Goal: Task Accomplishment & Management: Complete application form

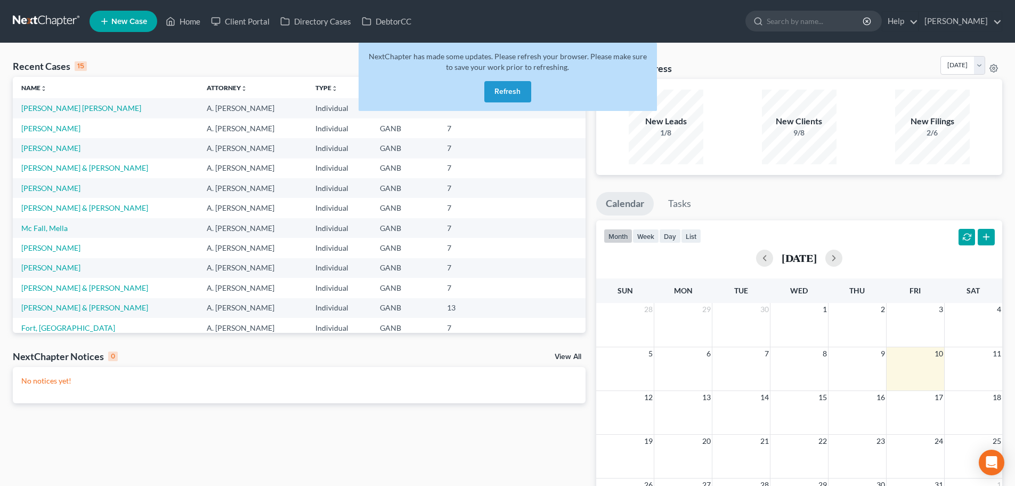
click at [509, 95] on button "Refresh" at bounding box center [508, 91] width 47 height 21
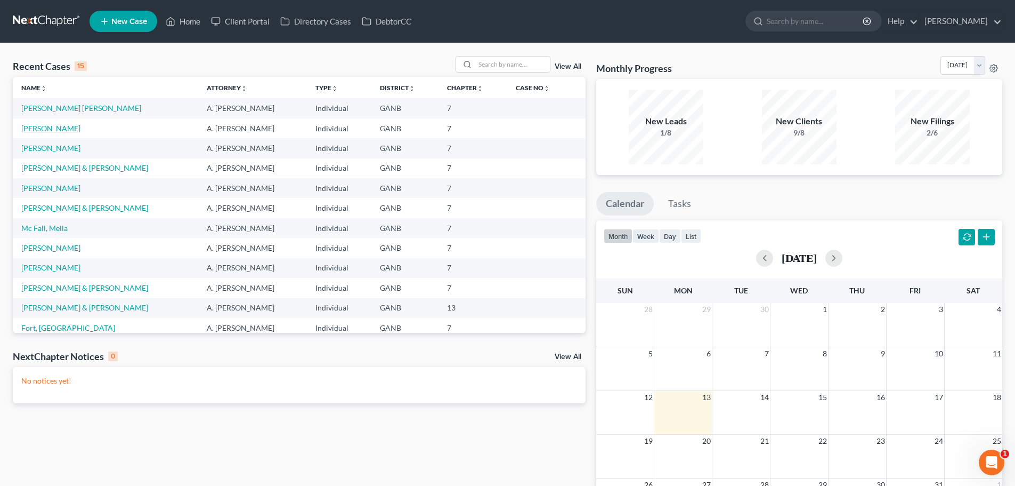
click at [36, 128] on link "[PERSON_NAME]" at bounding box center [50, 128] width 59 height 9
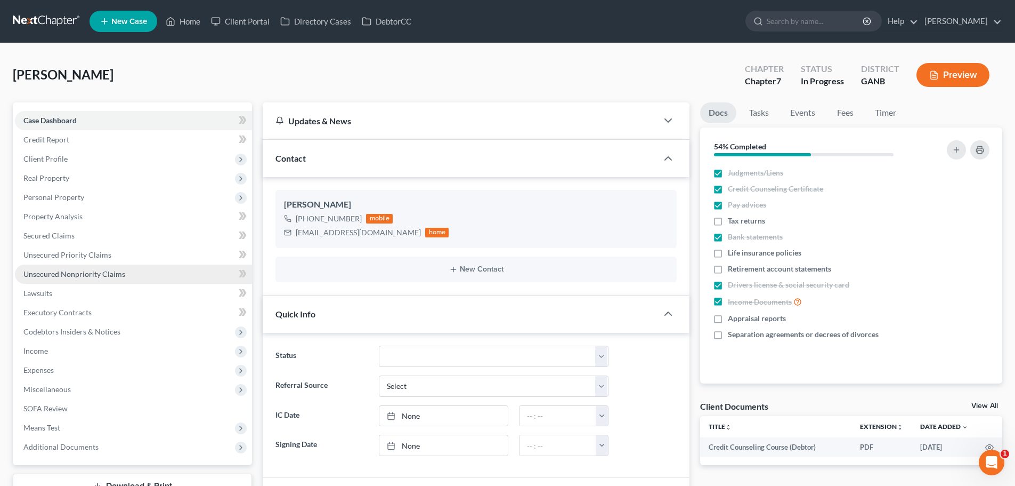
click at [64, 278] on span "Unsecured Nonpriority Claims" at bounding box center [74, 273] width 102 height 9
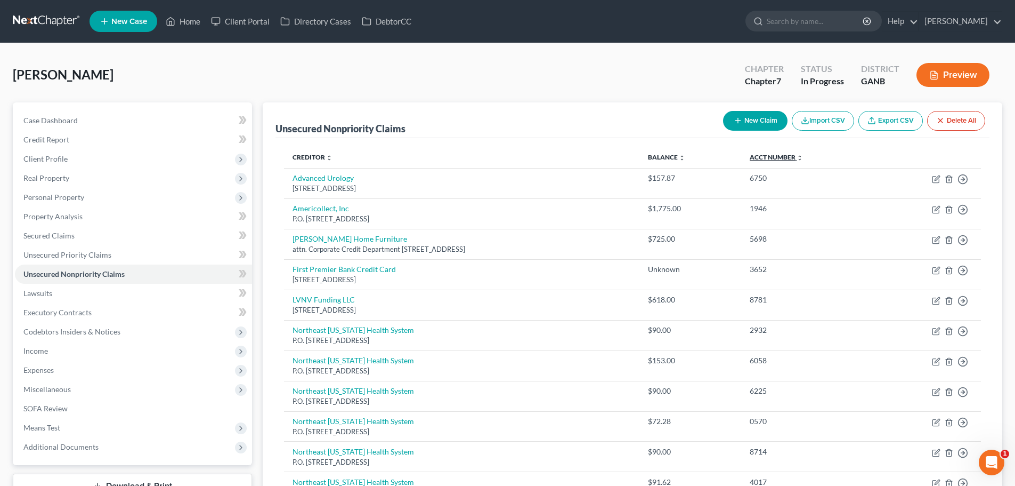
click at [784, 153] on link "Acct Number expand_more expand_less unfold_more" at bounding box center [776, 157] width 53 height 8
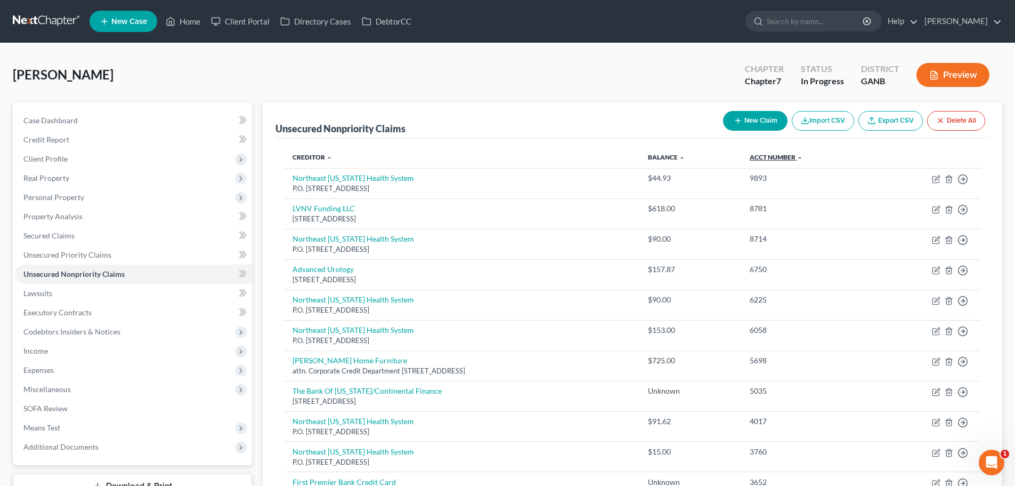
click at [786, 158] on link "Acct Number expand_more expand_less unfold_more" at bounding box center [776, 157] width 53 height 8
click at [744, 111] on button "New Claim" at bounding box center [755, 121] width 64 height 20
select select "0"
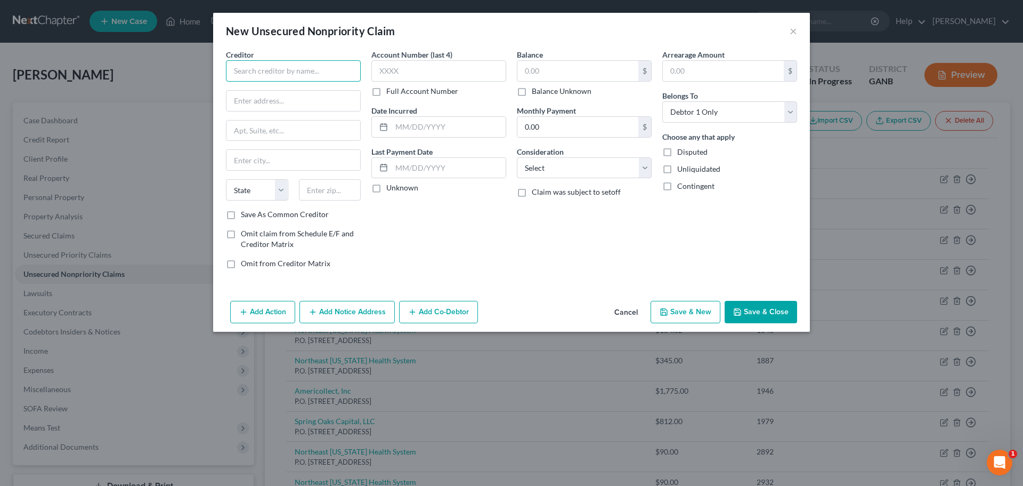
click at [268, 68] on input "text" at bounding box center [293, 70] width 135 height 21
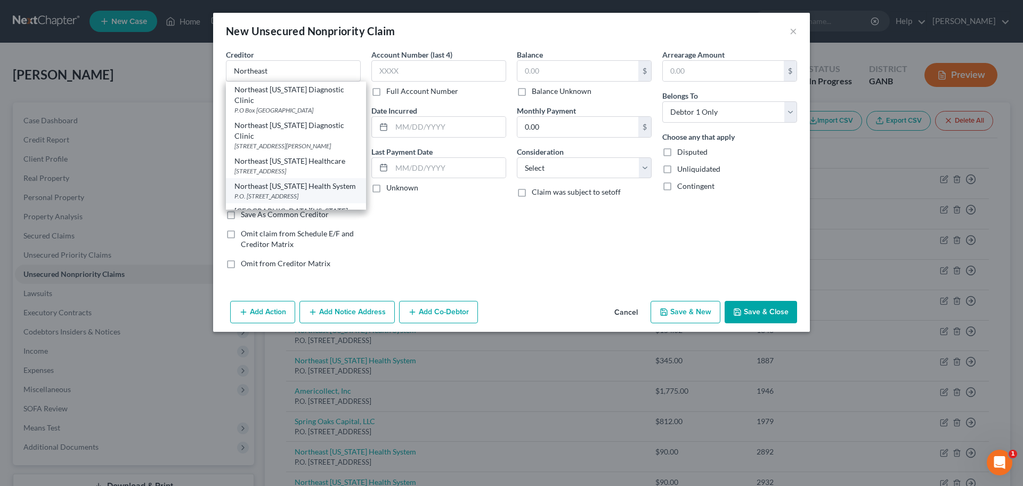
click at [324, 191] on div "Northeast Georgia Health System" at bounding box center [296, 186] width 123 height 11
type input "Northeast Georgia Health System"
type input "P.O. Box 129"
type input "Oakwood"
select select "10"
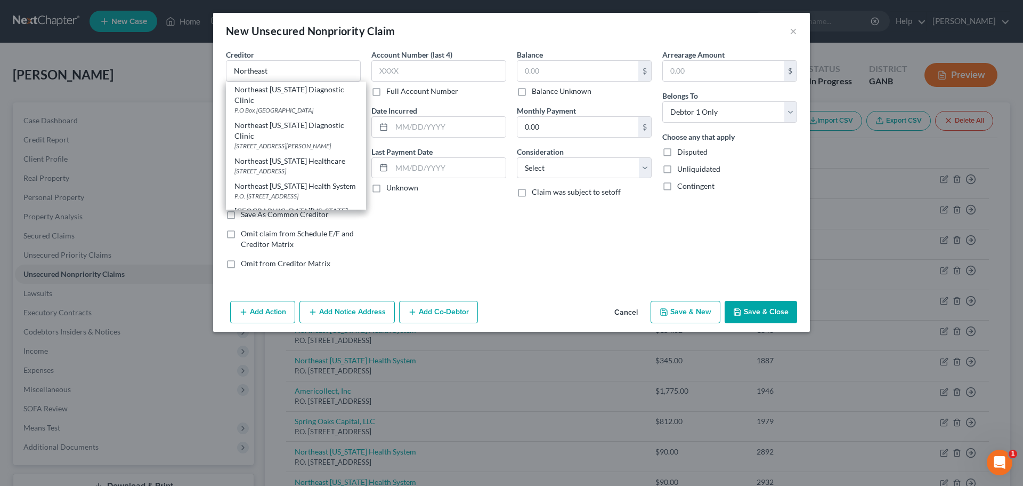
type input "30566"
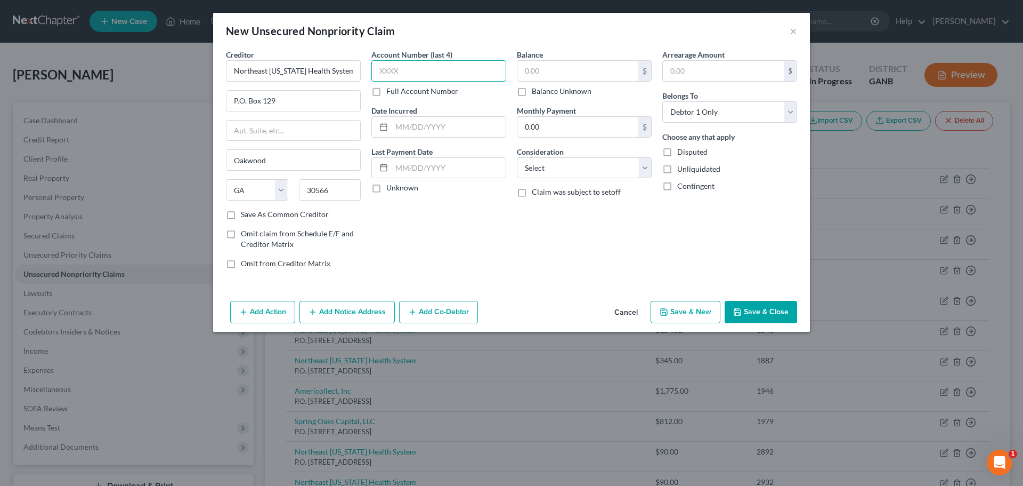
click at [402, 68] on input "text" at bounding box center [439, 70] width 135 height 21
type input "4652"
type input "2/13/2023"
type input "51.28"
select select "9"
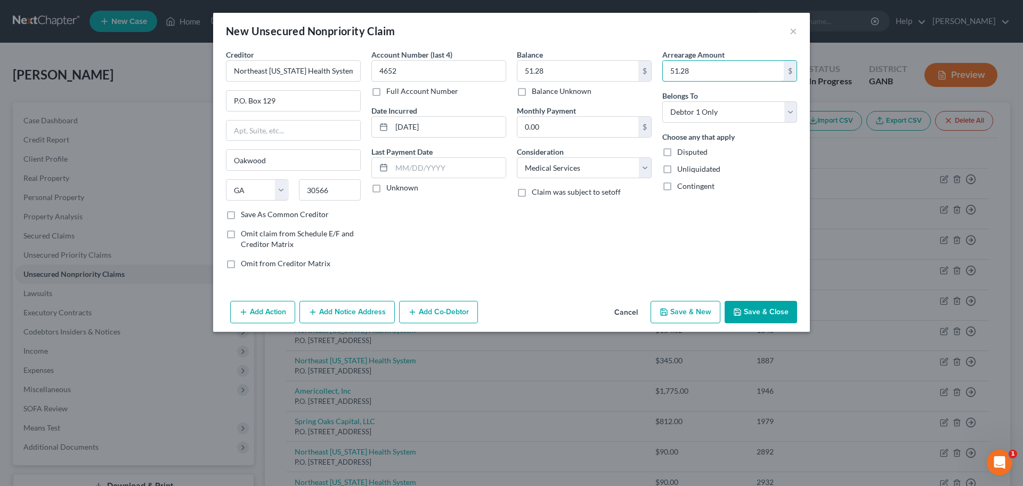
type input "51.28"
click at [668, 314] on icon "button" at bounding box center [664, 312] width 9 height 9
select select "0"
click at [336, 69] on input "text" at bounding box center [293, 70] width 135 height 21
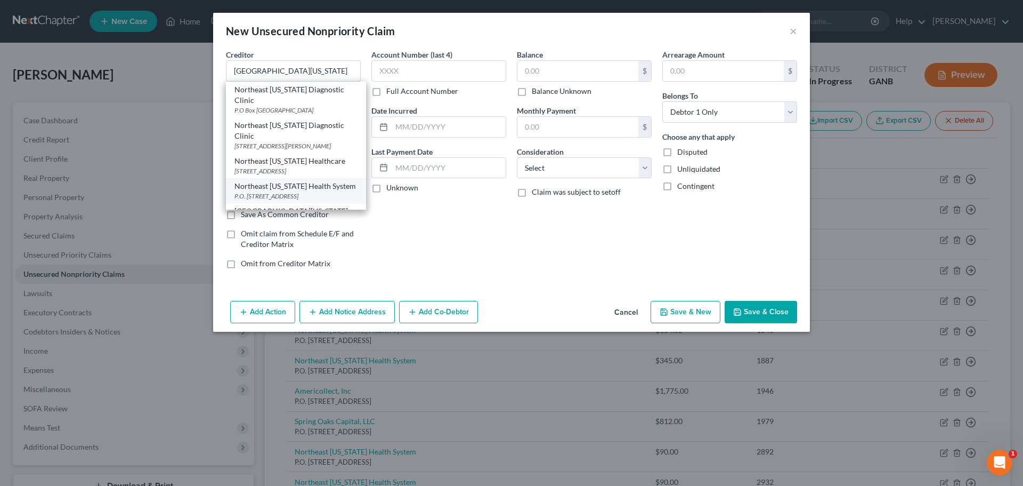
click at [274, 200] on div "P.O. Box 129, Oakwood, GA 30566" at bounding box center [296, 195] width 123 height 9
type input "Northeast Georgia Health System"
type input "P.O. Box 129"
type input "Oakwood"
select select "10"
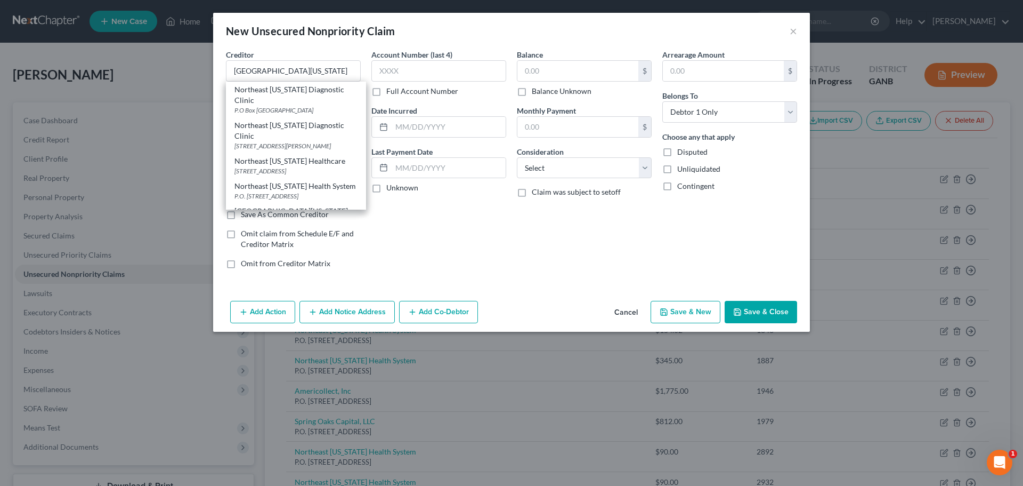
type input "30566"
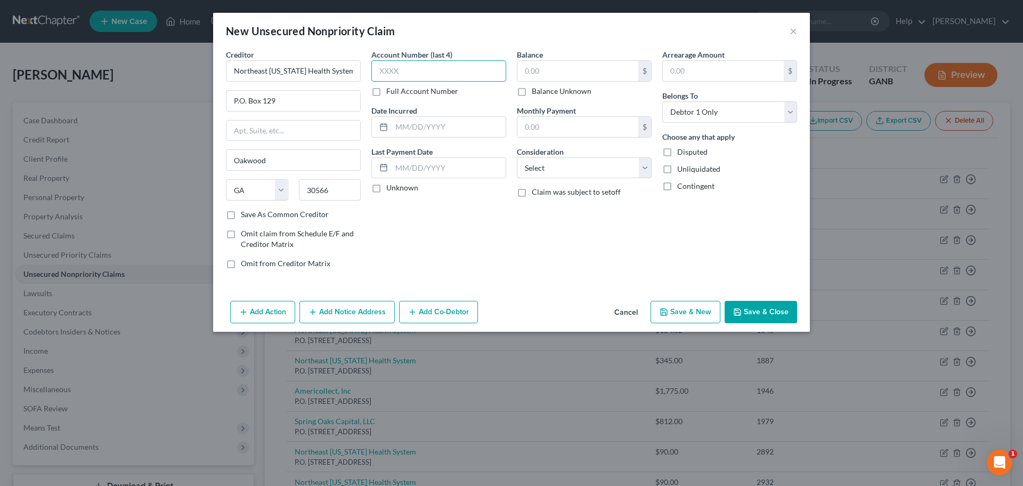
click at [417, 72] on input "text" at bounding box center [439, 70] width 135 height 21
type input "5564"
type input "2/6/2023"
type input "181.72"
select select "9"
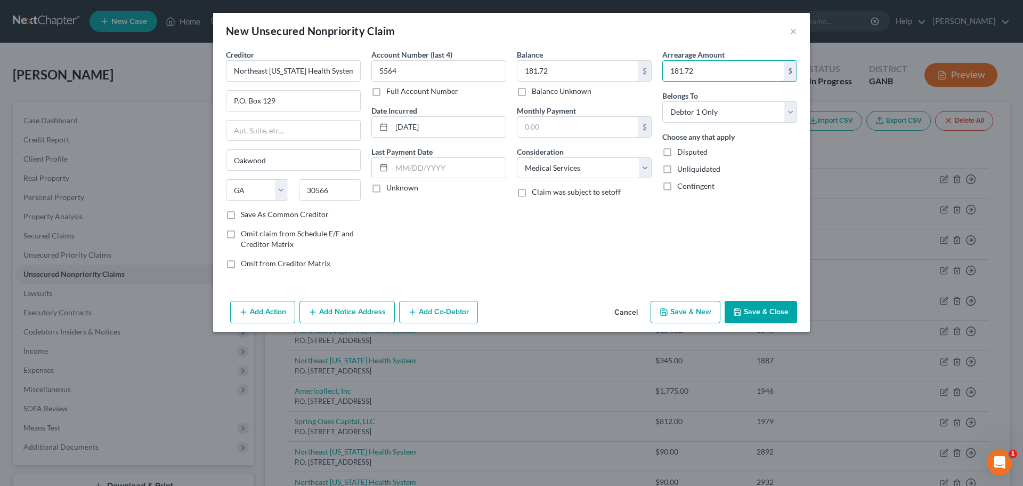
type input "181.72"
click at [686, 302] on button "Save & New" at bounding box center [686, 312] width 70 height 22
select select "0"
click at [333, 79] on input "text" at bounding box center [293, 70] width 135 height 21
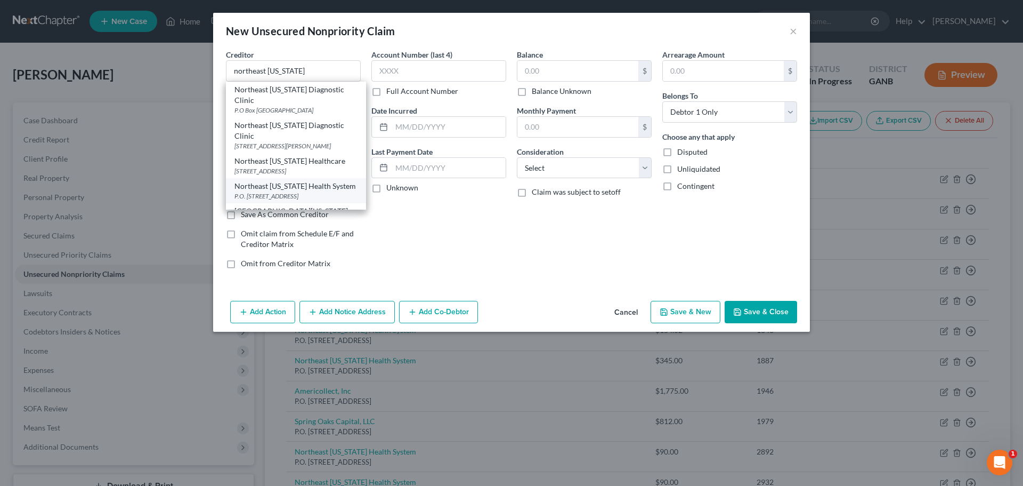
click at [304, 191] on div "Northeast Georgia Health System" at bounding box center [296, 186] width 123 height 11
type input "Northeast Georgia Health System"
type input "P.O. Box 129"
type input "Oakwood"
select select "10"
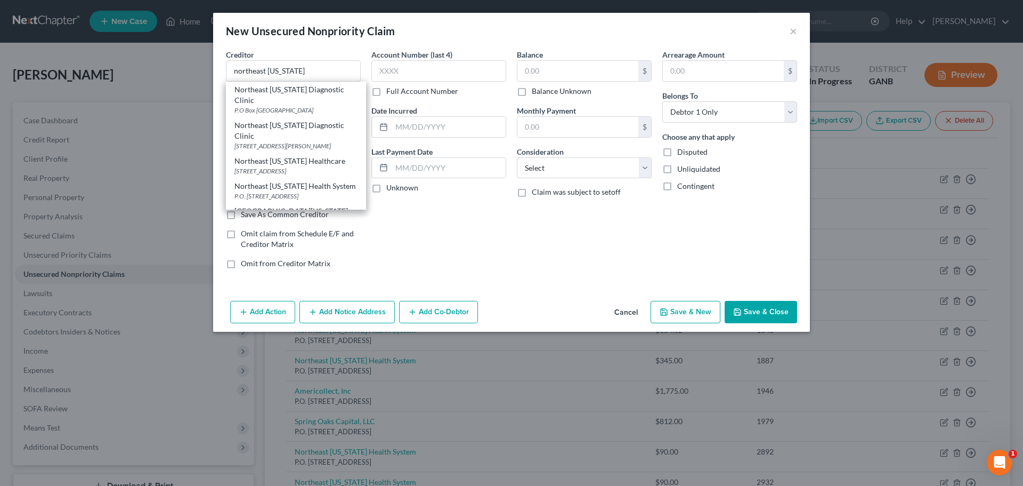
type input "30566"
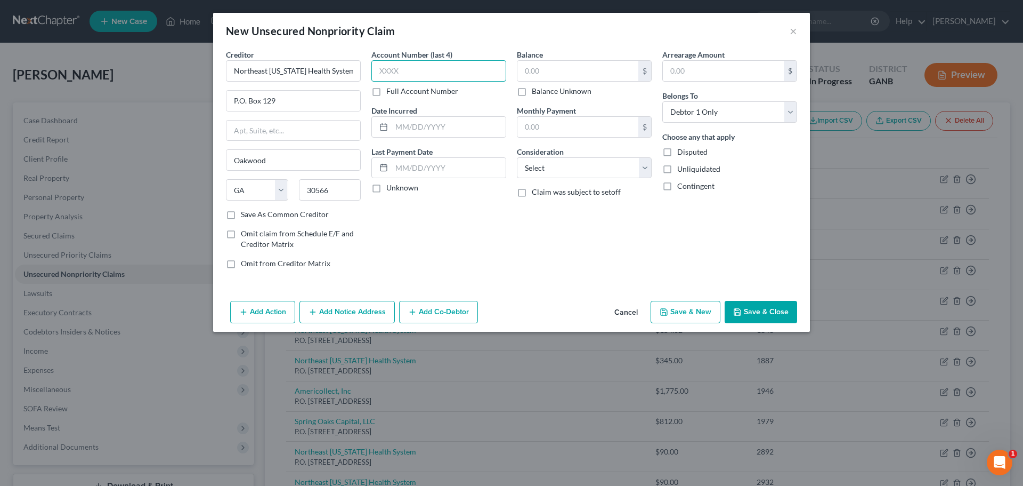
click at [405, 68] on input "text" at bounding box center [439, 70] width 135 height 21
type input "8496"
type input "2/"
select select "9"
type input "43.19"
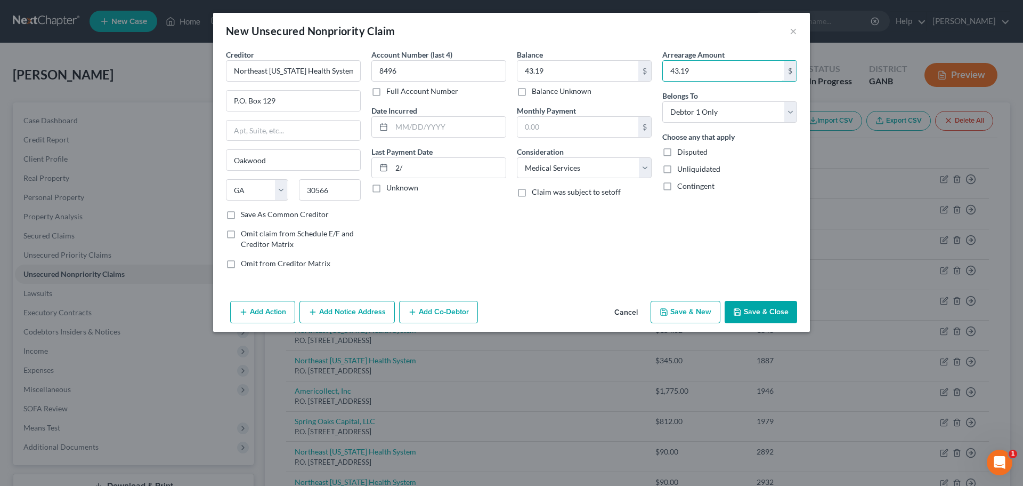
type input "43.19"
click at [696, 314] on button "Save & New" at bounding box center [686, 312] width 70 height 22
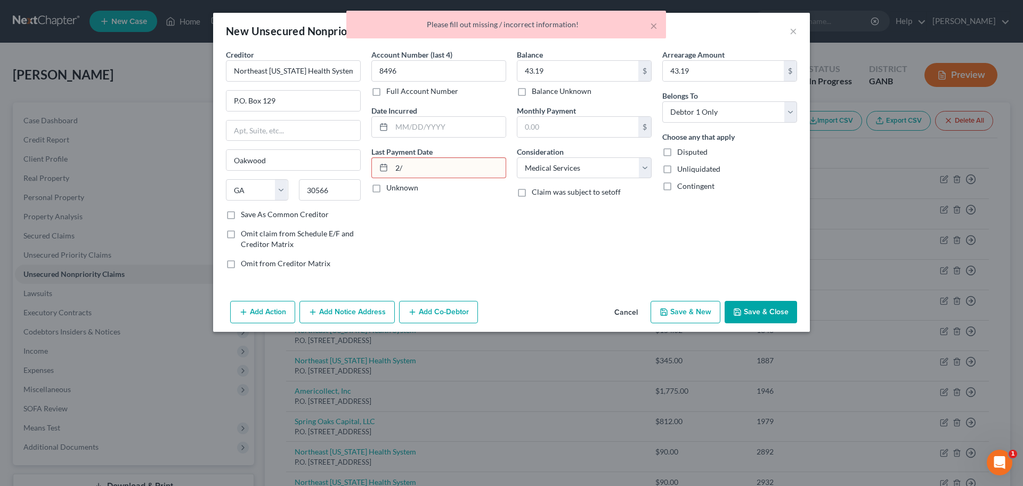
click at [422, 171] on input "2/" at bounding box center [449, 168] width 114 height 20
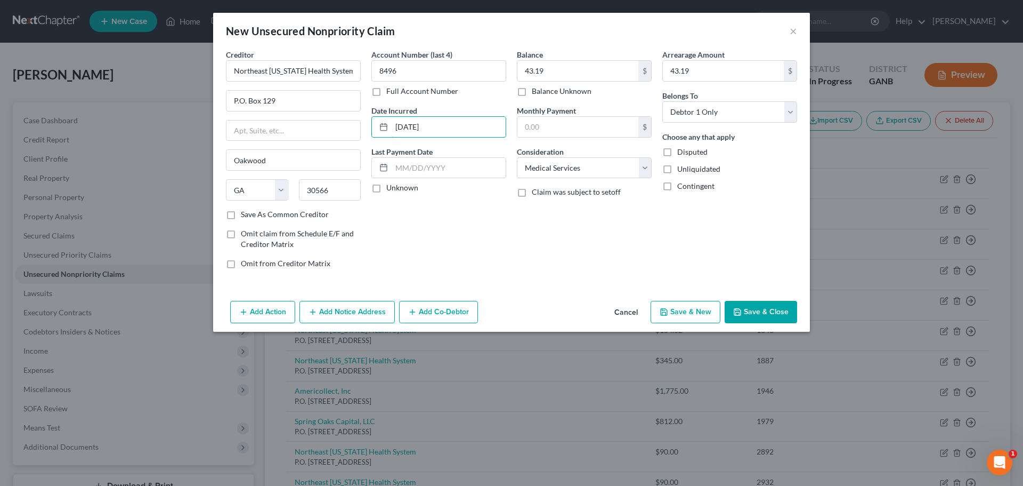
type input "2/11/2024"
click at [691, 312] on button "Save & New" at bounding box center [686, 312] width 70 height 22
select select "0"
click at [287, 66] on input "text" at bounding box center [293, 70] width 135 height 21
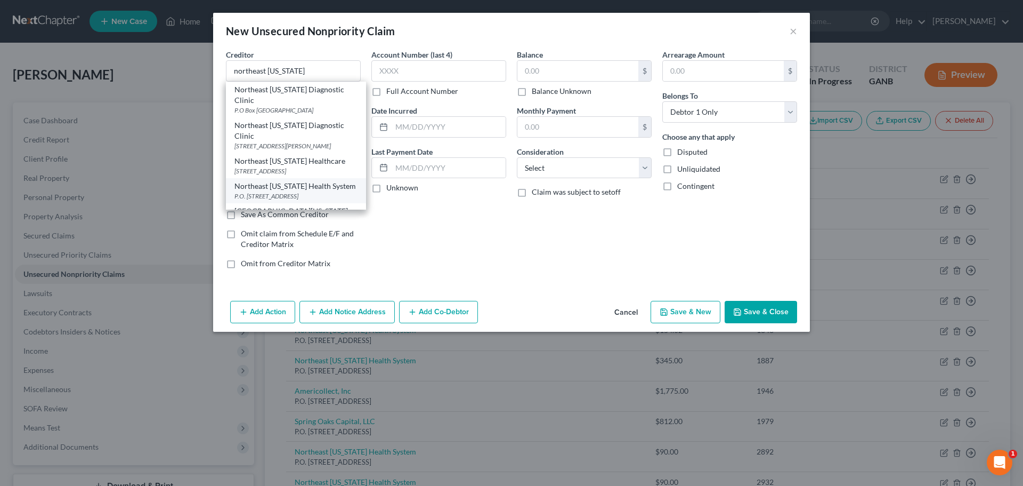
click at [297, 191] on div "Northeast Georgia Health System" at bounding box center [296, 186] width 123 height 11
type input "Northeast Georgia Health System"
type input "P.O. Box 129"
type input "Oakwood"
select select "10"
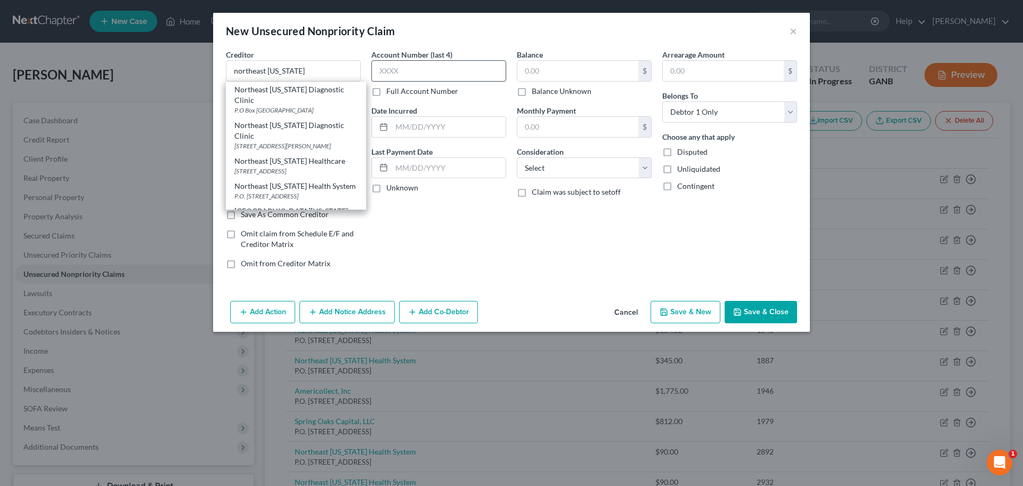
type input "30566"
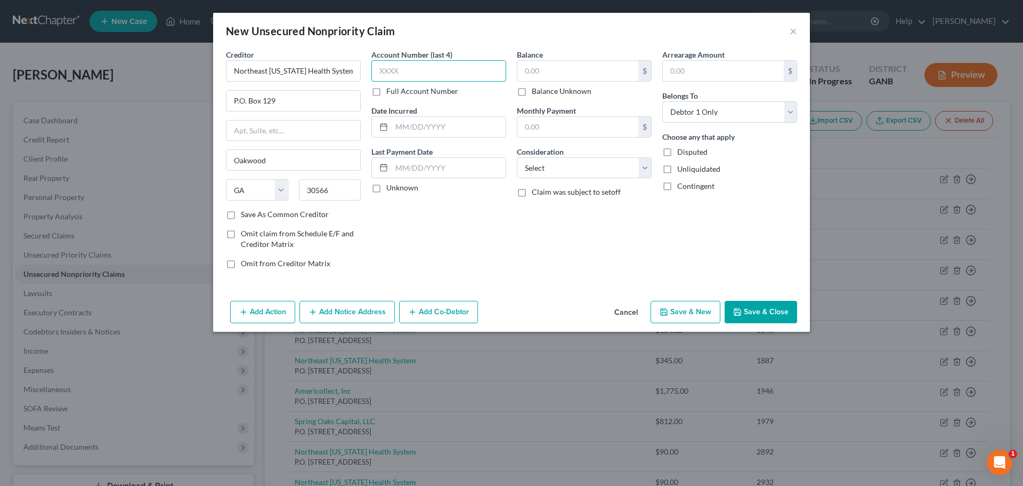
click at [463, 65] on input "text" at bounding box center [439, 70] width 135 height 21
click at [403, 69] on input "text" at bounding box center [439, 70] width 135 height 21
type input "1464"
click at [450, 139] on div "Account Number (last 4) 1464 Full Account Number Date Incurred Last Payment Dat…" at bounding box center [439, 163] width 146 height 228
click at [457, 132] on input "text" at bounding box center [449, 127] width 114 height 20
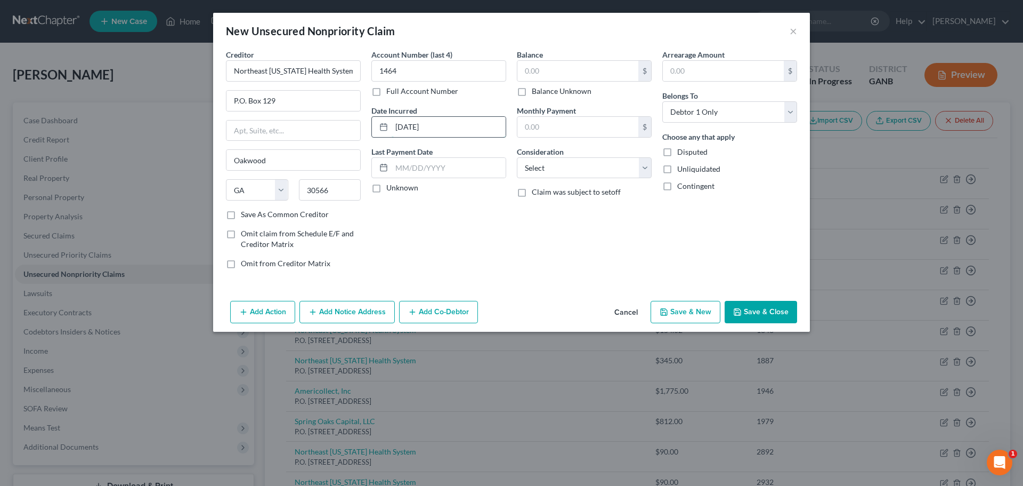
type input "12/2/2022"
type input "90.00"
select select "9"
type input "90.00"
click at [685, 306] on button "Save & New" at bounding box center [686, 312] width 70 height 22
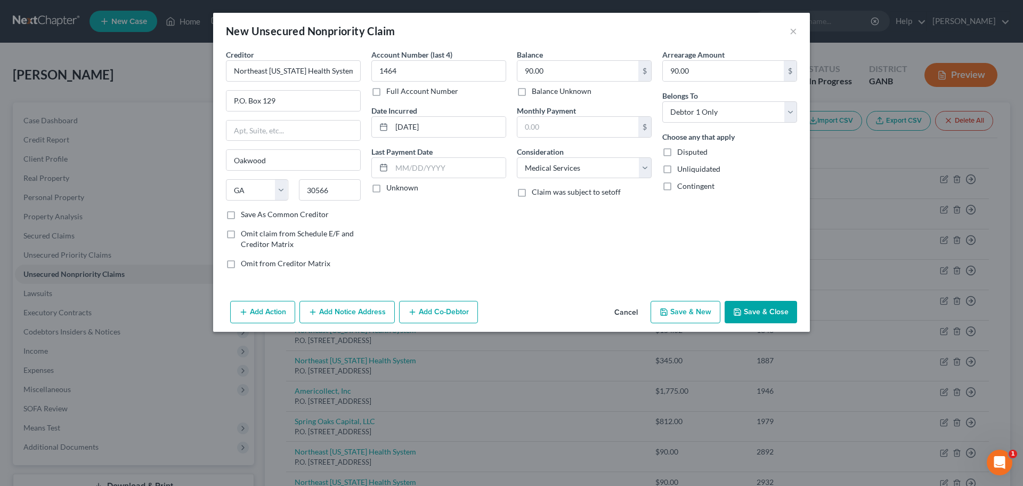
select select "0"
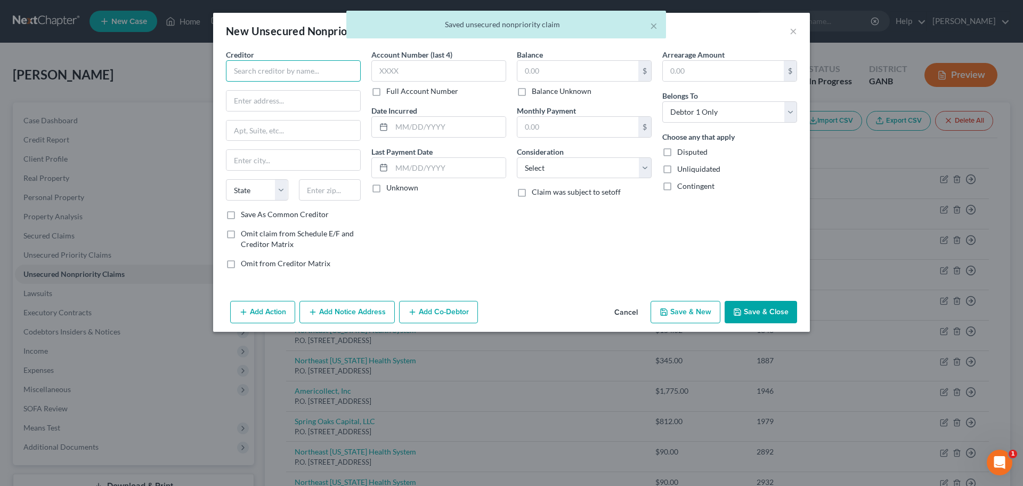
click at [308, 69] on input "text" at bounding box center [293, 70] width 135 height 21
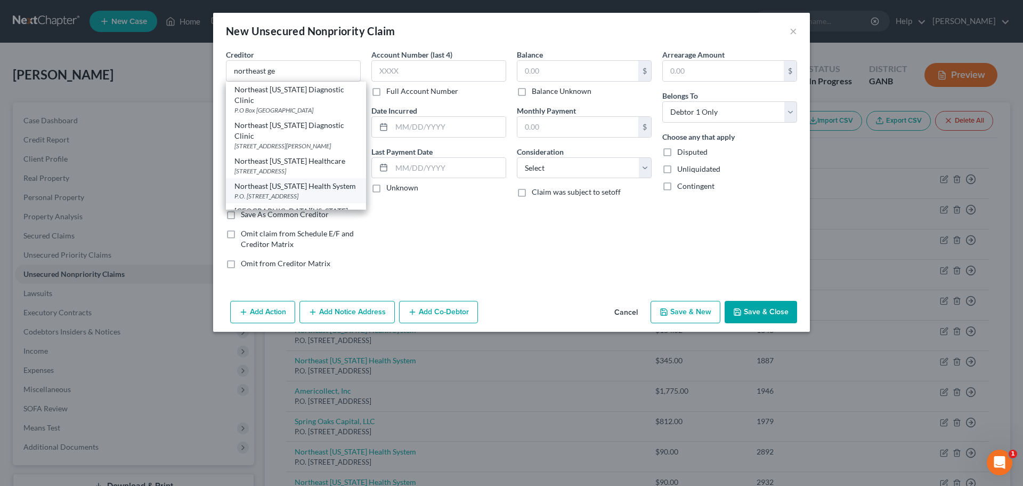
click at [316, 191] on div "Northeast Georgia Health System" at bounding box center [296, 186] width 123 height 11
type input "Northeast Georgia Health System"
type input "P.O. Box 129"
type input "Oakwood"
select select "10"
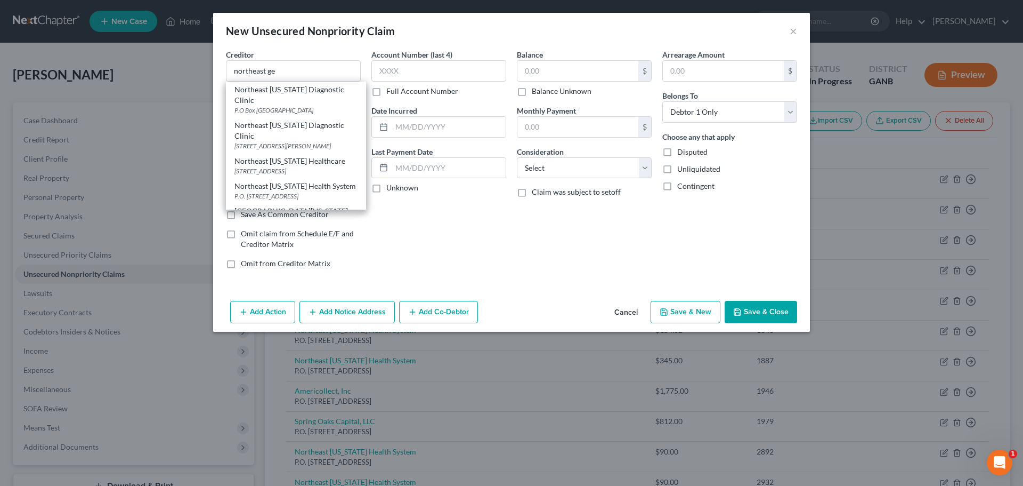
type input "30566"
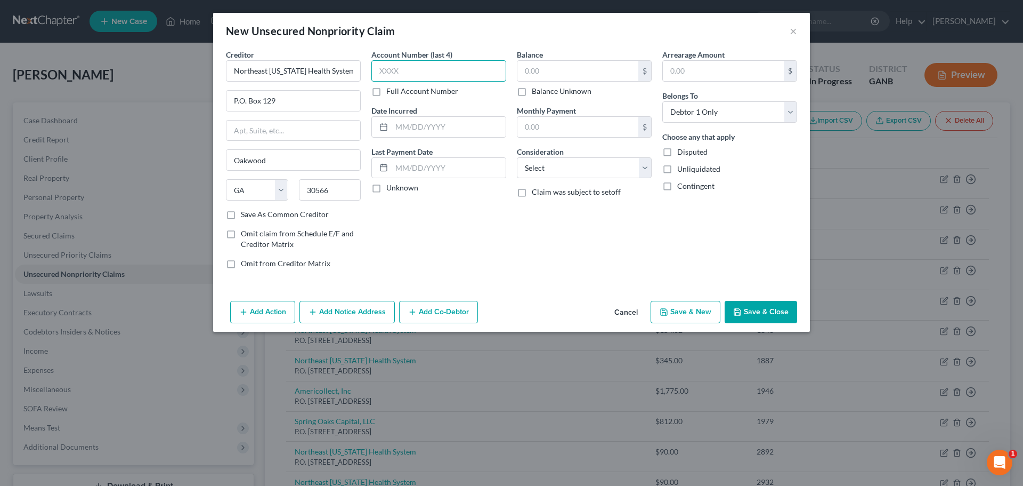
click at [408, 71] on input "text" at bounding box center [439, 70] width 135 height 21
type input "4878"
type input "6/25/2023"
click at [553, 72] on input "text" at bounding box center [578, 71] width 121 height 20
type input "90.00"
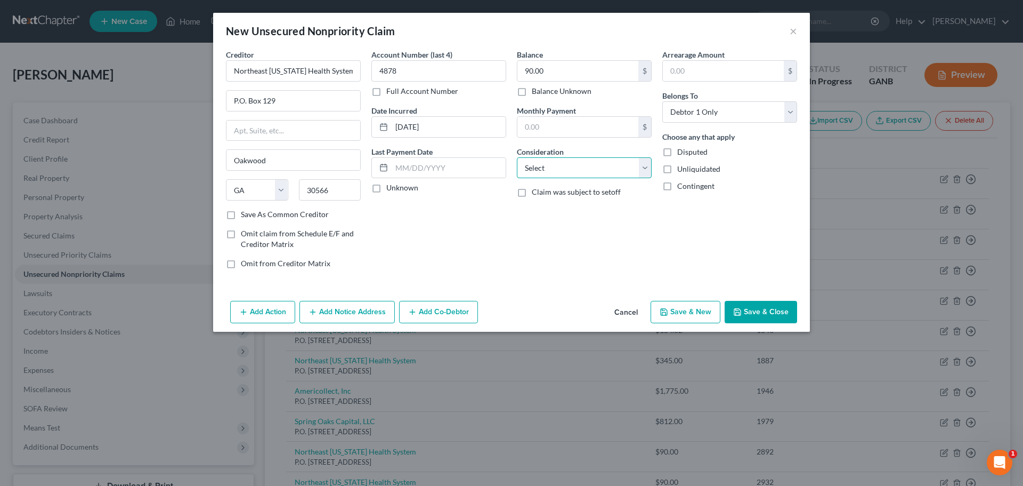
select select "9"
type input "90.00"
click at [667, 306] on button "Save & New" at bounding box center [686, 312] width 70 height 22
select select "0"
click at [330, 75] on input "text" at bounding box center [293, 70] width 135 height 21
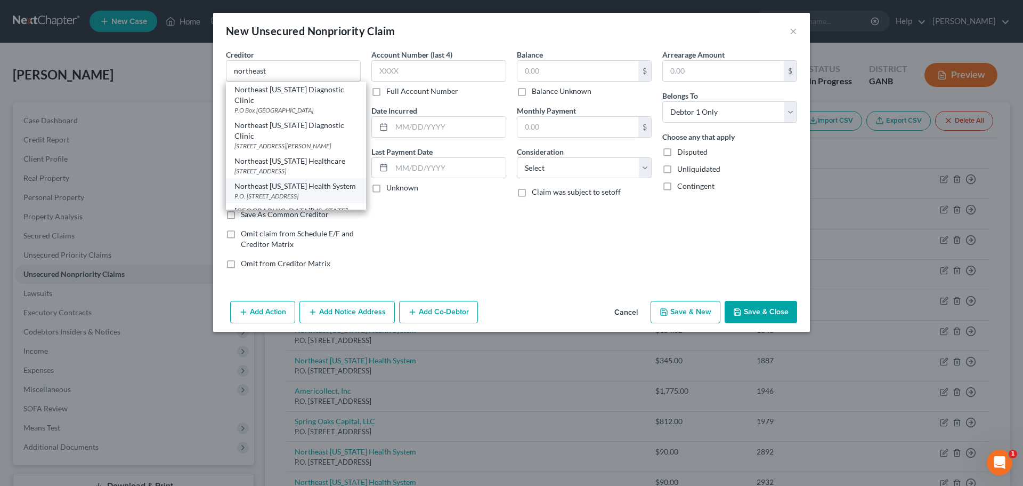
click at [285, 200] on div "P.O. Box 129, Oakwood, GA 30566" at bounding box center [296, 195] width 123 height 9
type input "Northeast Georgia Health System"
type input "P.O. Box 129"
type input "Oakwood"
select select "10"
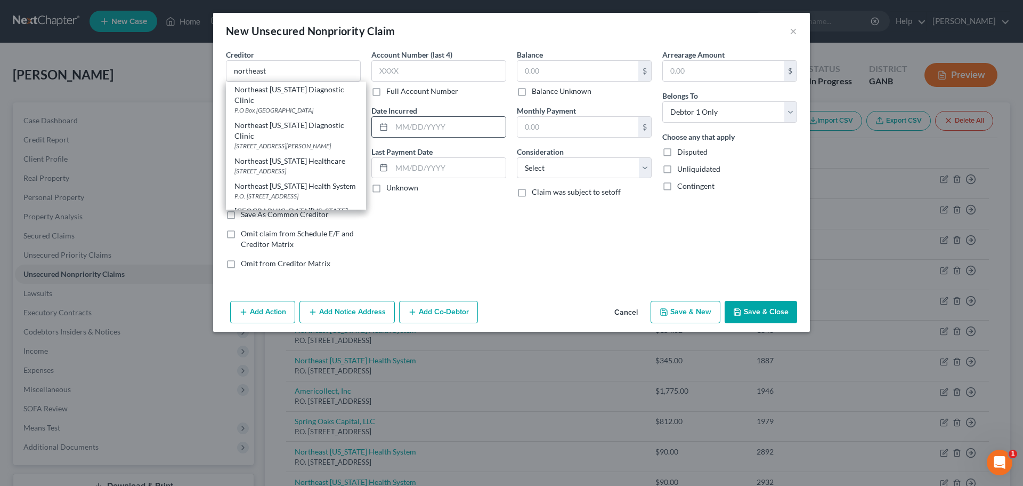
type input "30566"
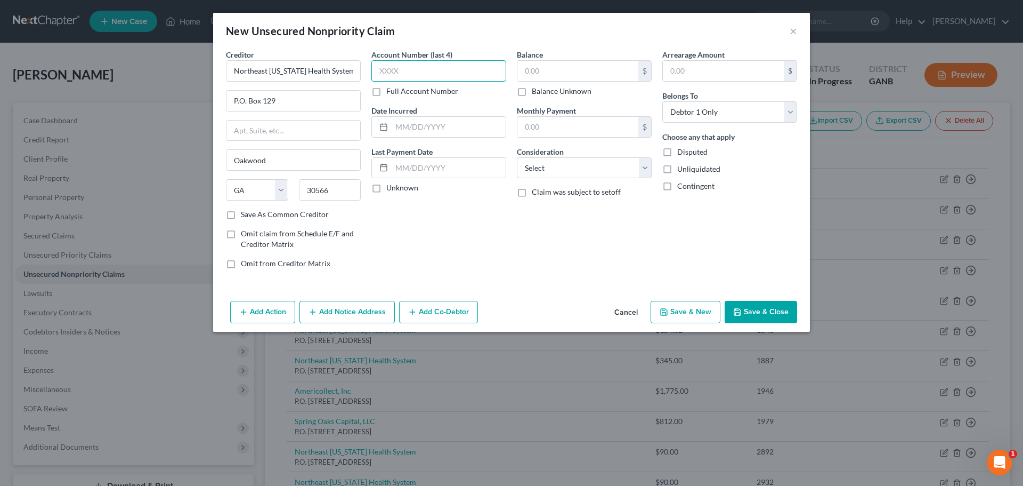
click at [448, 63] on input "text" at bounding box center [439, 70] width 135 height 21
type input "8714"
type input "7/17/2022"
click at [522, 61] on input "text" at bounding box center [578, 71] width 121 height 20
type input "90.00"
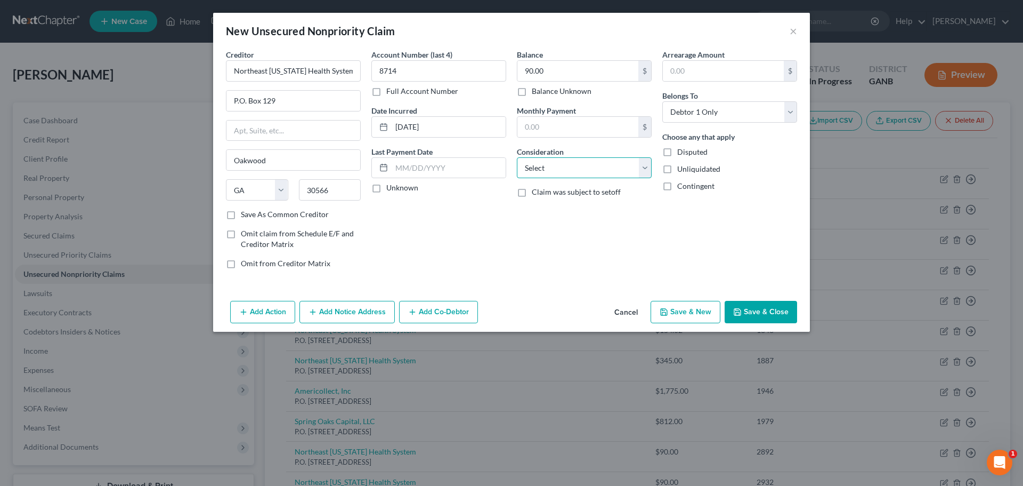
select select "9"
type input "90.00"
click at [707, 310] on button "Save & New" at bounding box center [686, 312] width 70 height 22
select select "0"
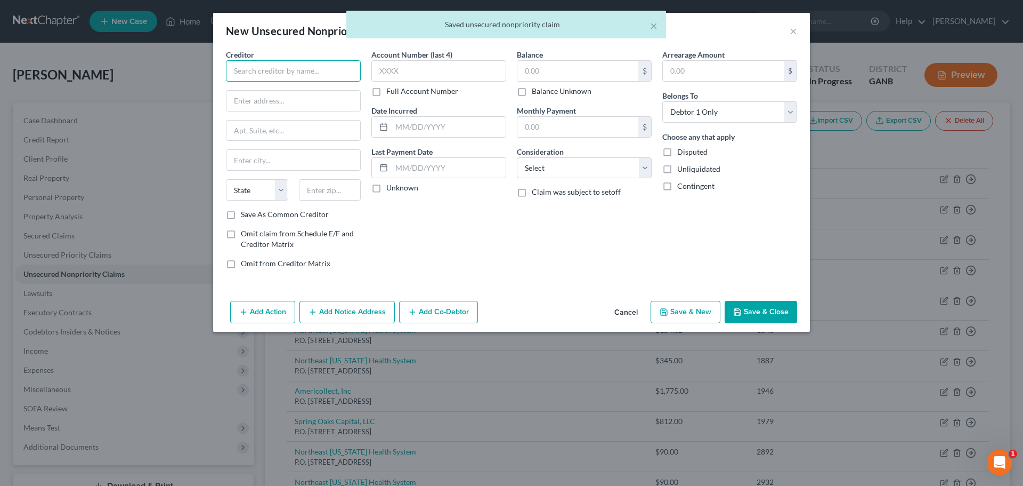
click at [314, 69] on input "text" at bounding box center [293, 70] width 135 height 21
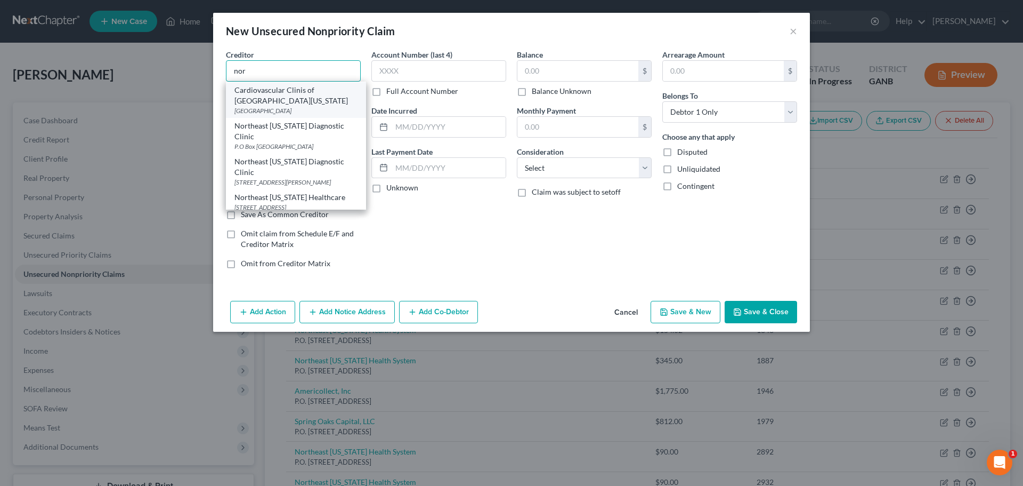
scroll to position [107, 0]
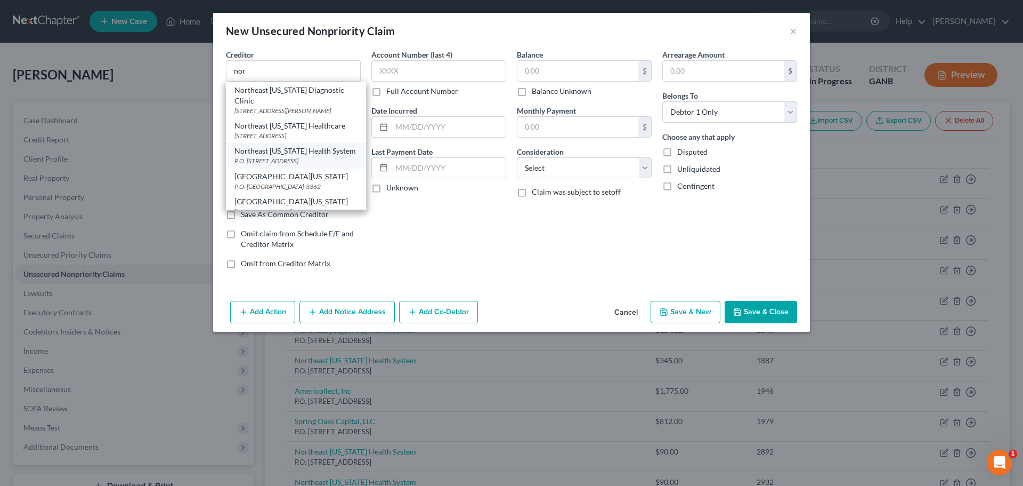
click at [318, 165] on div "P.O. Box 129, Oakwood, GA 30566" at bounding box center [296, 160] width 123 height 9
type input "Northeast Georgia Health System"
type input "P.O. Box 129"
type input "Oakwood"
select select "10"
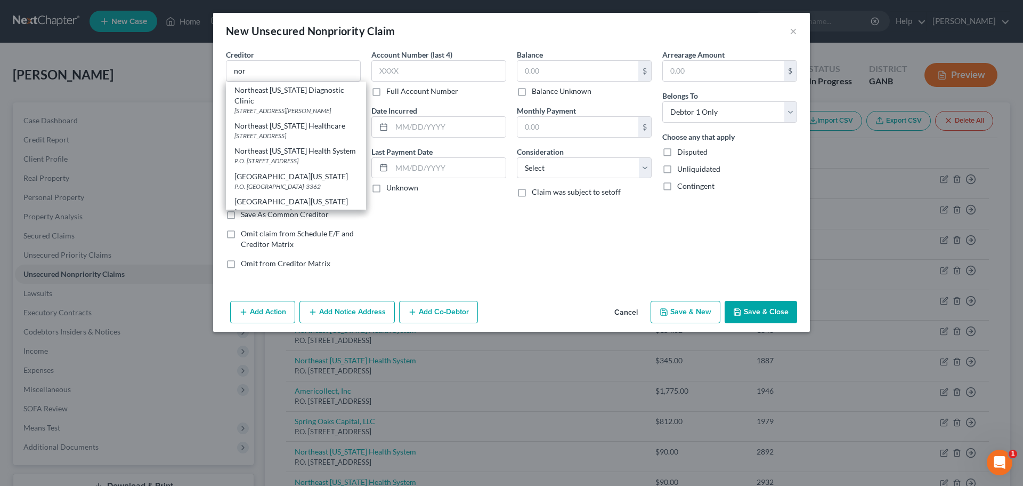
type input "30566"
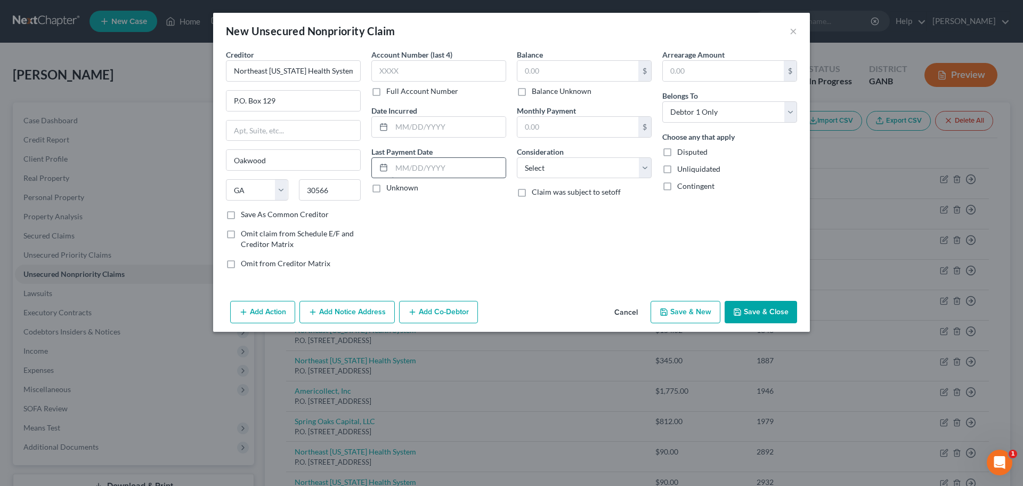
scroll to position [0, 0]
click at [396, 70] on input "text" at bounding box center [439, 70] width 135 height 21
type input "5761"
type input "2/1/2023"
click at [536, 68] on input "text" at bounding box center [578, 71] width 121 height 20
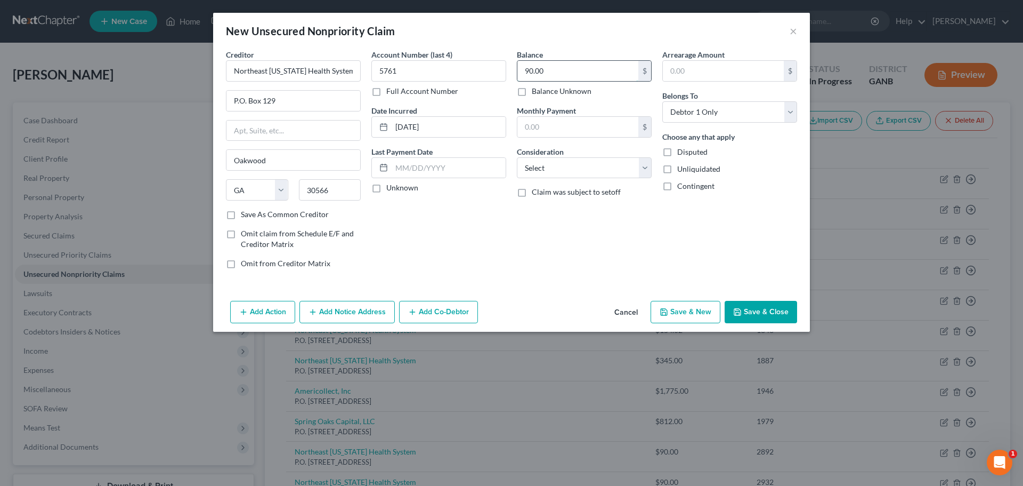
type input "90.00"
select select "9"
type input "90.00"
click at [682, 310] on button "Save & New" at bounding box center [686, 312] width 70 height 22
select select "0"
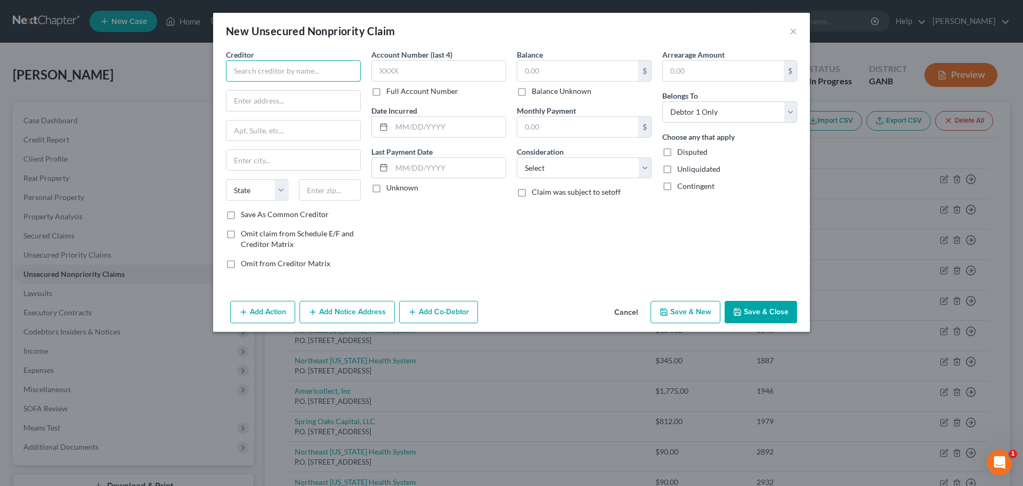
click at [253, 64] on input "text" at bounding box center [293, 70] width 135 height 21
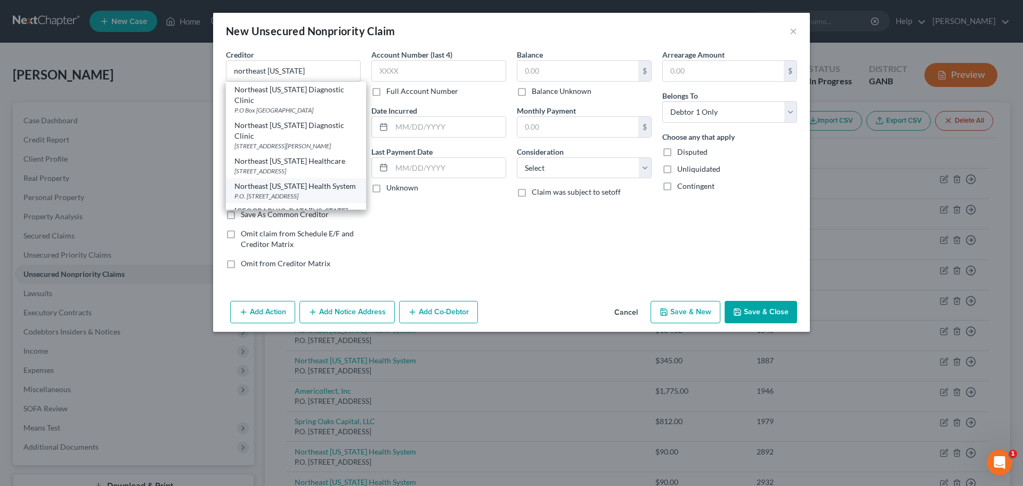
click at [282, 191] on div "Northeast Georgia Health System" at bounding box center [296, 186] width 123 height 11
type input "Northeast Georgia Health System"
type input "P.O. Box 129"
type input "Oakwood"
select select "10"
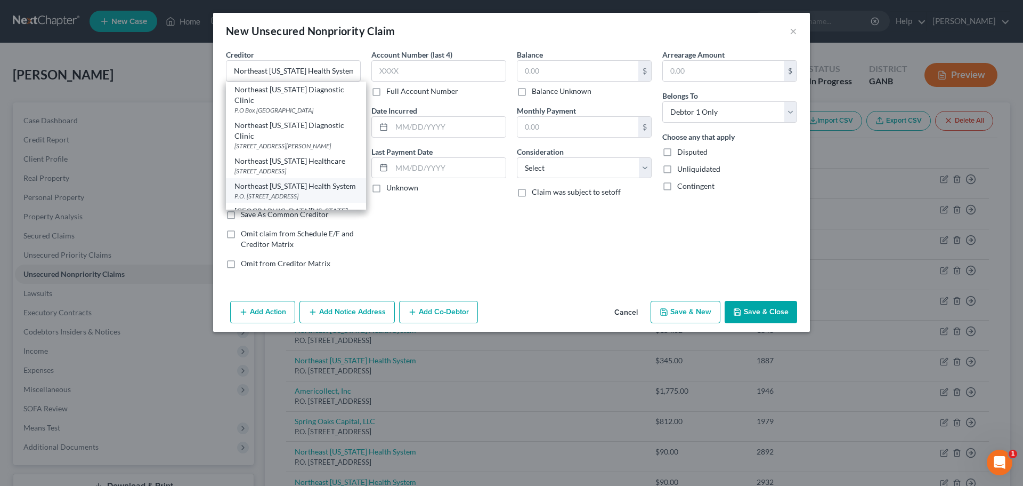
type input "30566"
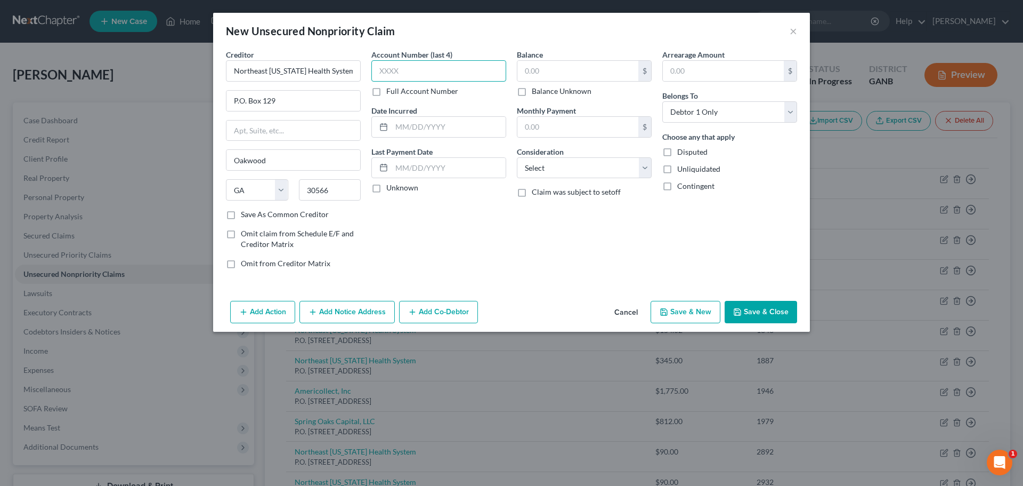
click at [411, 68] on input "text" at bounding box center [439, 70] width 135 height 21
type input "4534"
type input "3/20/2022"
click at [566, 67] on input "text" at bounding box center [578, 71] width 121 height 20
type input "90.00"
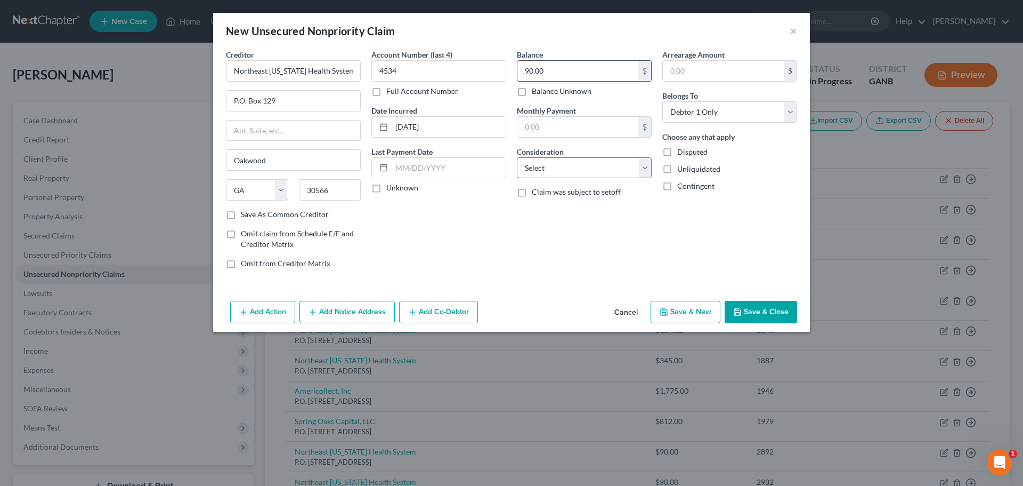
select select "9"
type input "90.00"
click at [673, 315] on button "Save & New" at bounding box center [686, 312] width 70 height 22
select select "0"
type input "0.00"
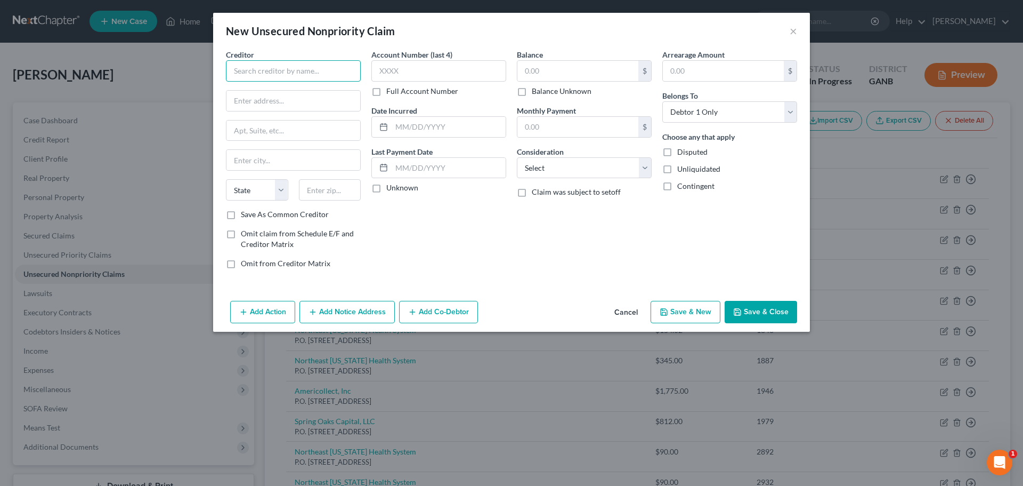
click at [302, 70] on input "text" at bounding box center [293, 70] width 135 height 21
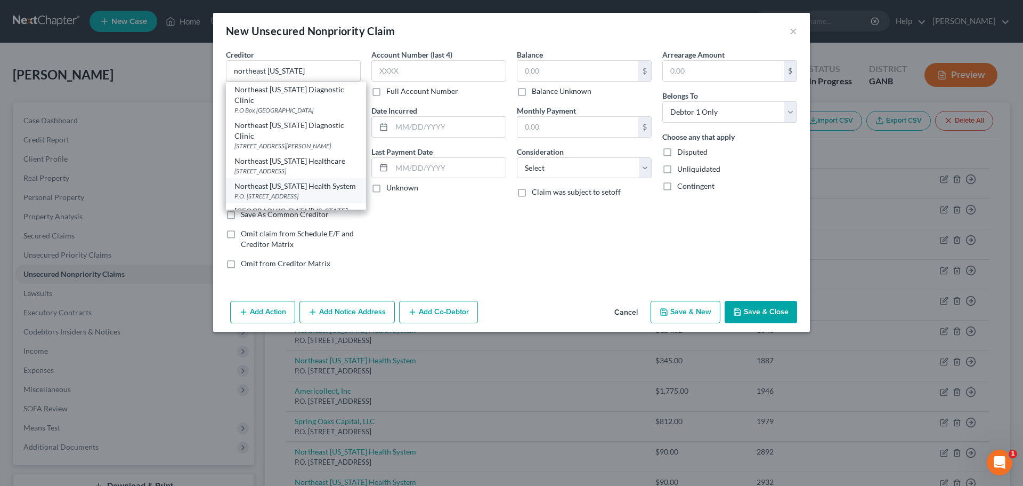
click at [287, 191] on div "Northeast Georgia Health System" at bounding box center [296, 186] width 123 height 11
type input "Northeast Georgia Health System"
type input "P.O. Box 129"
type input "Oakwood"
select select "10"
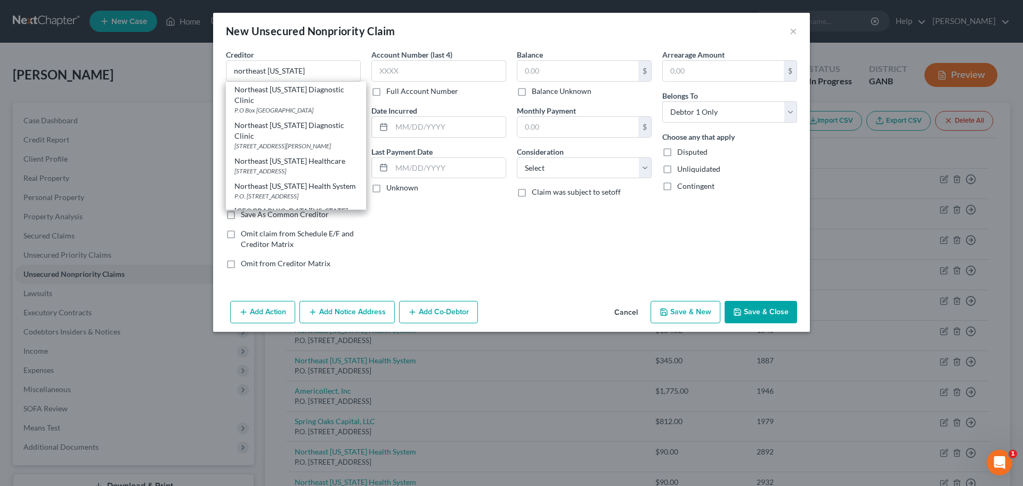
type input "30566"
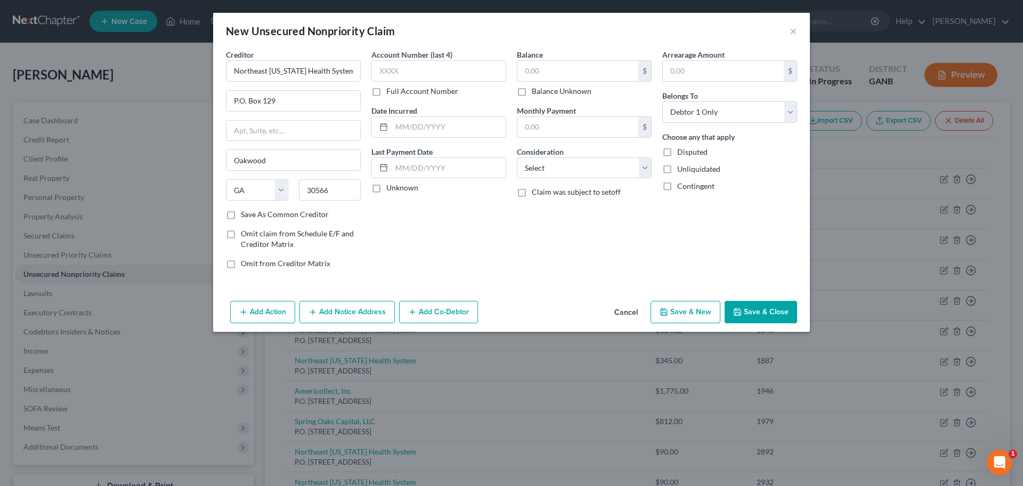
click at [465, 60] on div "Account Number (last 4) Full Account Number" at bounding box center [439, 72] width 135 height 47
click at [469, 69] on input "text" at bounding box center [439, 70] width 135 height 21
type input "5648"
type input "11/21/2022"
click at [557, 74] on input "text" at bounding box center [578, 71] width 121 height 20
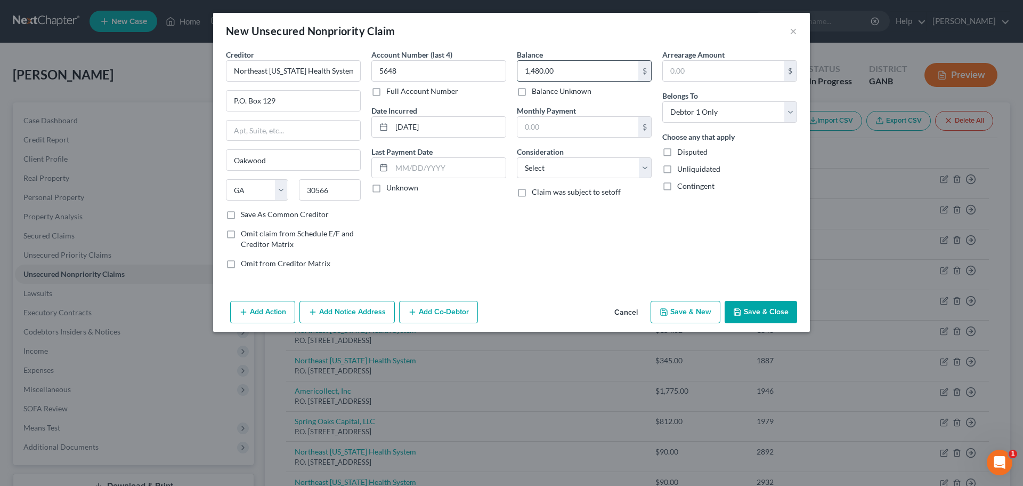
type input "1,480.00"
select select "9"
type input "1,480.00"
click at [681, 311] on button "Save & New" at bounding box center [686, 312] width 70 height 22
type input "0.00"
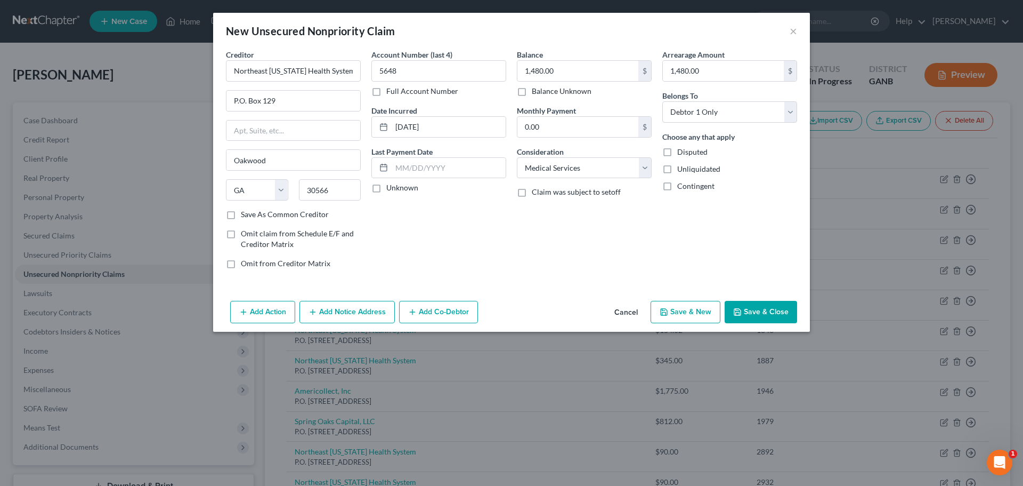
select select "0"
click at [335, 65] on input "text" at bounding box center [293, 70] width 135 height 21
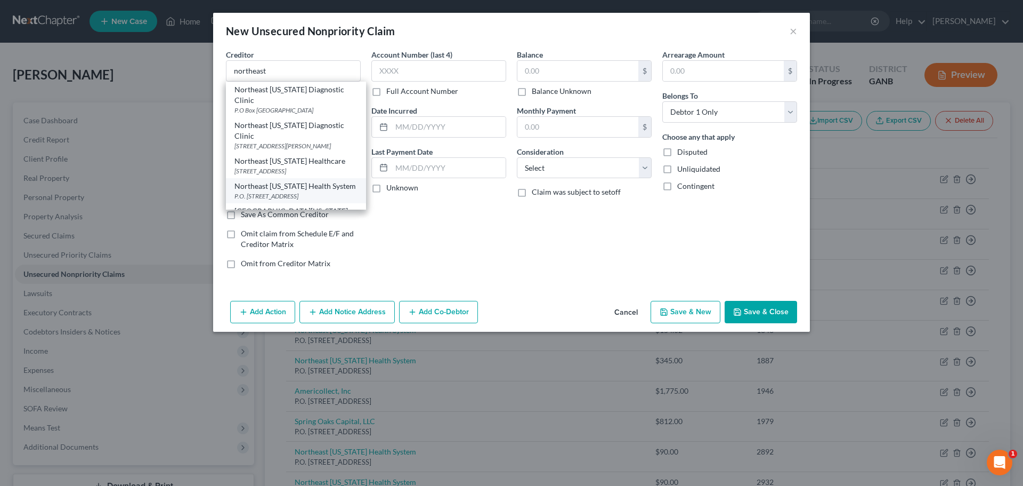
click at [332, 190] on div "Northeast Georgia Health System" at bounding box center [296, 186] width 123 height 11
type input "Northeast Georgia Health System"
type input "P.O. Box 129"
type input "Oakwood"
select select "10"
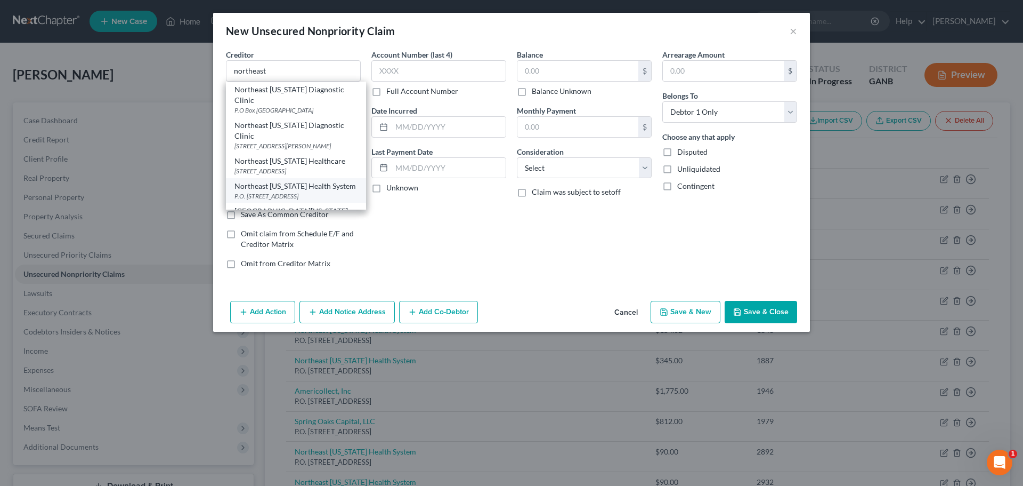
type input "30566"
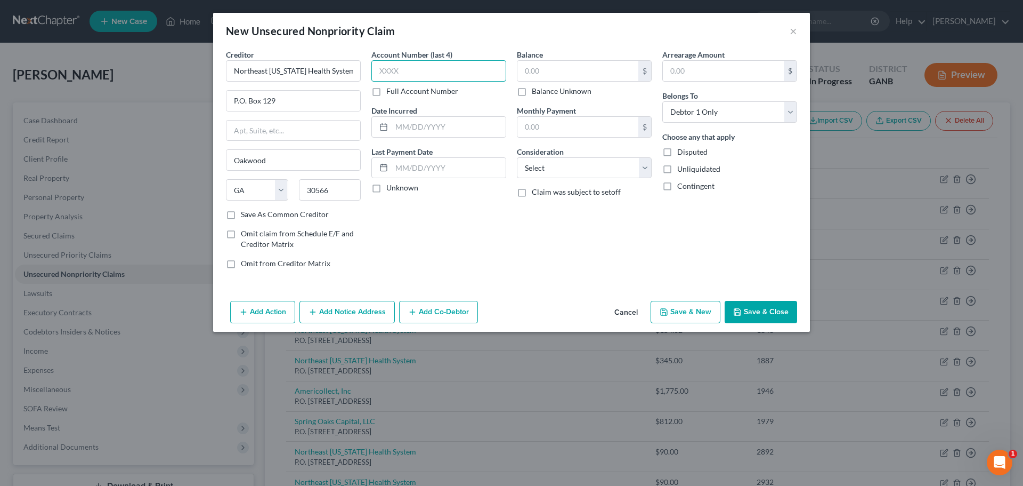
click at [422, 75] on input "text" at bounding box center [439, 70] width 135 height 21
type input "6893"
type input "9/8/2022"
click at [557, 69] on input "text" at bounding box center [578, 71] width 121 height 20
type input "90.00"
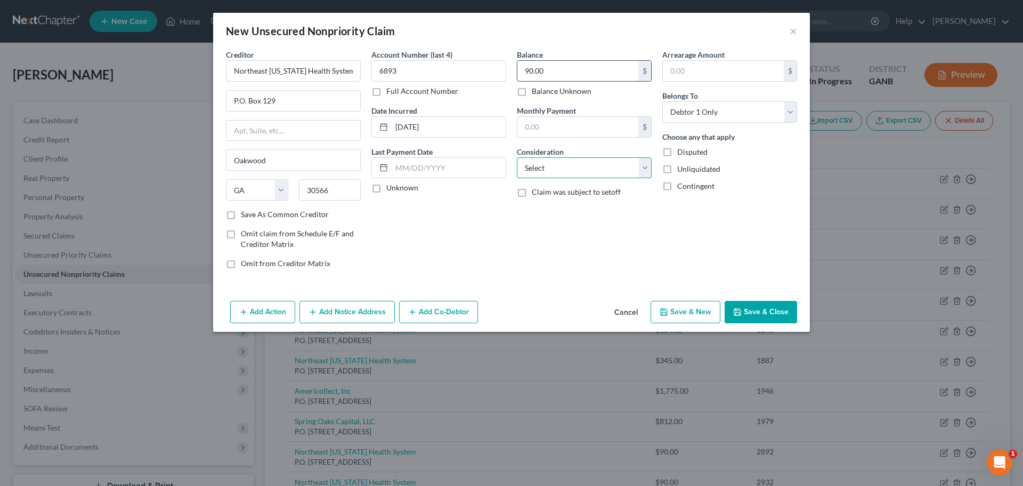
select select "9"
type input "90.00"
click at [696, 305] on button "Save & New" at bounding box center [686, 312] width 70 height 22
select select "0"
drag, startPoint x: 320, startPoint y: 70, endPoint x: 325, endPoint y: 73, distance: 5.5
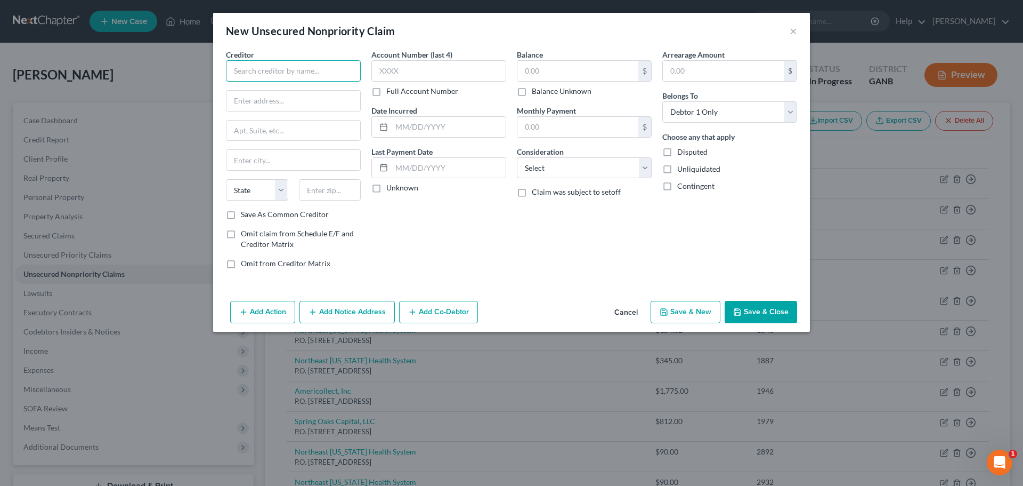
click at [320, 70] on input "text" at bounding box center [293, 70] width 135 height 21
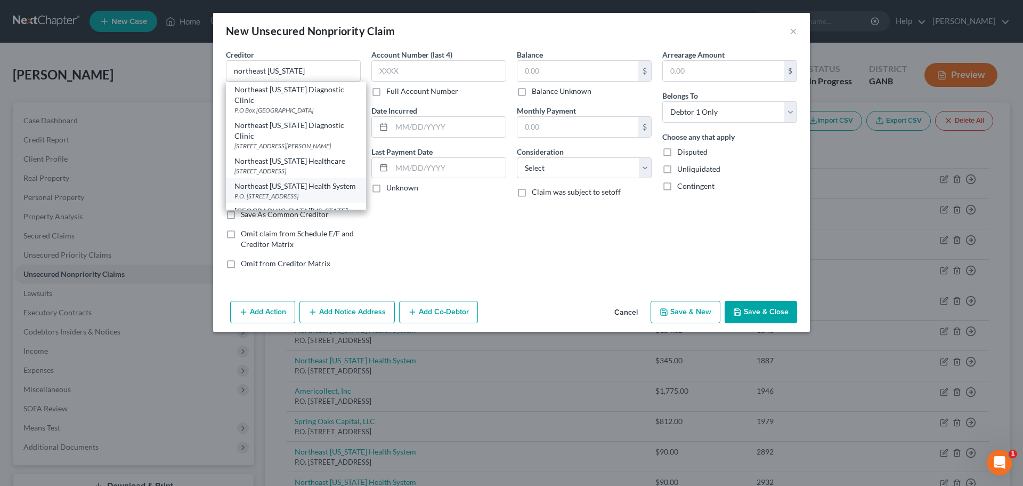
click at [328, 200] on div "P.O. Box 129, Oakwood, GA 30566" at bounding box center [296, 195] width 123 height 9
type input "Northeast Georgia Health System"
type input "P.O. Box 129"
type input "Oakwood"
select select "10"
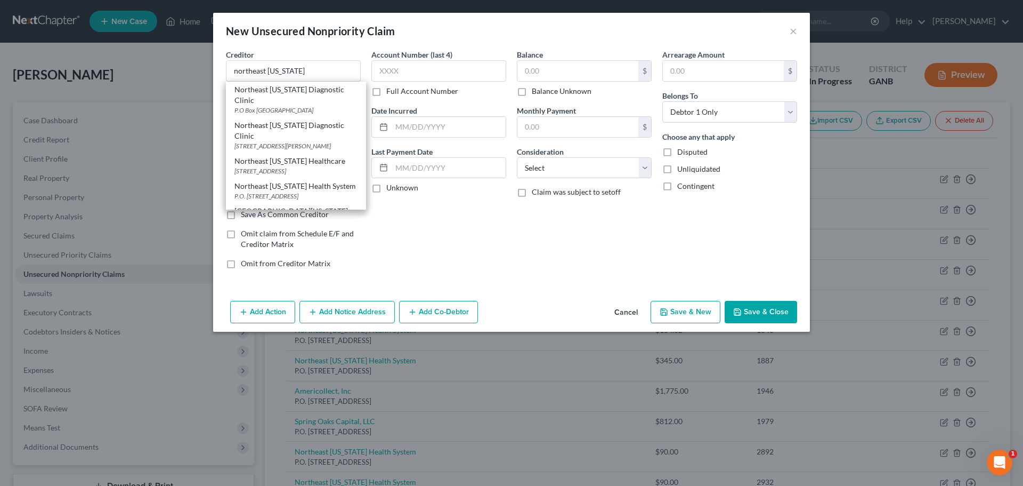
type input "30566"
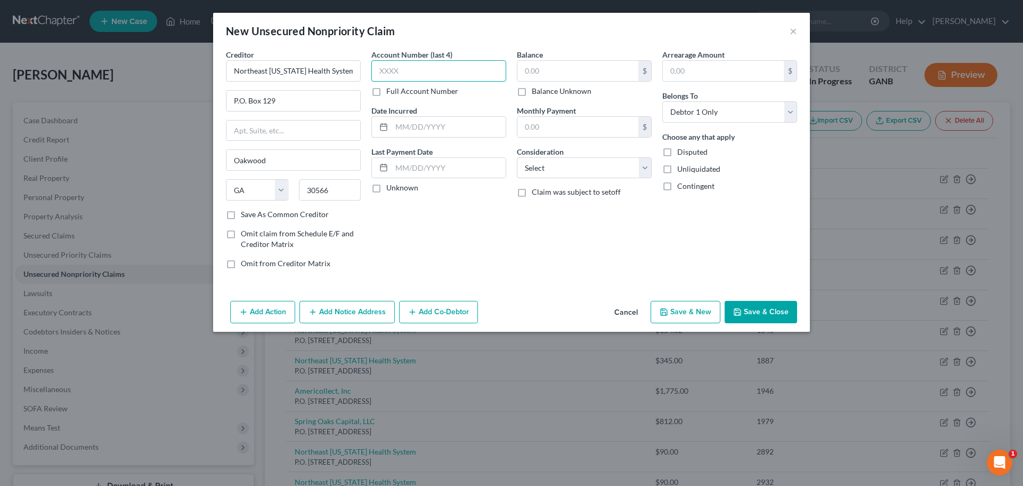
click at [401, 67] on input "text" at bounding box center [439, 70] width 135 height 21
type input "5119"
type input "5/9/2022"
type input "19.02"
select select "9"
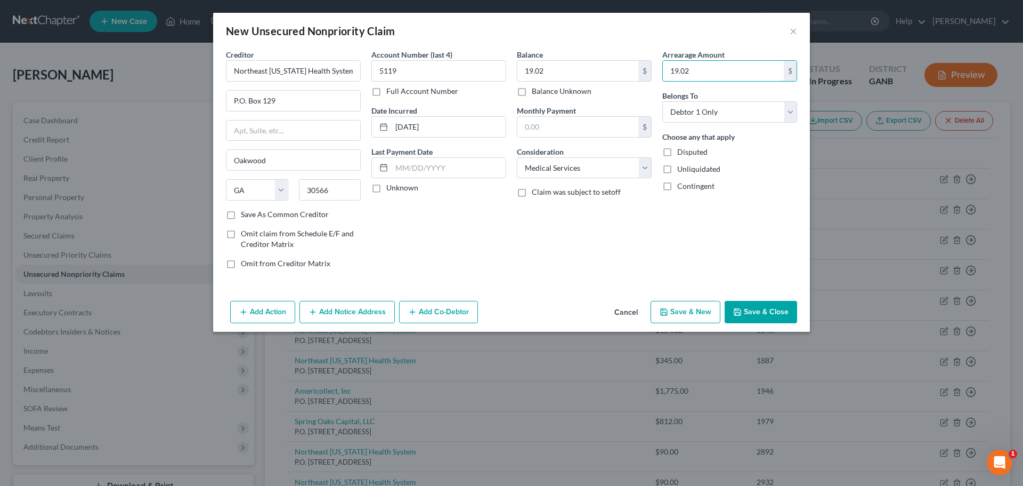
type input "19.02"
click at [698, 316] on button "Save & New" at bounding box center [686, 312] width 70 height 22
type input "0.00"
select select "0"
click at [301, 73] on input "text" at bounding box center [293, 70] width 135 height 21
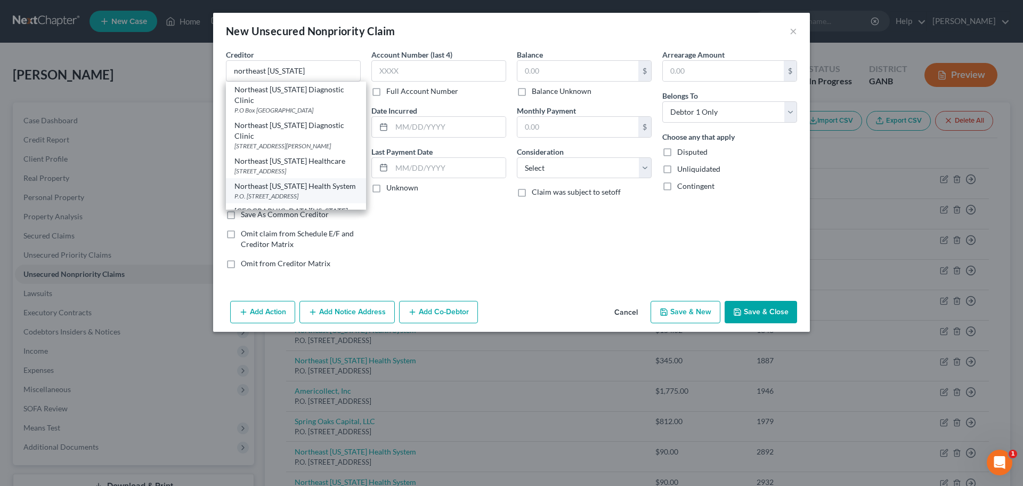
click at [314, 191] on div "Northeast Georgia Health System" at bounding box center [296, 186] width 123 height 11
type input "Northeast Georgia Health System"
type input "P.O. Box 129"
type input "Oakwood"
select select "10"
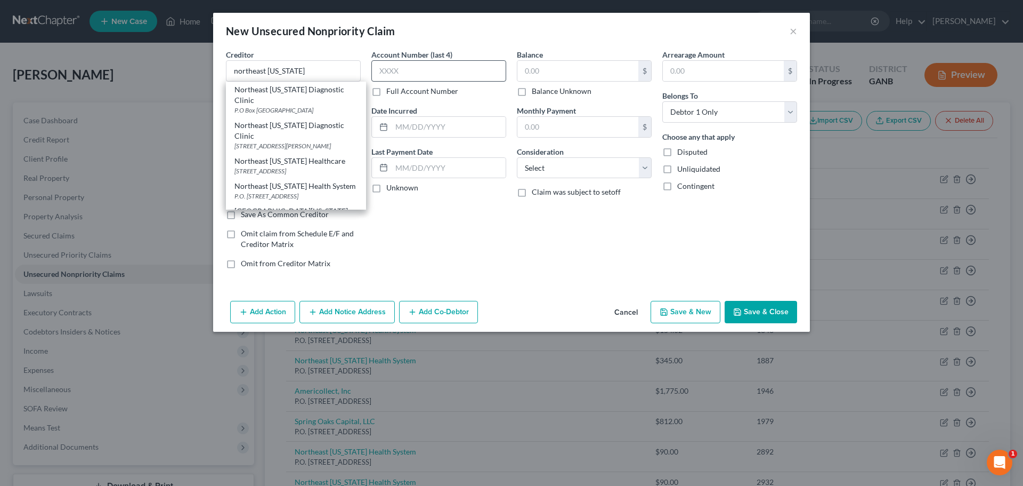
type input "30566"
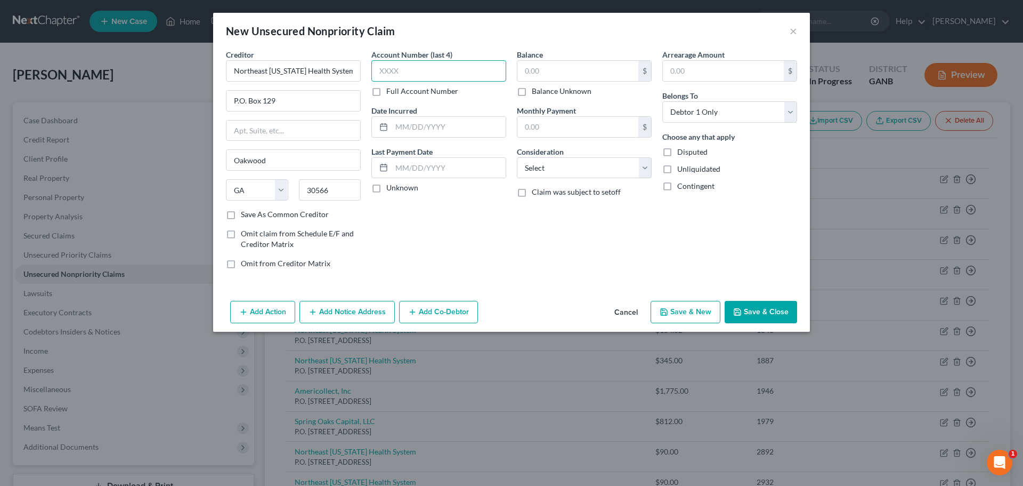
click at [418, 70] on input "text" at bounding box center [439, 70] width 135 height 21
type input "2830"
type input "4/7/2022"
click at [621, 68] on input "text" at bounding box center [578, 71] width 121 height 20
type input "83.09"
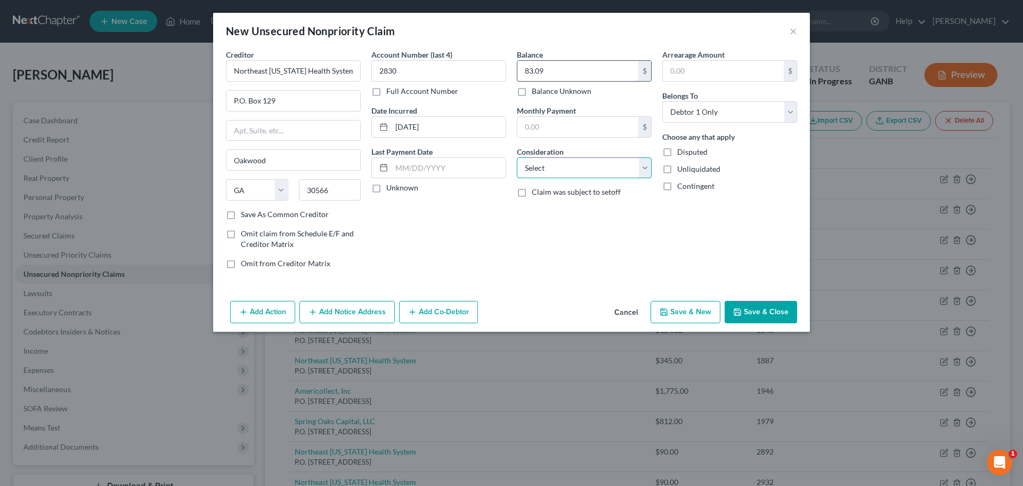
select select "9"
type input "83.09"
click at [700, 311] on button "Save & New" at bounding box center [686, 312] width 70 height 22
select select "0"
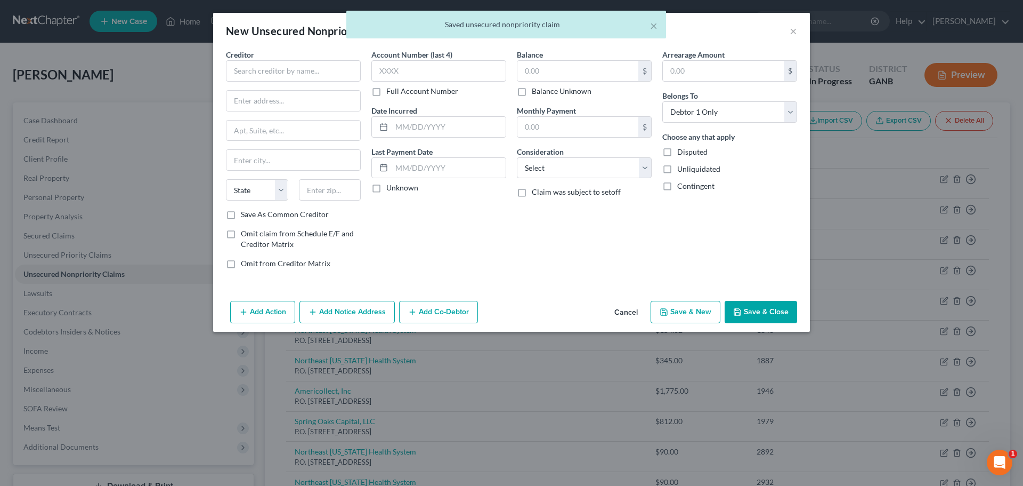
type input "0.00"
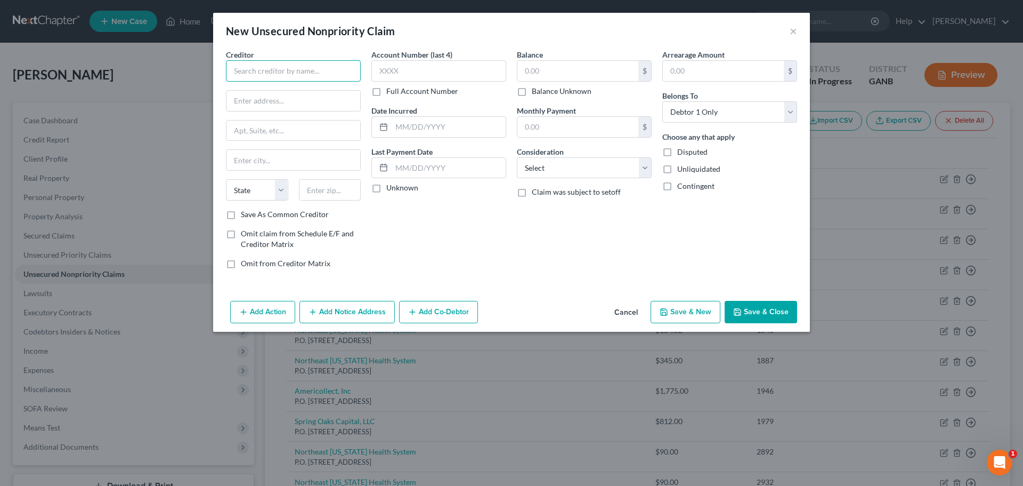
click at [313, 69] on input "text" at bounding box center [293, 70] width 135 height 21
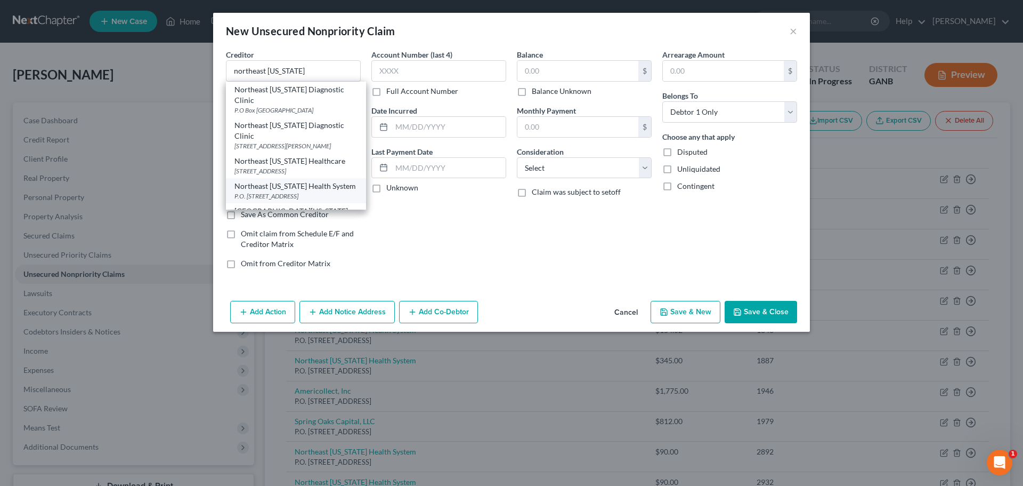
click at [307, 190] on div "Northeast Georgia Health System" at bounding box center [296, 186] width 123 height 11
type input "Northeast Georgia Health System"
type input "P.O. Box 129"
type input "Oakwood"
select select "10"
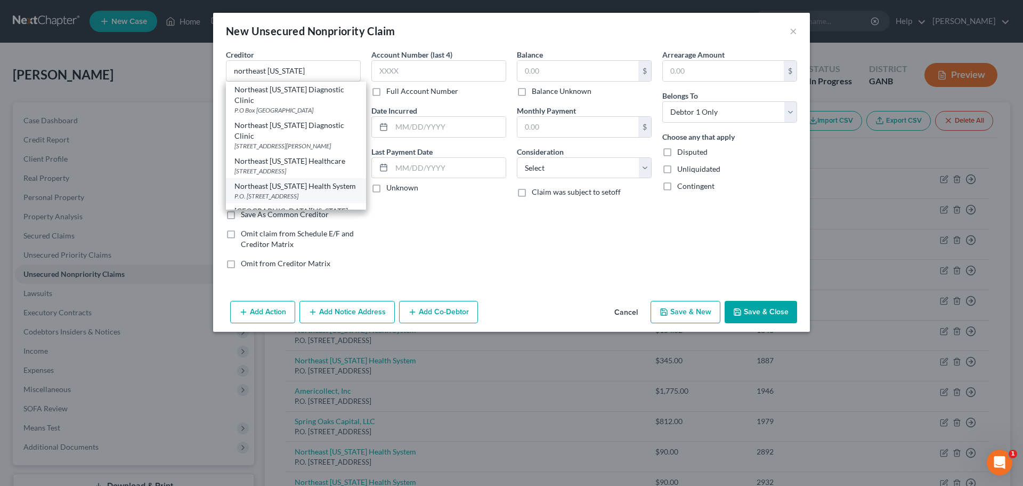
type input "30566"
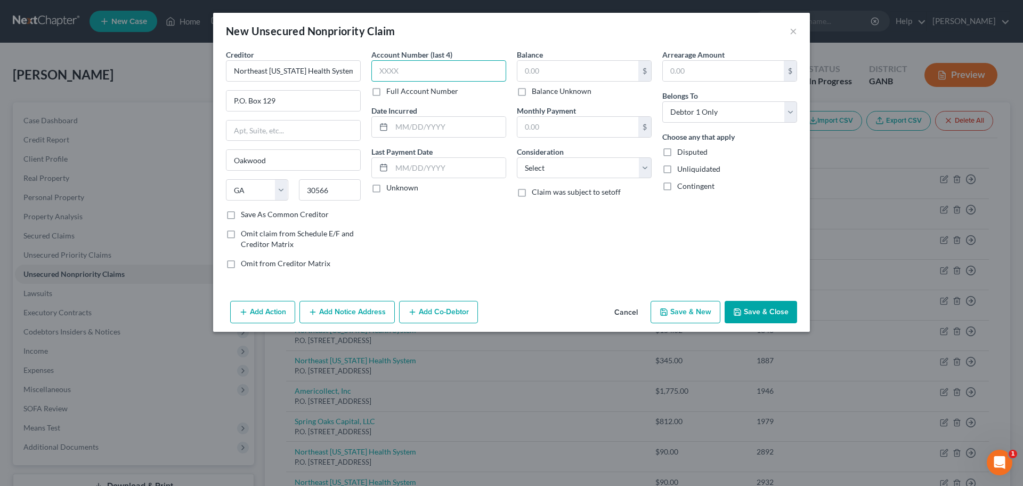
click at [415, 68] on input "text" at bounding box center [439, 70] width 135 height 21
type input "5834"
type input "12/16/2021"
type input "15.00"
select select "9"
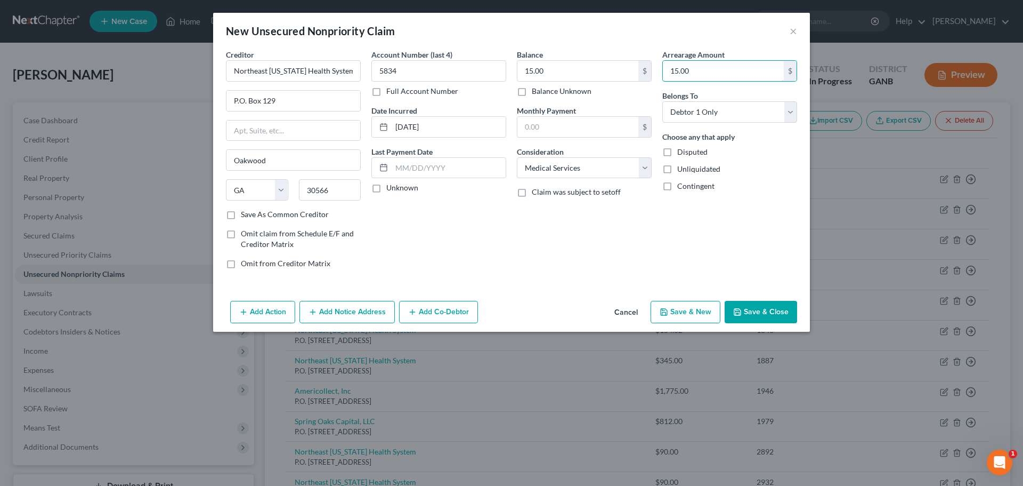
type input "15.00"
click at [694, 310] on button "Save & New" at bounding box center [686, 312] width 70 height 22
select select "0"
type input "0.00"
click at [244, 69] on input "text" at bounding box center [293, 70] width 135 height 21
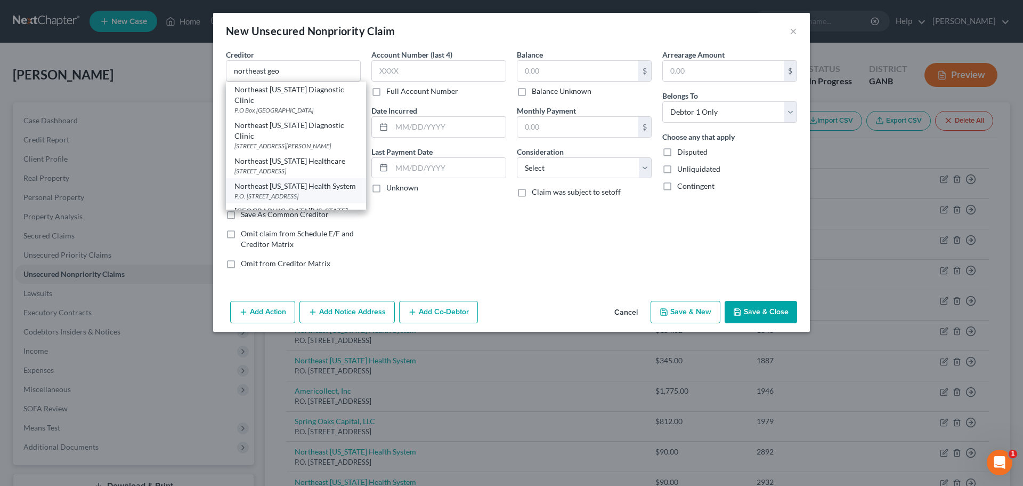
click at [287, 200] on div "P.O. Box 129, Oakwood, GA 30566" at bounding box center [296, 195] width 123 height 9
type input "Northeast Georgia Health System"
type input "P.O. Box 129"
type input "Oakwood"
select select "10"
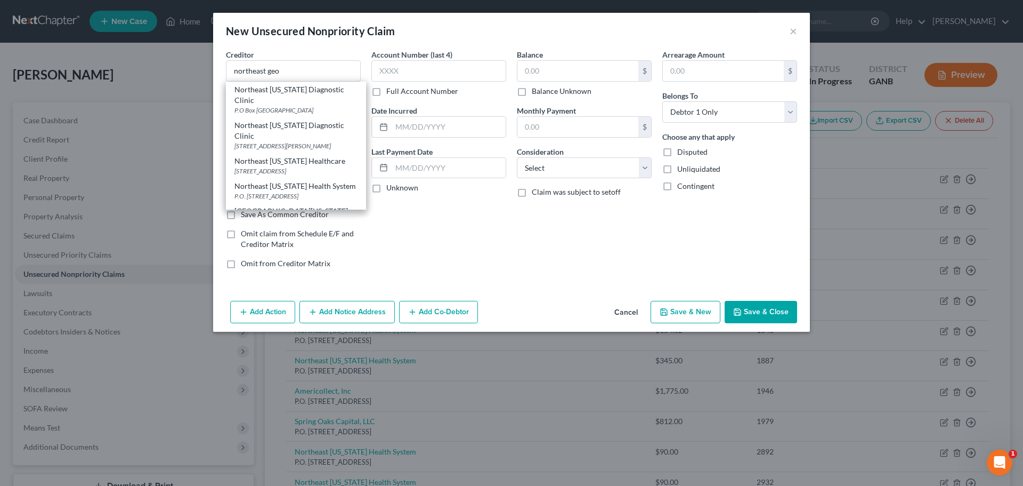
type input "30566"
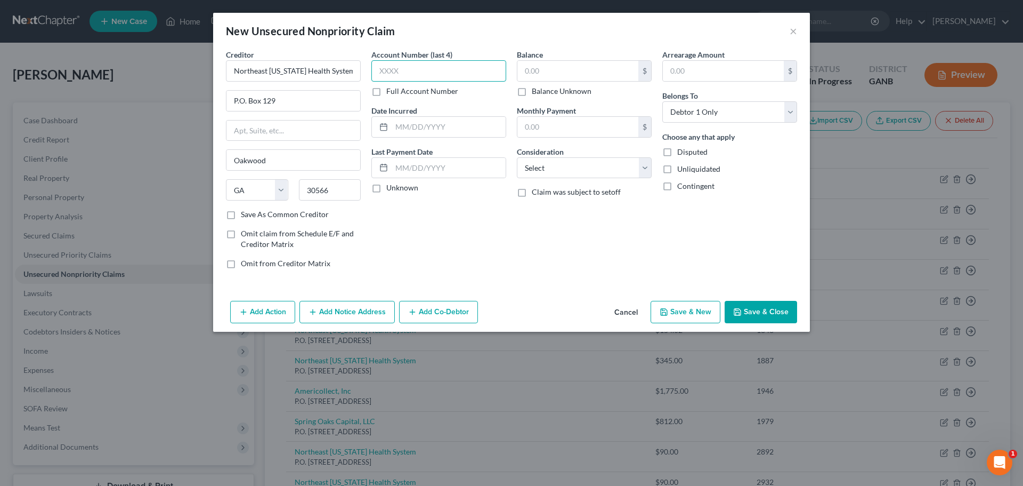
click at [462, 67] on input "text" at bounding box center [439, 70] width 135 height 21
type input "9225"
type input "12/21/2021"
type input "15.00"
select select "9"
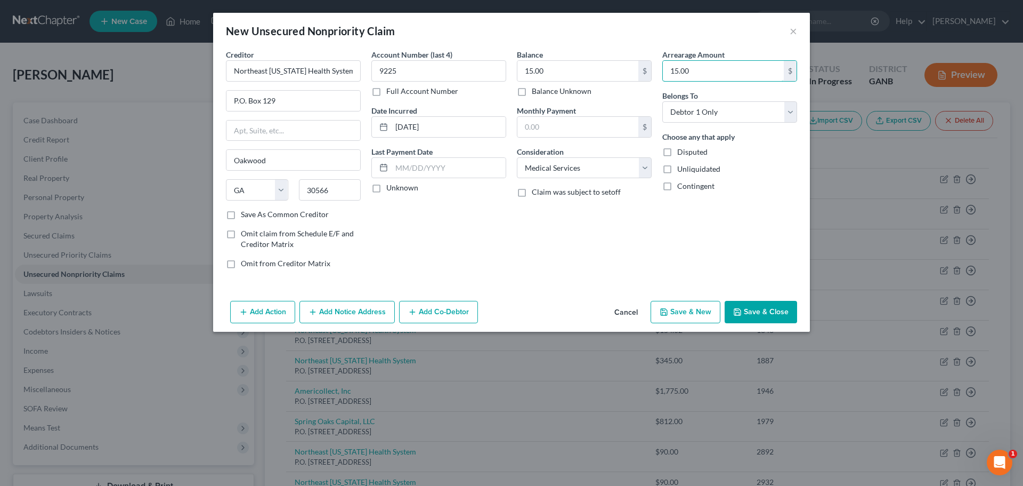
type input "15.00"
click at [679, 313] on button "Save & New" at bounding box center [686, 312] width 70 height 22
select select "0"
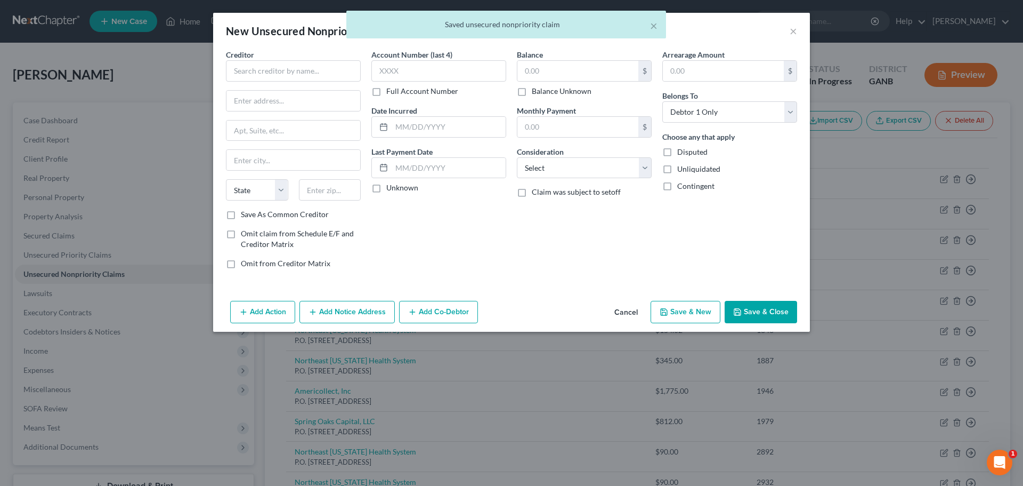
type input "0.00"
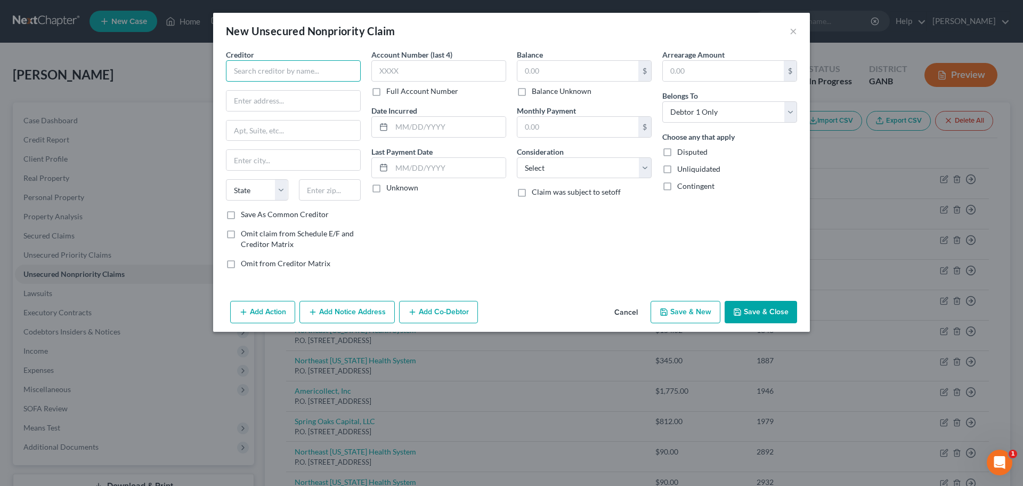
click at [247, 63] on input "text" at bounding box center [293, 70] width 135 height 21
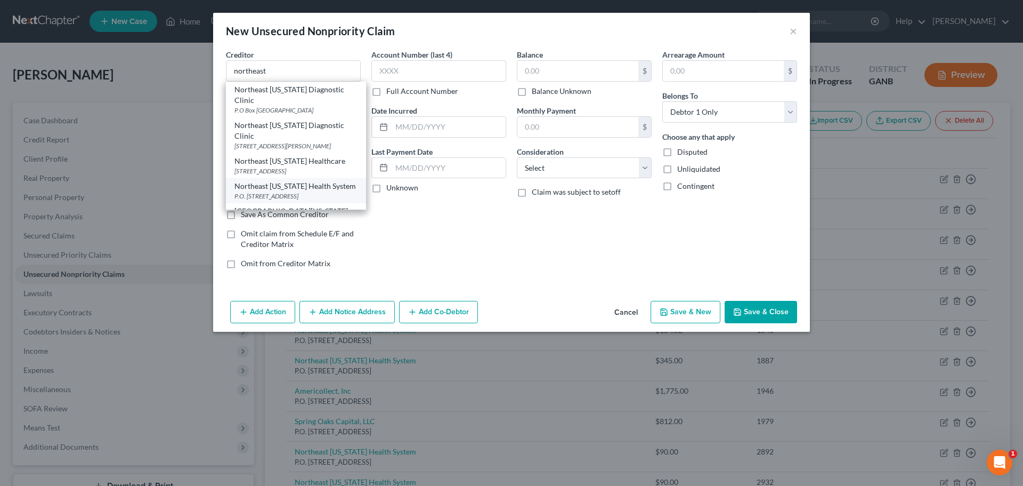
click at [306, 191] on div "Northeast Georgia Health System" at bounding box center [296, 186] width 123 height 11
type input "Northeast Georgia Health System"
type input "P.O. Box 129"
type input "Oakwood"
select select "10"
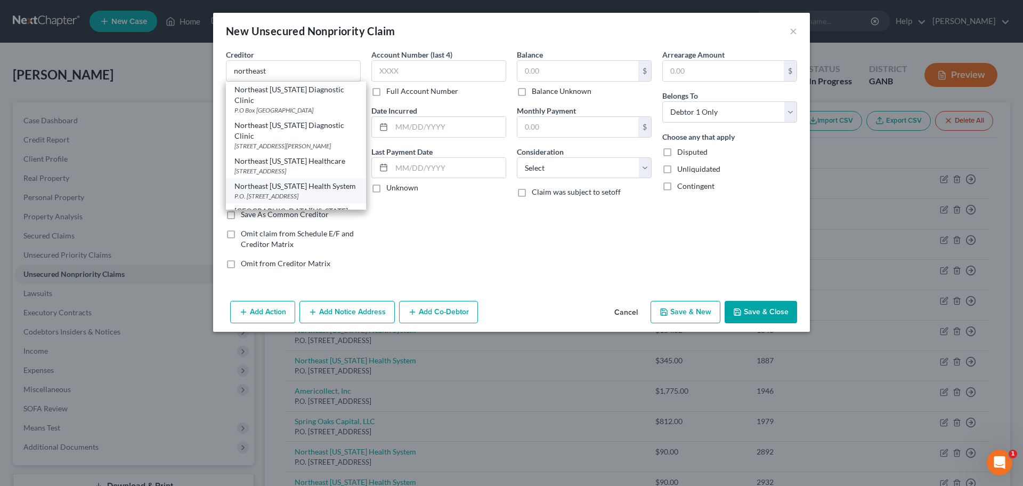
type input "30566"
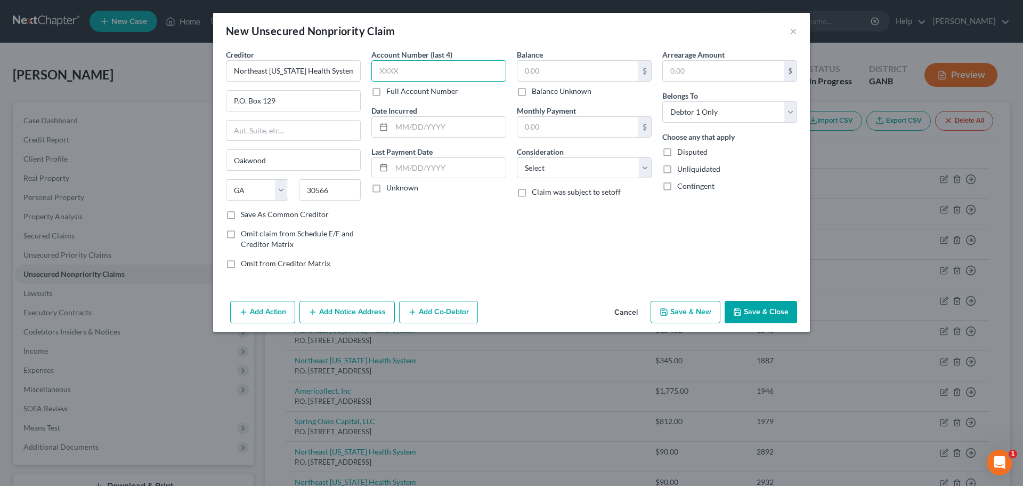
click at [415, 65] on input "text" at bounding box center [439, 70] width 135 height 21
type input "8986"
type input "11/22/2021"
click at [604, 76] on input "text" at bounding box center [578, 71] width 121 height 20
type input "69.61"
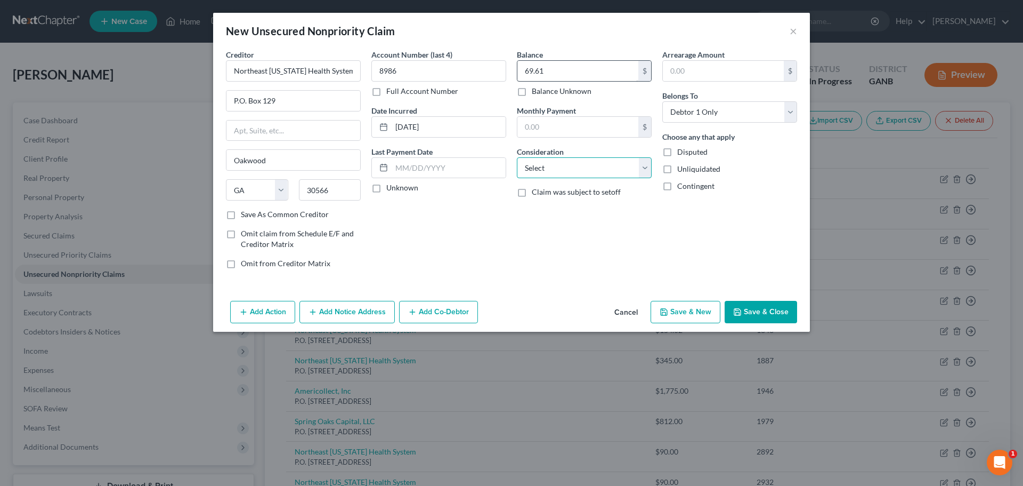
select select "9"
type input "69.61"
click at [690, 314] on button "Save & New" at bounding box center [686, 312] width 70 height 22
select select "0"
click at [255, 76] on input "text" at bounding box center [293, 70] width 135 height 21
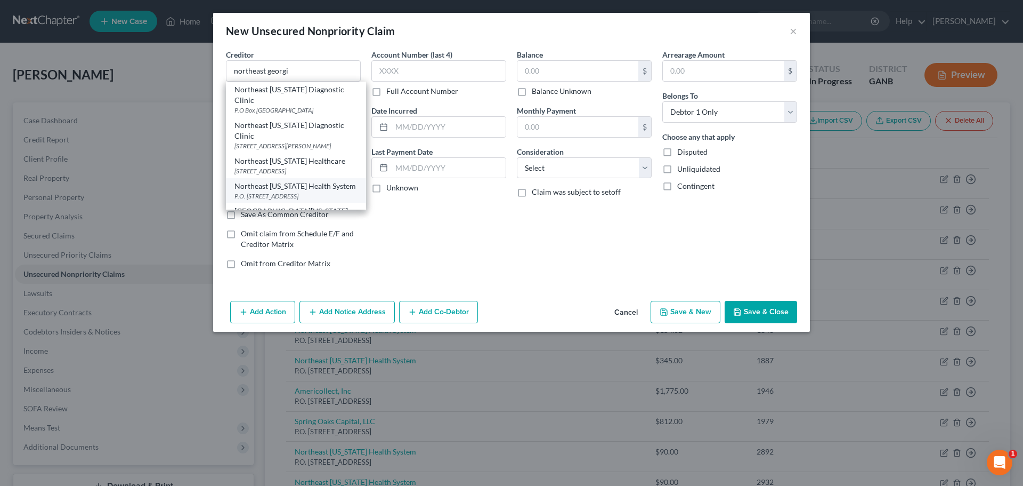
click at [280, 200] on div "P.O. Box 129, Oakwood, GA 30566" at bounding box center [296, 195] width 123 height 9
type input "Northeast Georgia Health System"
type input "P.O. Box 129"
type input "Oakwood"
select select "10"
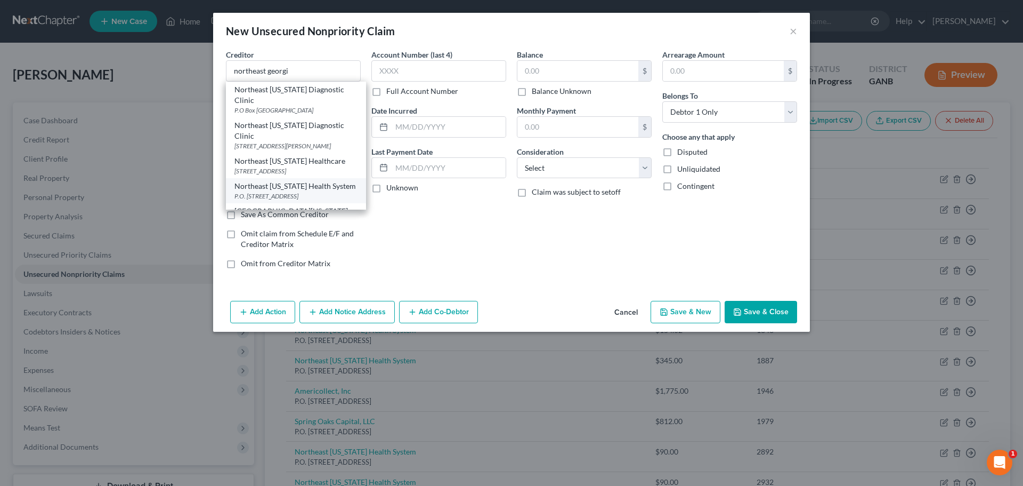
type input "30566"
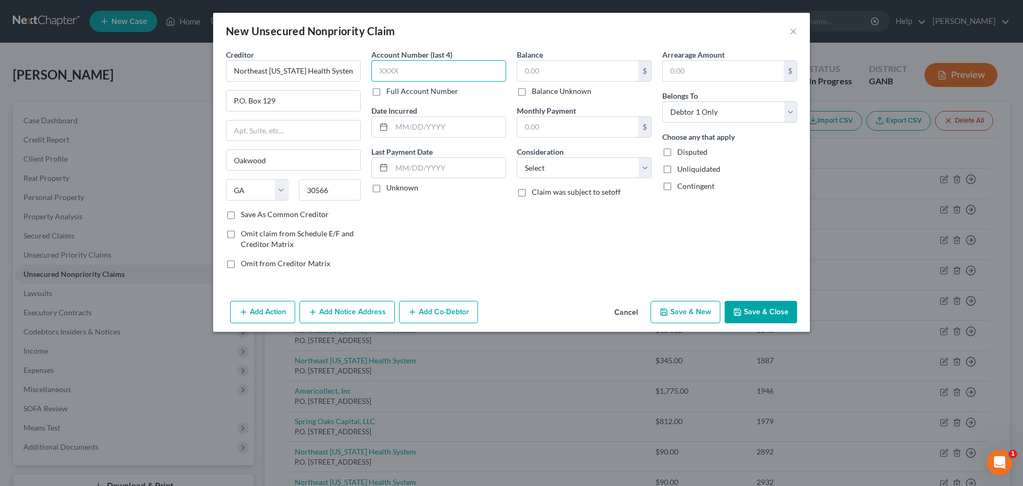
click at [451, 77] on input "text" at bounding box center [439, 70] width 135 height 21
type input "1122"
type input "12/14/2021"
type input "21.14"
select select "9"
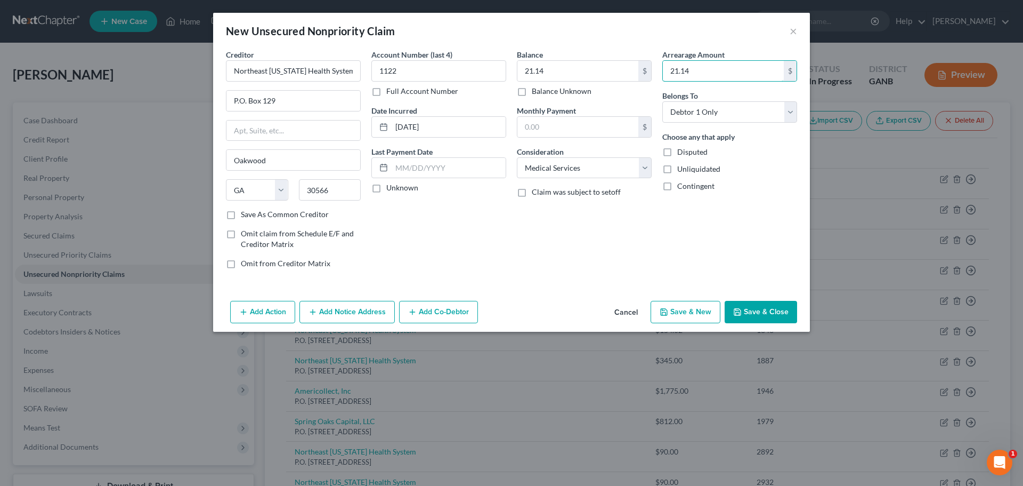
type input "21.14"
click at [679, 312] on button "Save & New" at bounding box center [686, 312] width 70 height 22
select select "0"
type input "0.00"
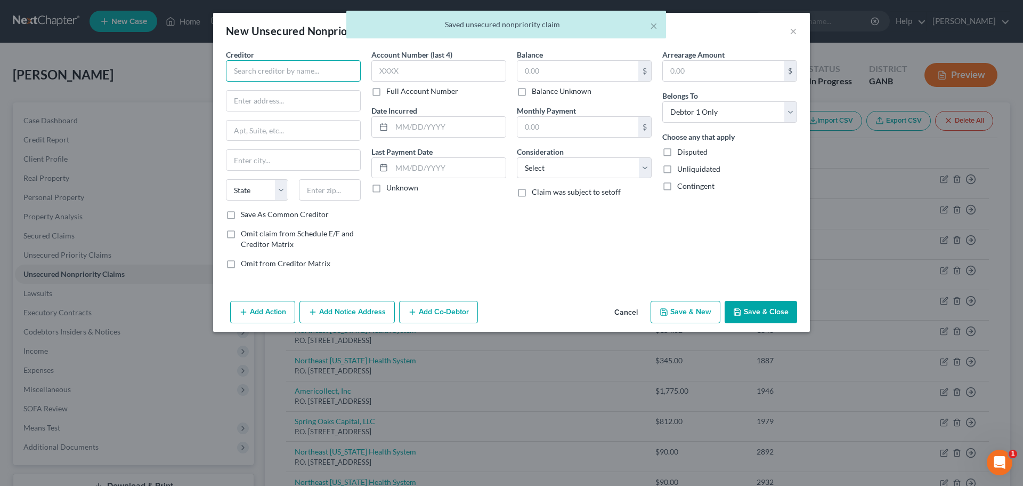
click at [273, 72] on input "text" at bounding box center [293, 70] width 135 height 21
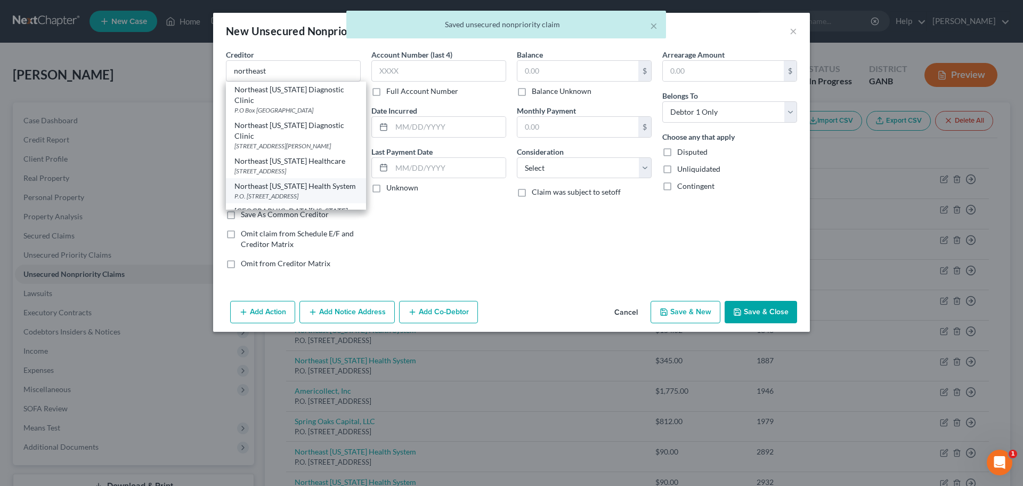
click at [304, 191] on div "Northeast Georgia Health System" at bounding box center [296, 186] width 123 height 11
type input "Northeast Georgia Health System"
type input "P.O. Box 129"
type input "Oakwood"
select select "10"
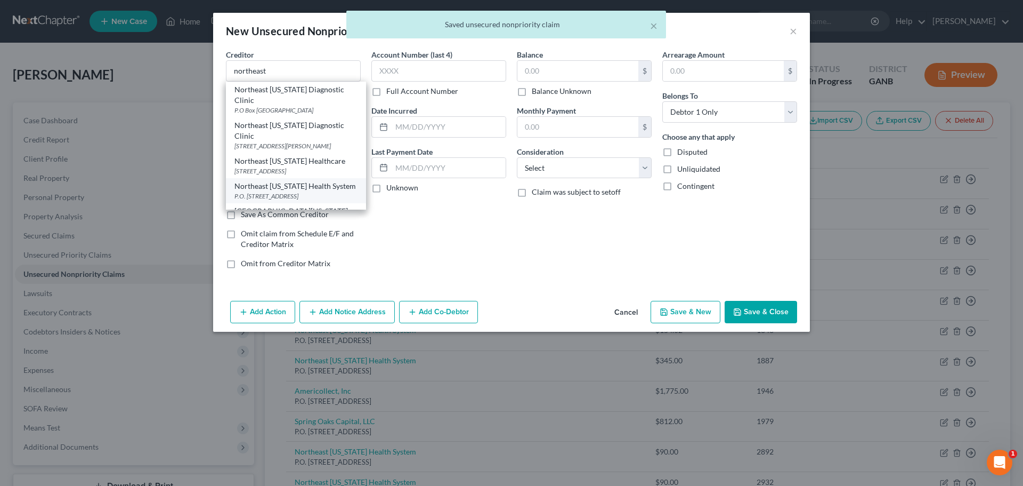
type input "30566"
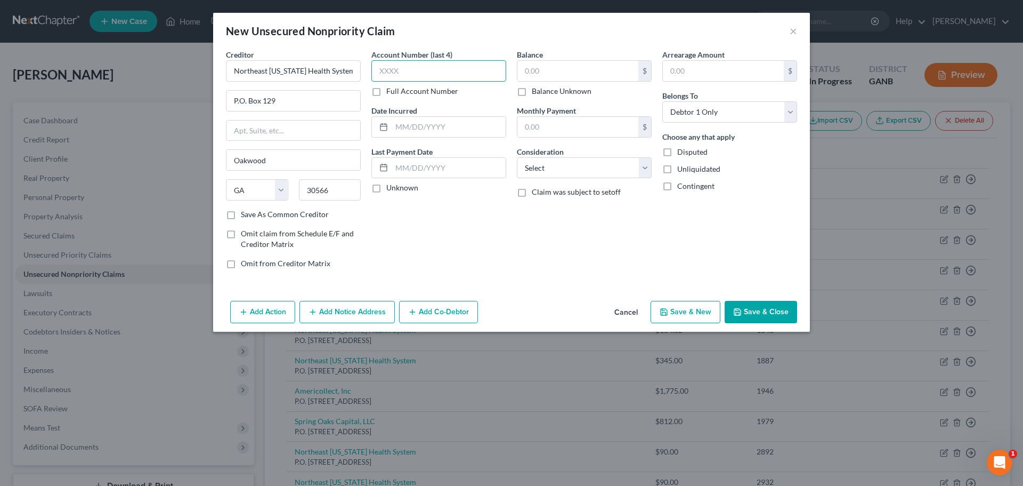
click at [467, 71] on input "text" at bounding box center [439, 70] width 135 height 21
type input "1099"
type input "4/30/2022"
click at [578, 69] on input "text" at bounding box center [578, 71] width 121 height 20
type input "2,028.66"
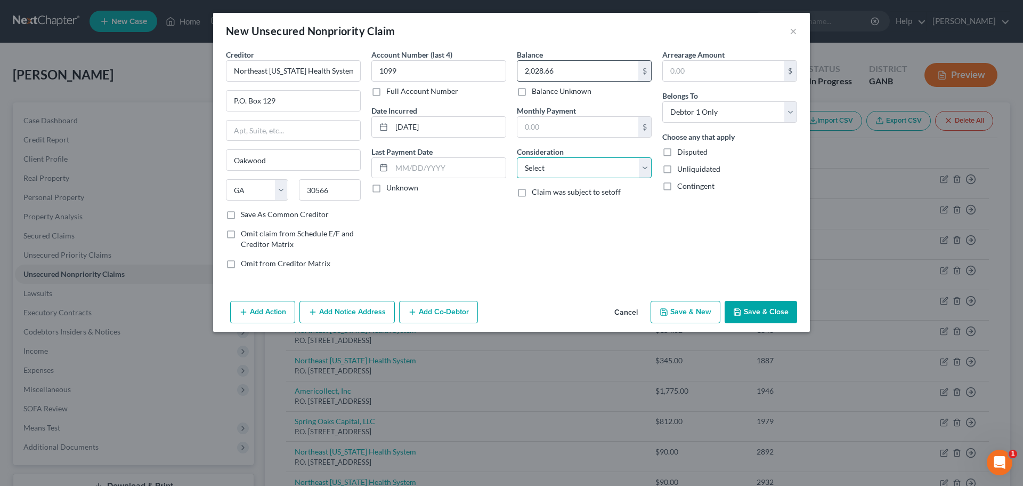
select select "9"
type input "2,028.66"
click at [714, 316] on button "Save & New" at bounding box center [686, 312] width 70 height 22
select select "0"
type input "0.00"
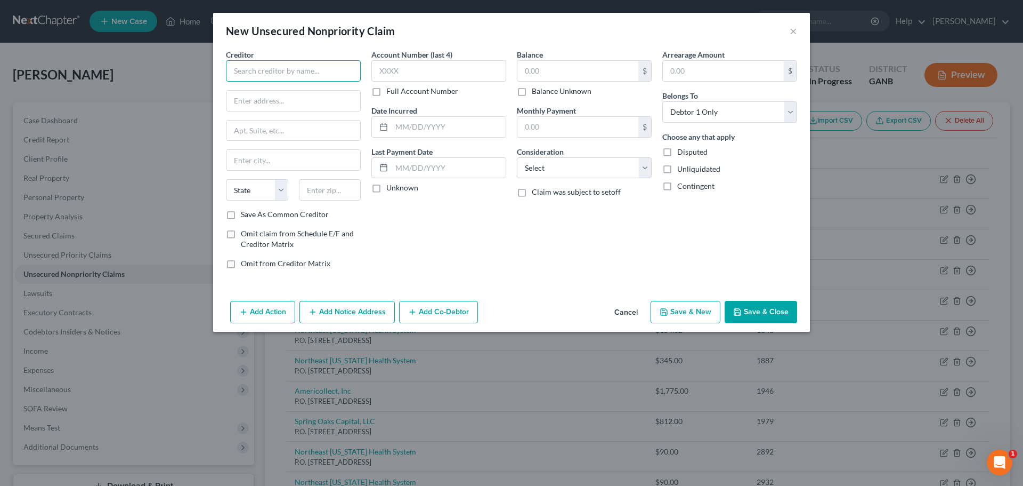
click at [278, 68] on input "text" at bounding box center [293, 70] width 135 height 21
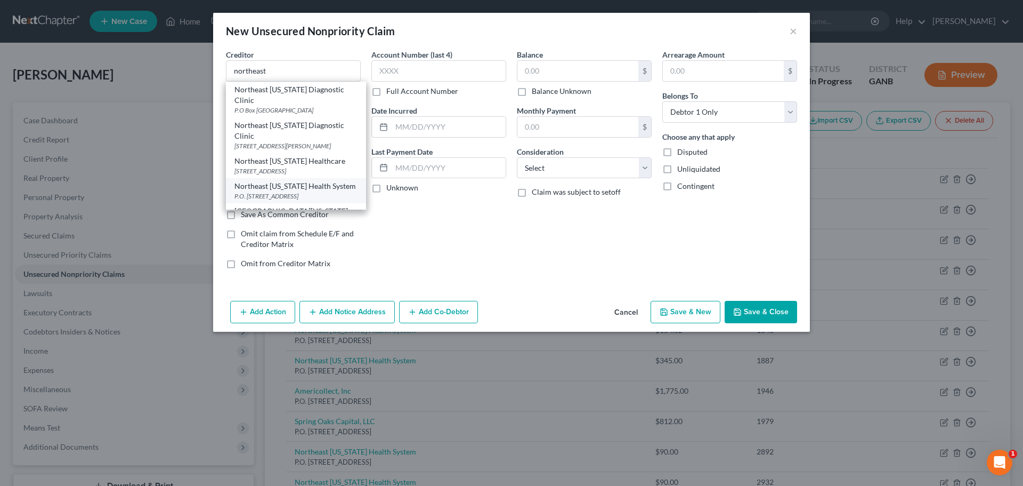
click at [287, 191] on div "Northeast Georgia Health System" at bounding box center [296, 186] width 123 height 11
type input "Northeast Georgia Health System"
type input "P.O. Box 129"
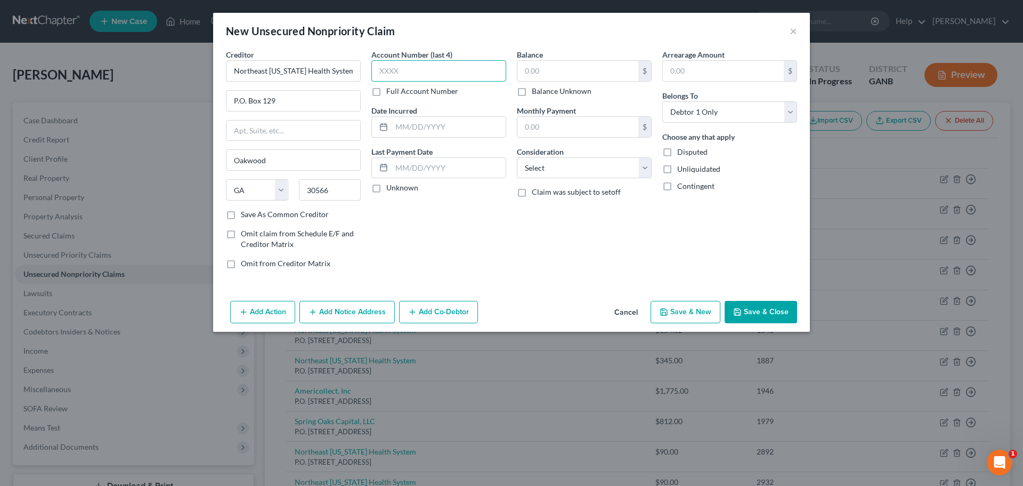
click at [462, 70] on input "text" at bounding box center [439, 70] width 135 height 21
click at [704, 314] on button "Save & New" at bounding box center [686, 312] width 70 height 22
click at [267, 70] on input "text" at bounding box center [293, 70] width 135 height 21
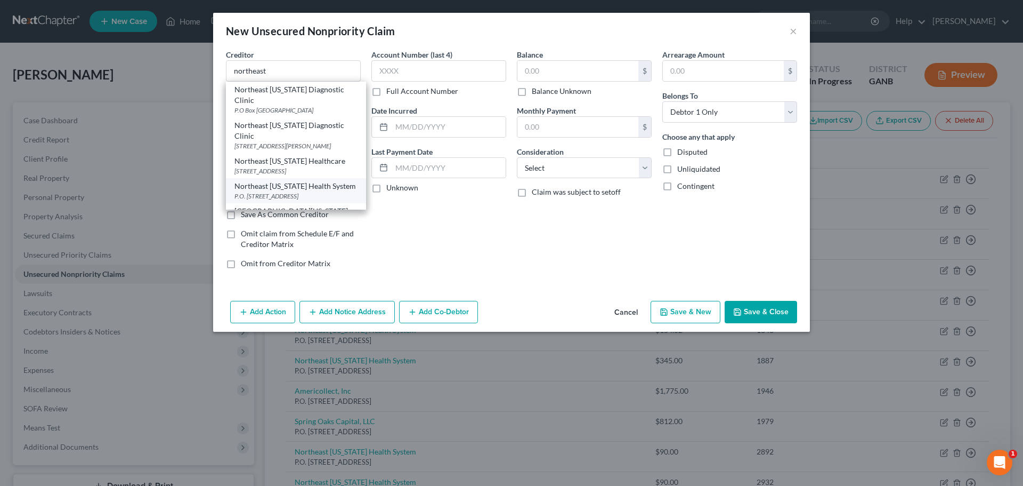
click at [285, 191] on div "Northeast Georgia Health System" at bounding box center [296, 186] width 123 height 11
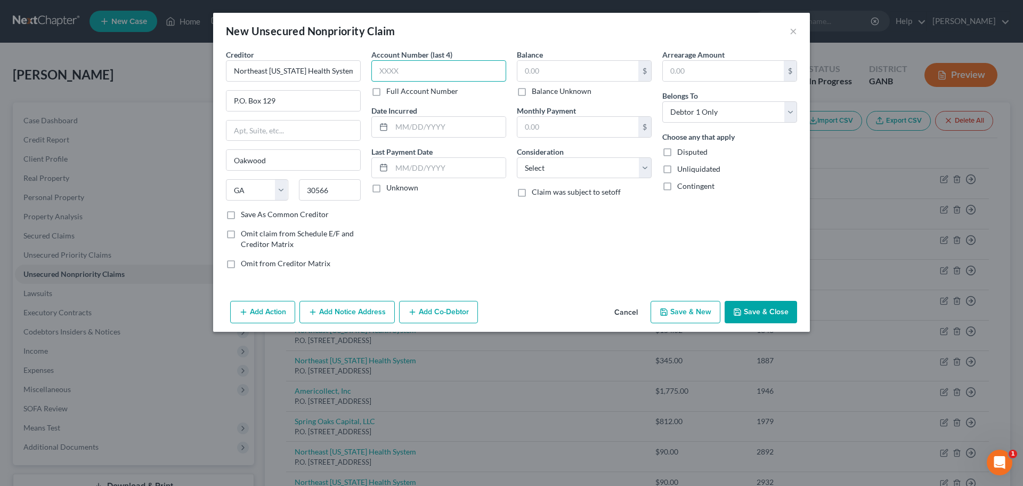
click at [431, 63] on input "text" at bounding box center [439, 70] width 135 height 21
click at [694, 310] on button "Save & New" at bounding box center [686, 312] width 70 height 22
click at [254, 69] on input "text" at bounding box center [293, 70] width 135 height 21
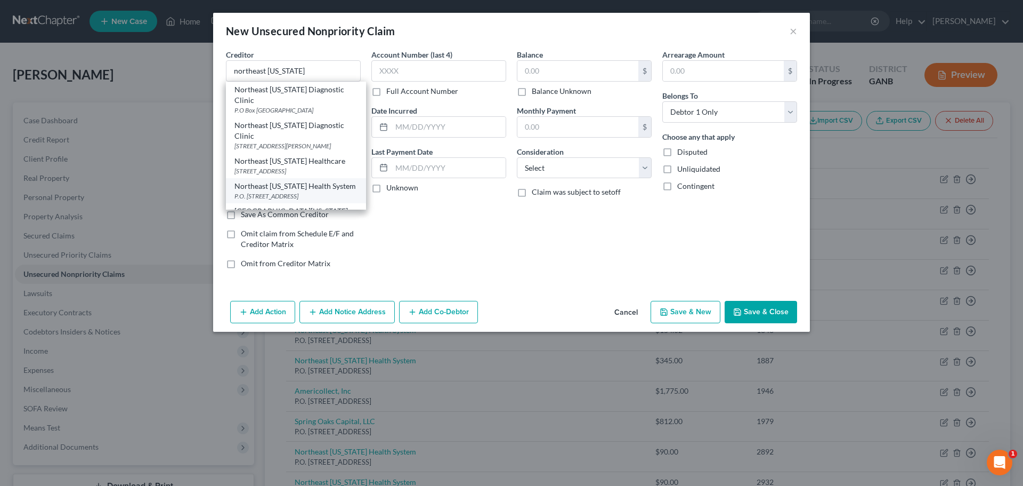
click at [286, 191] on div "Northeast Georgia Health System" at bounding box center [296, 186] width 123 height 11
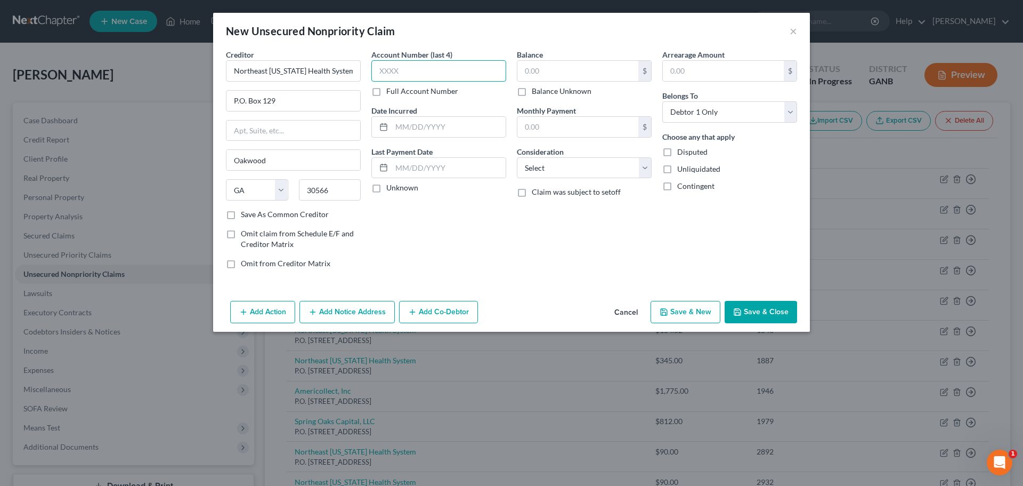
click at [434, 76] on input "text" at bounding box center [439, 70] width 135 height 21
click at [590, 68] on input "text" at bounding box center [578, 71] width 121 height 20
click at [677, 67] on input "text" at bounding box center [723, 71] width 121 height 20
click at [616, 169] on select "Select Cable / Satellite Services Collection Agency Credit Card Debt Debt Couns…" at bounding box center [584, 167] width 135 height 21
click at [517, 157] on select "Select Cable / Satellite Services Collection Agency Credit Card Debt Debt Couns…" at bounding box center [584, 167] width 135 height 21
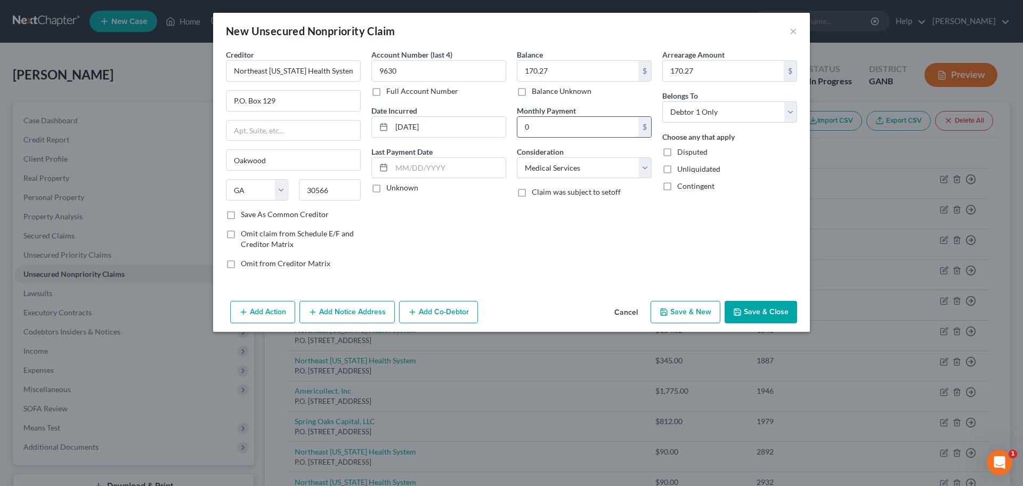
click at [617, 130] on input "0" at bounding box center [578, 127] width 121 height 20
click at [633, 104] on div "Balance 170.27 $ Balance Unknown Balance Undetermined 170.27 $ Balance Unknown …" at bounding box center [585, 163] width 146 height 228
click at [702, 309] on button "Save & New" at bounding box center [686, 312] width 70 height 22
click at [305, 60] on div "Creditor *" at bounding box center [293, 65] width 135 height 33
click at [310, 76] on input "text" at bounding box center [293, 70] width 135 height 21
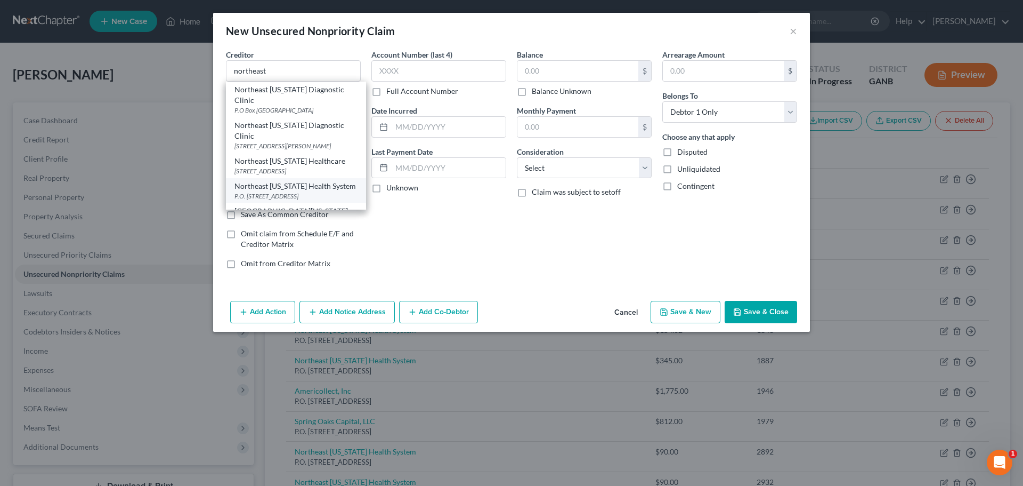
click at [319, 191] on div "Northeast Georgia Health System" at bounding box center [296, 186] width 123 height 11
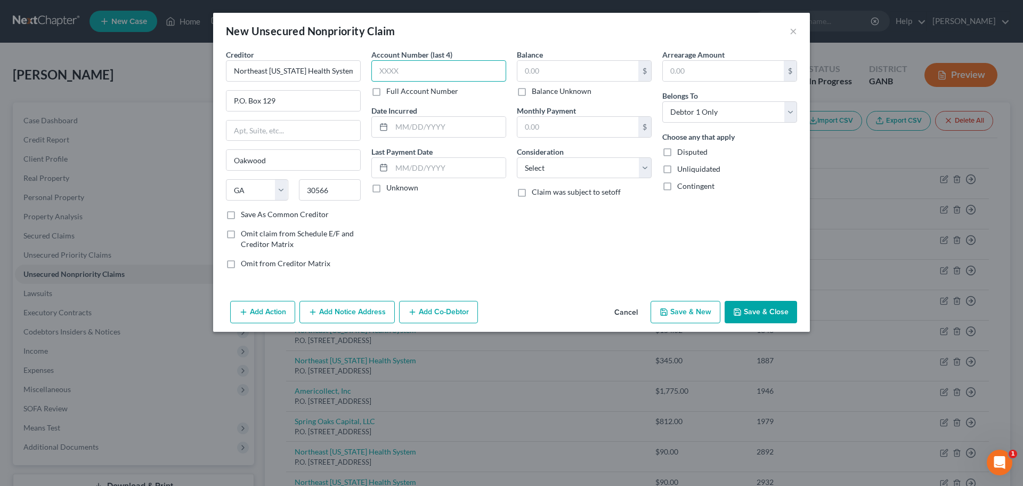
click at [418, 64] on input "text" at bounding box center [439, 70] width 135 height 21
click at [702, 314] on button "Save & New" at bounding box center [686, 312] width 70 height 22
click at [295, 67] on input "text" at bounding box center [293, 70] width 135 height 21
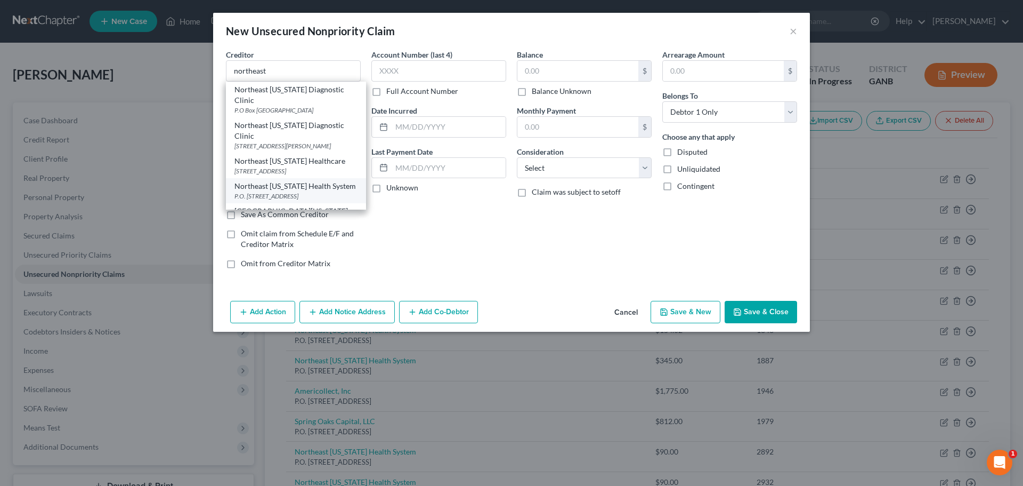
click at [278, 200] on div "P.O. Box 129, Oakwood, GA 30566" at bounding box center [296, 195] width 123 height 9
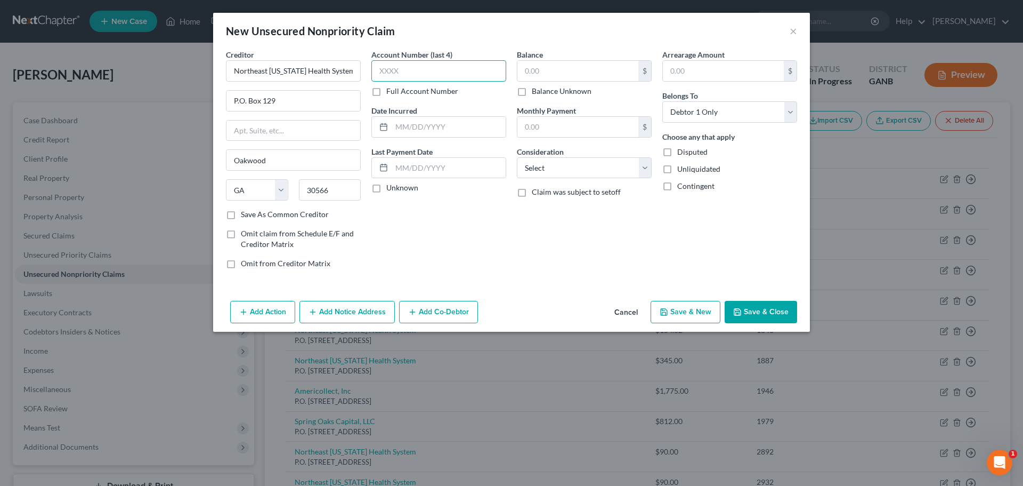
click at [467, 62] on input "text" at bounding box center [439, 70] width 135 height 21
click at [690, 317] on button "Save & New" at bounding box center [686, 312] width 70 height 22
click at [342, 67] on input "text" at bounding box center [293, 70] width 135 height 21
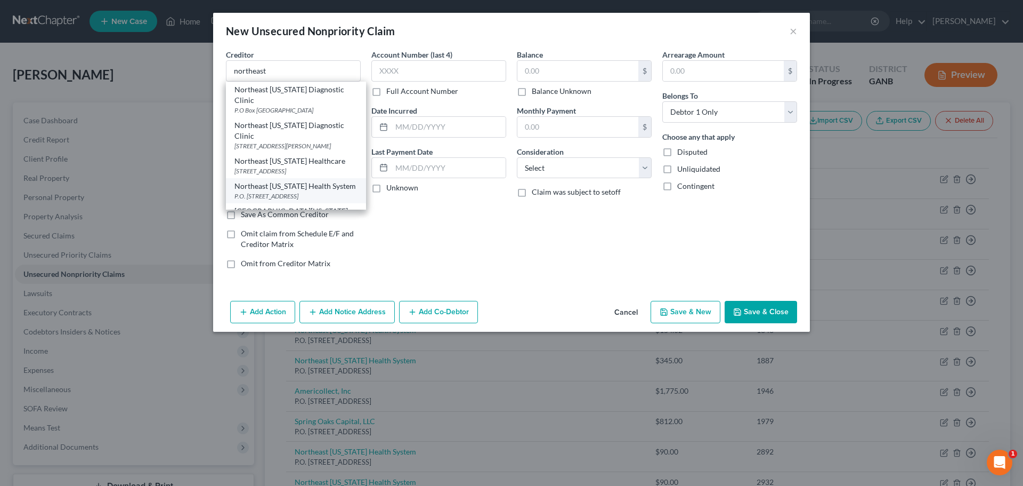
click at [305, 191] on div "Northeast Georgia Health System" at bounding box center [296, 186] width 123 height 11
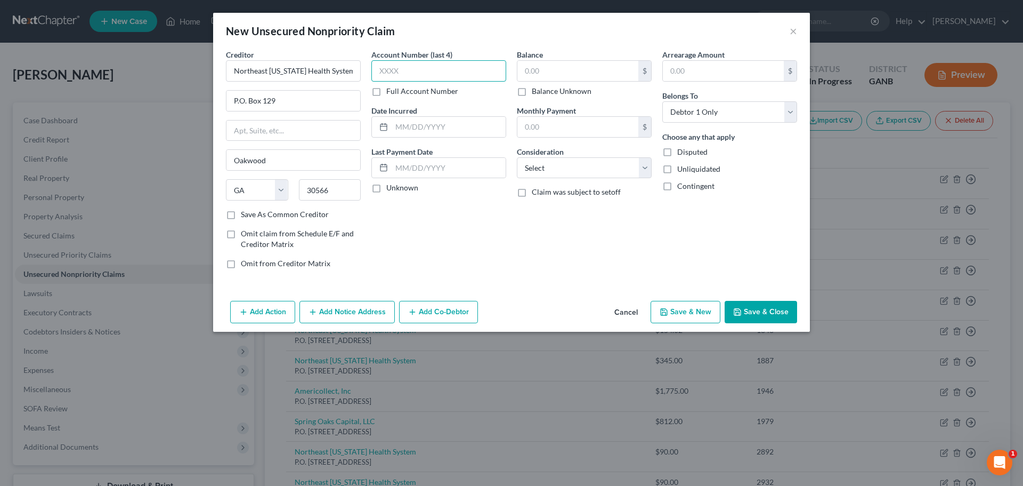
click at [419, 69] on input "text" at bounding box center [439, 70] width 135 height 21
click at [704, 317] on button "Save & New" at bounding box center [686, 312] width 70 height 22
click at [481, 74] on input "text" at bounding box center [439, 70] width 135 height 21
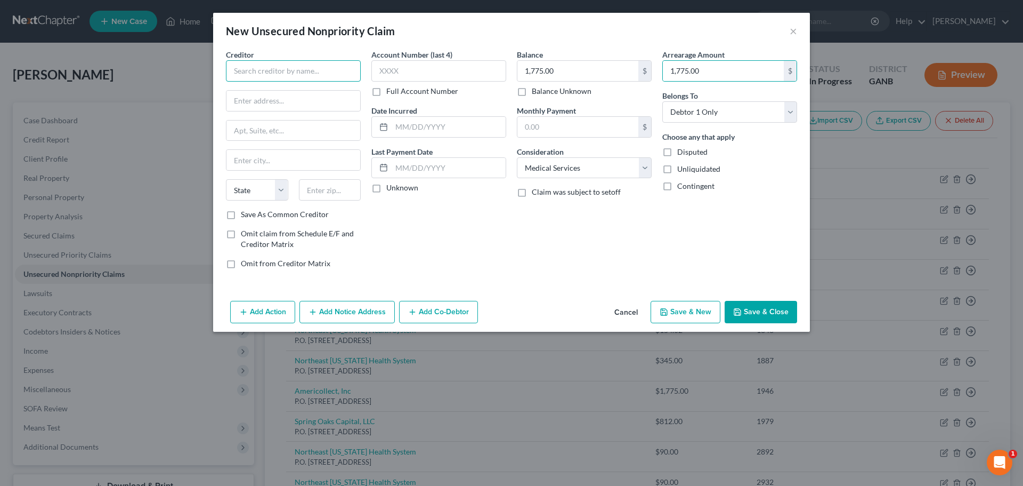
click at [327, 68] on input "text" at bounding box center [293, 70] width 135 height 21
click at [356, 70] on input "text" at bounding box center [293, 70] width 135 height 21
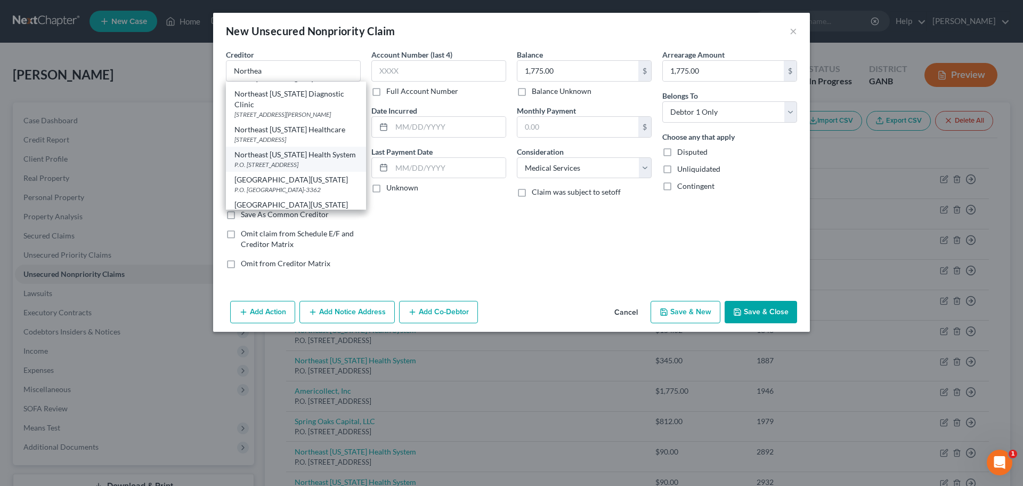
click at [319, 198] on div "Northeast Georgia Diagnostic Clinic P.O Box 836587, Atlanta, GA 30501 Northeast…" at bounding box center [296, 146] width 140 height 128
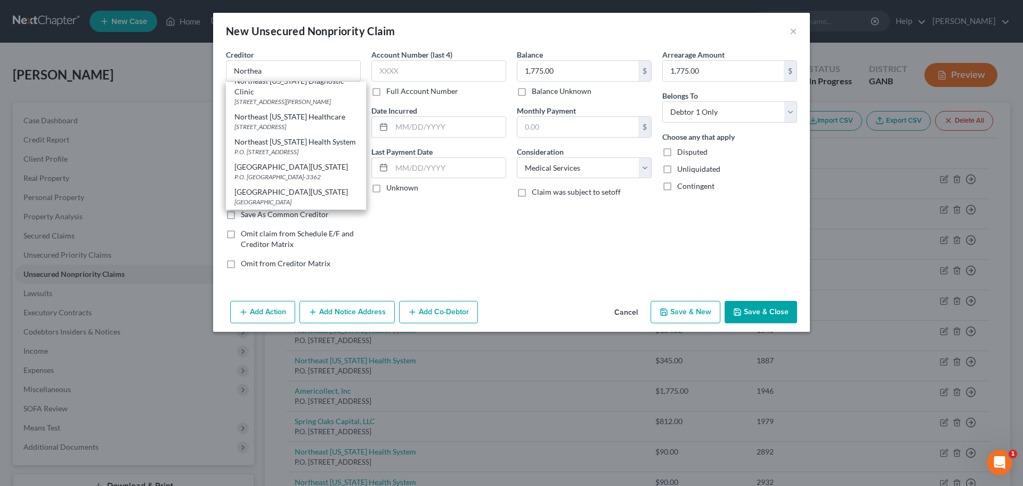
scroll to position [53, 0]
click at [282, 117] on div "Northeast Georgia Healthcare" at bounding box center [296, 116] width 123 height 11
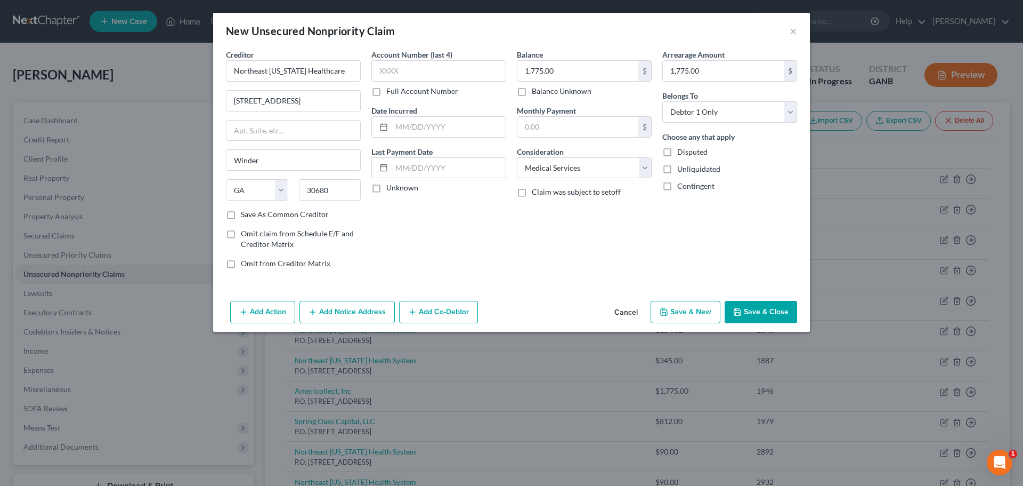
scroll to position [0, 0]
click at [348, 70] on input "Northeast Georgia Healthcare" at bounding box center [293, 70] width 135 height 21
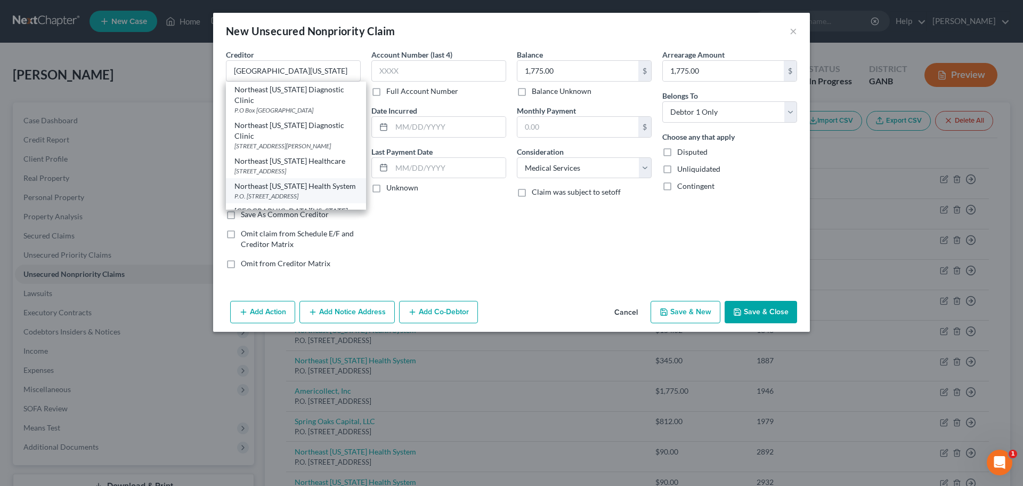
click at [295, 191] on div "Northeast Georgia Health System" at bounding box center [296, 186] width 123 height 11
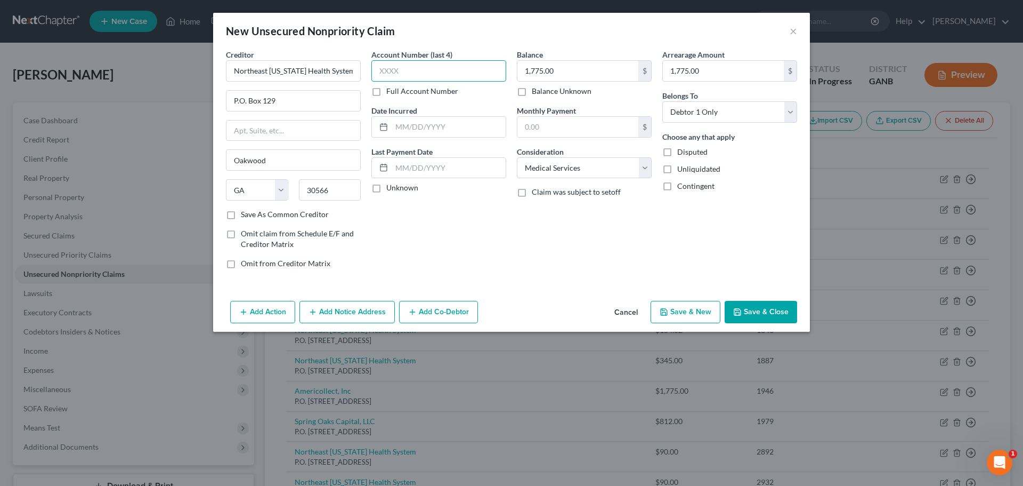
click at [433, 70] on input "text" at bounding box center [439, 70] width 135 height 21
click at [682, 317] on button "Save & New" at bounding box center [686, 312] width 70 height 22
click at [314, 71] on input "text" at bounding box center [293, 70] width 135 height 21
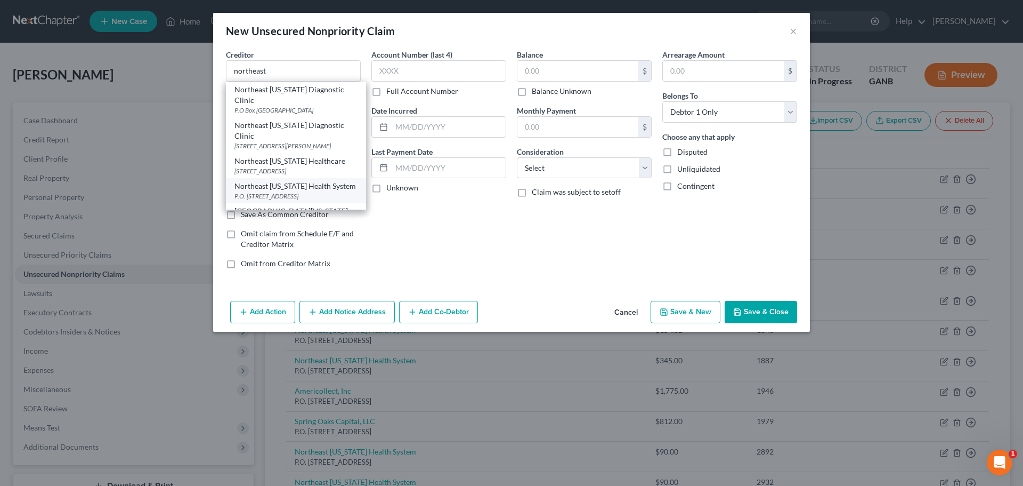
click at [287, 200] on div "P.O. Box 129, Oakwood, GA 30566" at bounding box center [296, 195] width 123 height 9
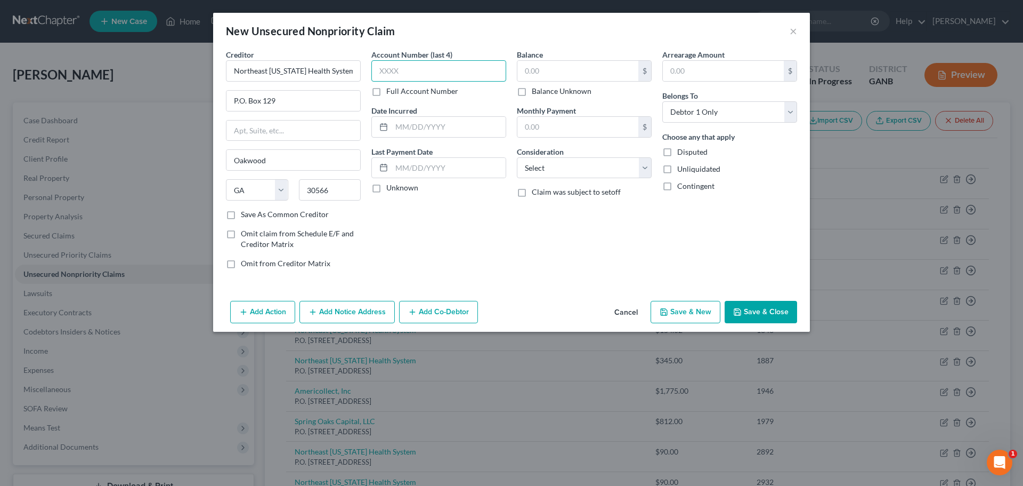
click at [418, 74] on input "text" at bounding box center [439, 70] width 135 height 21
click at [462, 63] on input "2810" at bounding box center [439, 70] width 135 height 21
click at [582, 67] on input "text" at bounding box center [578, 71] width 121 height 20
click at [741, 315] on icon "button" at bounding box center [737, 312] width 6 height 6
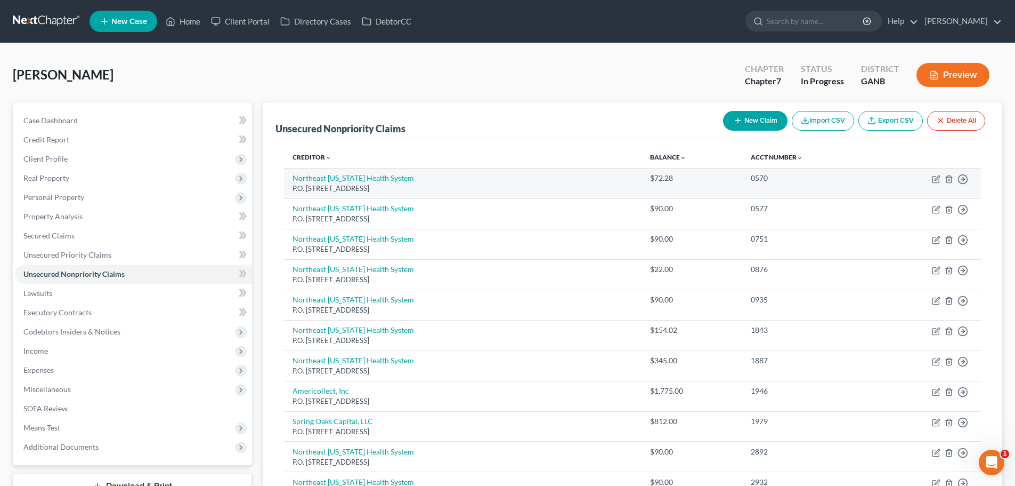
scroll to position [53, 0]
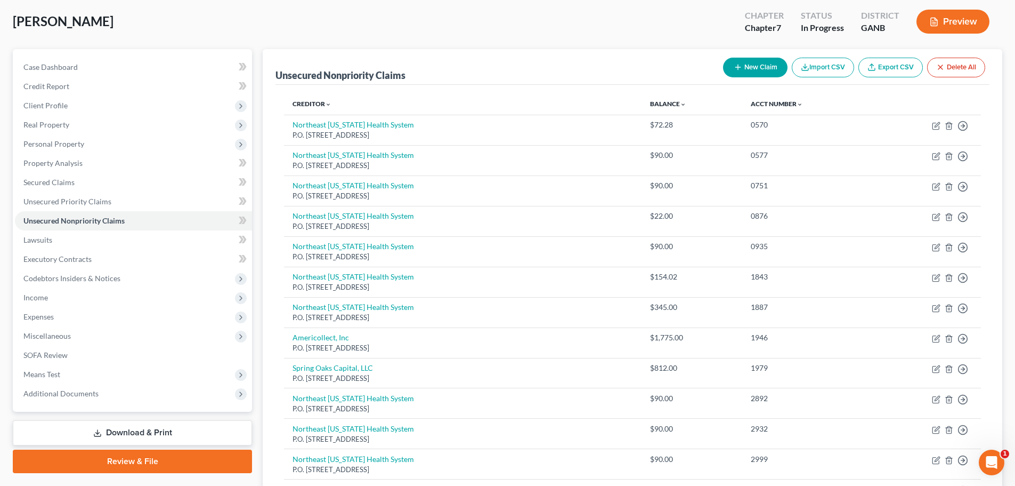
click at [605, 49] on div "Unsecured Nonpriority Claims New Claim Import CSV Export CSV Delete All" at bounding box center [633, 67] width 714 height 36
click at [788, 106] on link "Acct Number expand_more expand_less unfold_more" at bounding box center [777, 104] width 52 height 8
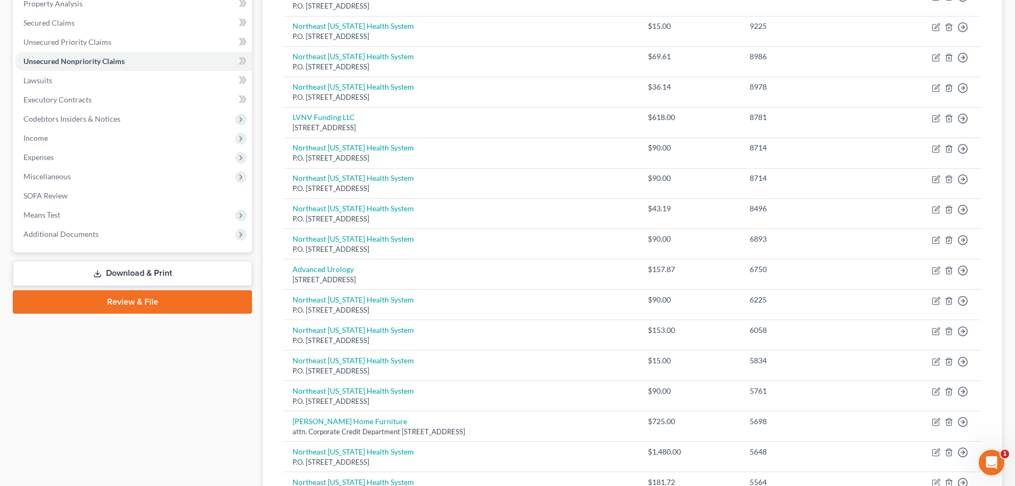
scroll to position [223, 0]
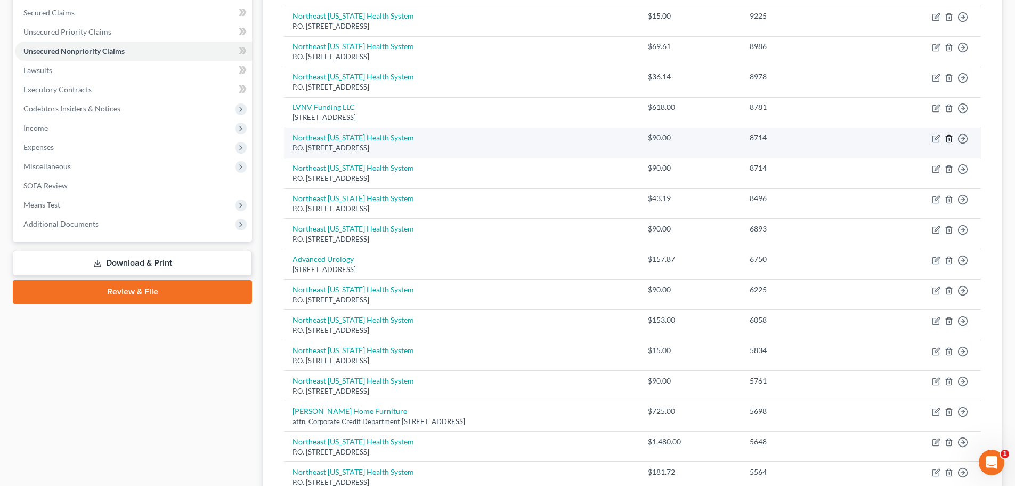
click at [949, 137] on icon "button" at bounding box center [949, 138] width 9 height 9
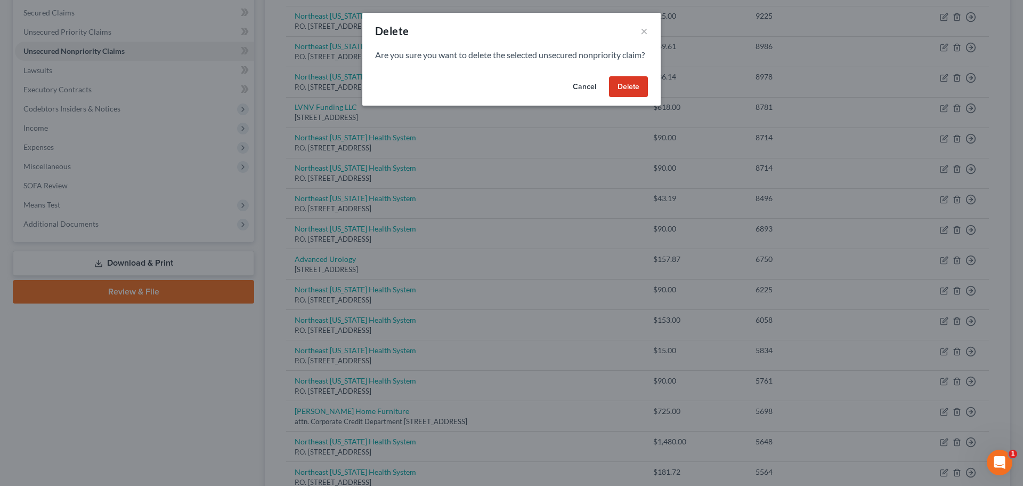
click at [628, 98] on button "Delete" at bounding box center [628, 86] width 39 height 21
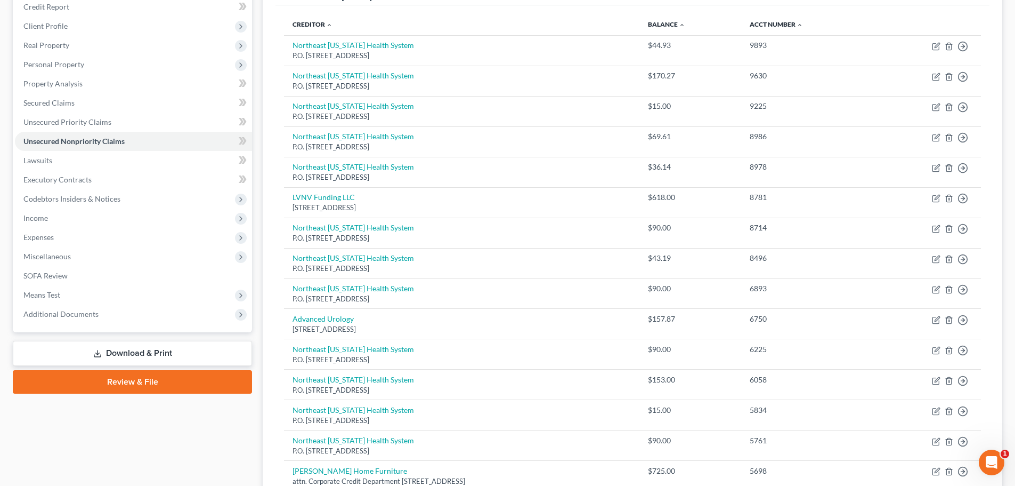
scroll to position [0, 0]
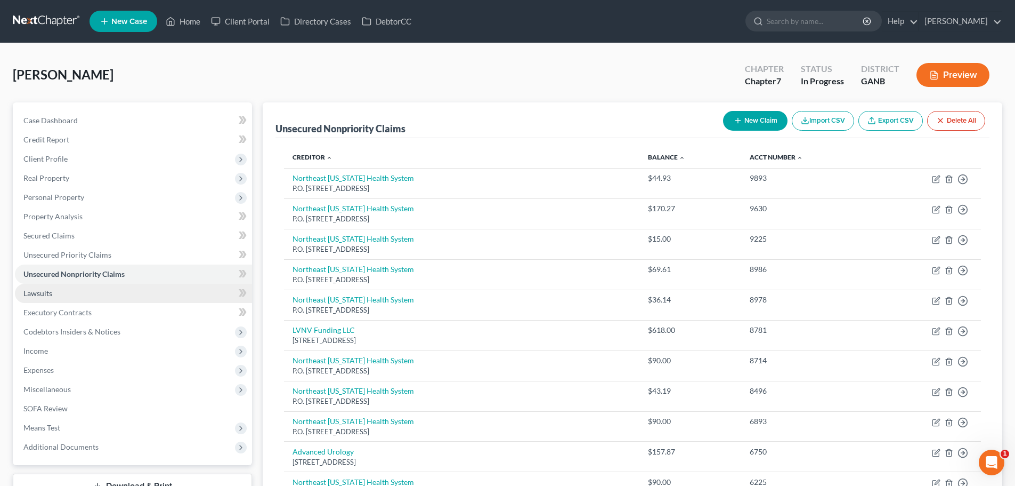
click at [43, 288] on span "Lawsuits" at bounding box center [37, 292] width 29 height 9
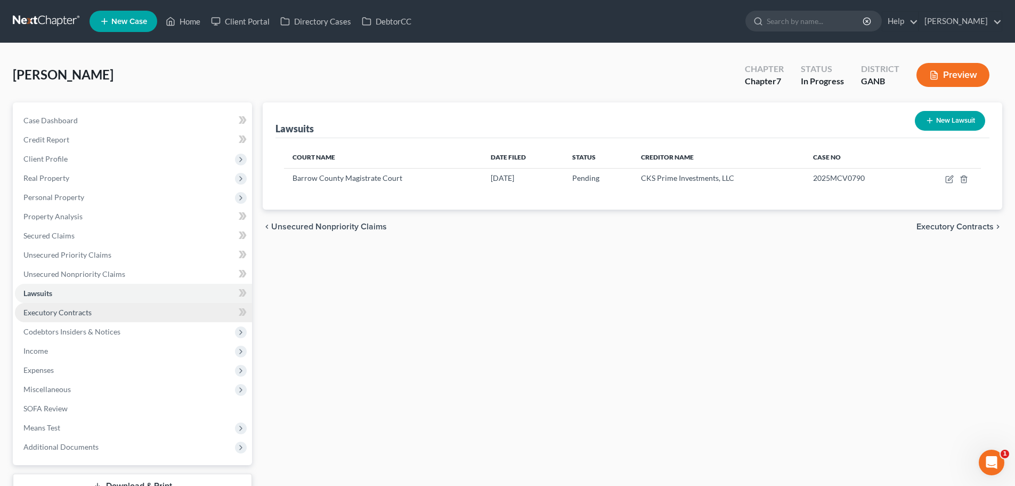
click at [45, 308] on span "Executory Contracts" at bounding box center [57, 312] width 68 height 9
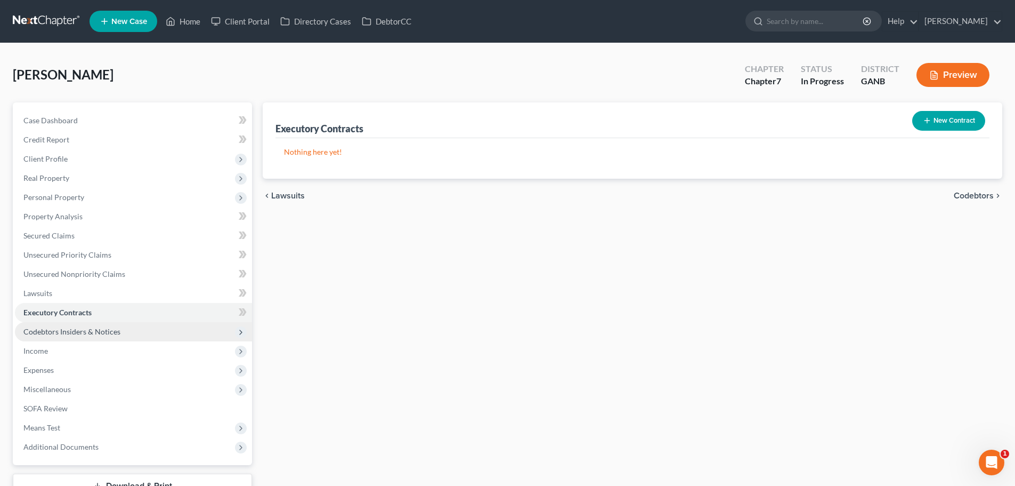
click at [52, 329] on span "Codebtors Insiders & Notices" at bounding box center [71, 331] width 97 height 9
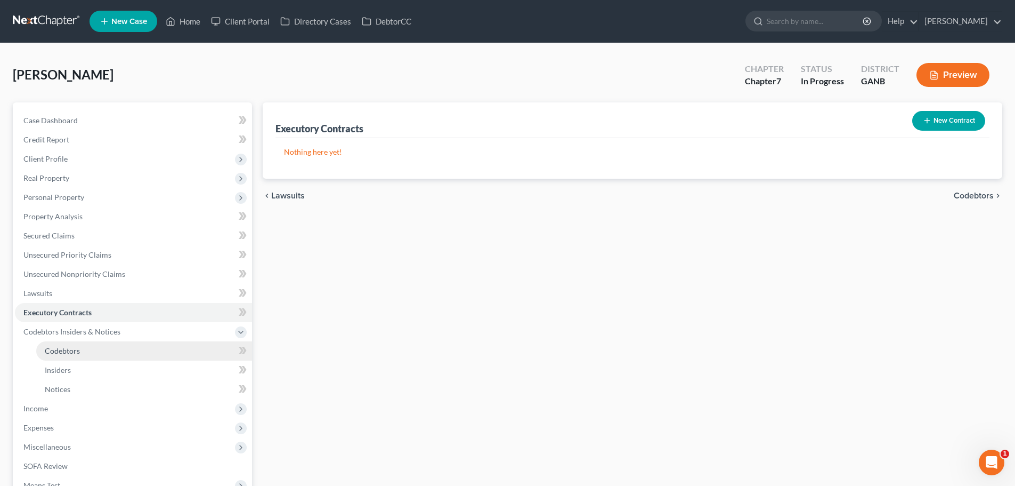
click at [46, 350] on span "Codebtors" at bounding box center [62, 350] width 35 height 9
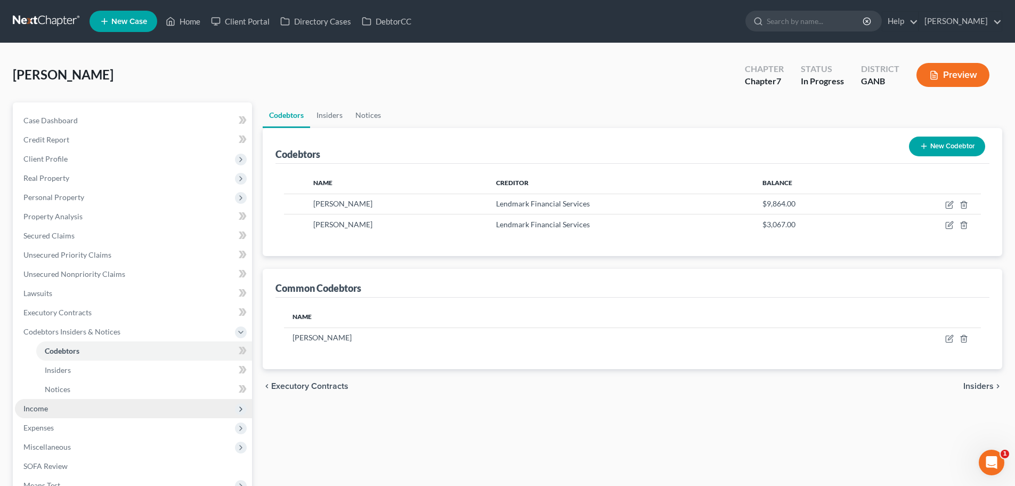
click at [36, 408] on span "Income" at bounding box center [35, 407] width 25 height 9
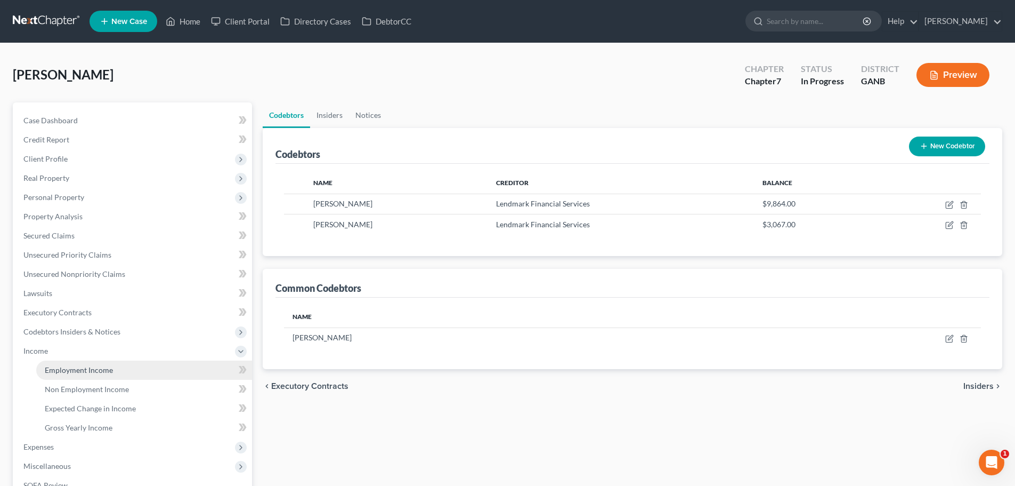
click at [52, 375] on link "Employment Income" at bounding box center [144, 369] width 216 height 19
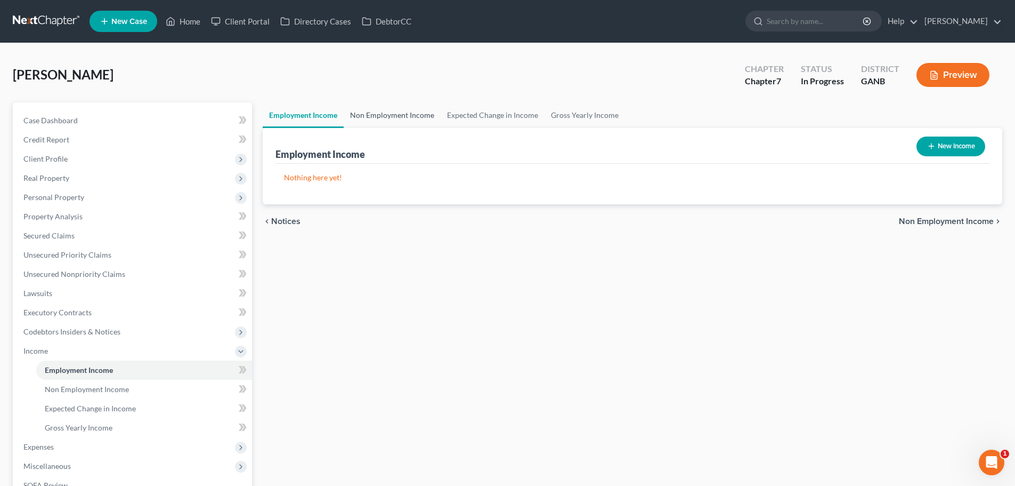
click at [387, 116] on link "Non Employment Income" at bounding box center [392, 115] width 97 height 26
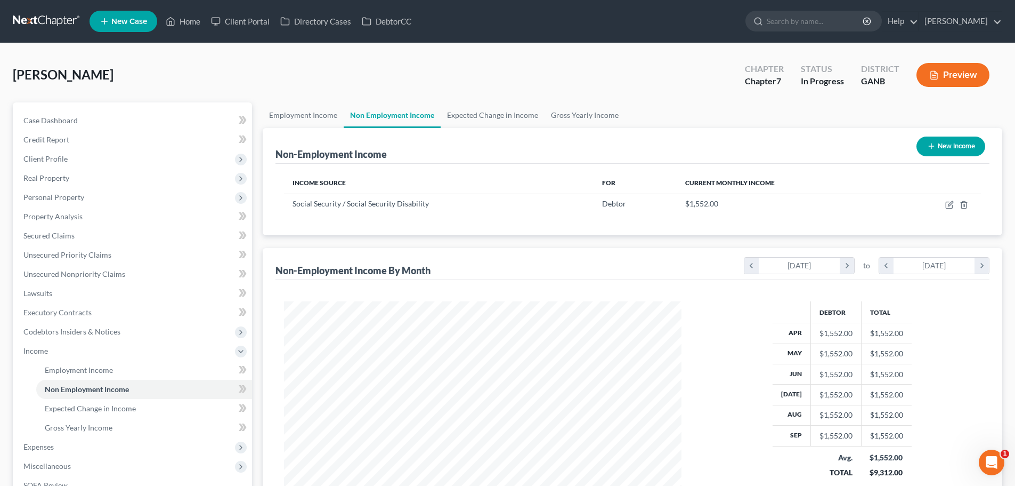
scroll to position [199, 419]
click at [463, 112] on link "Expected Change in Income" at bounding box center [493, 115] width 104 height 26
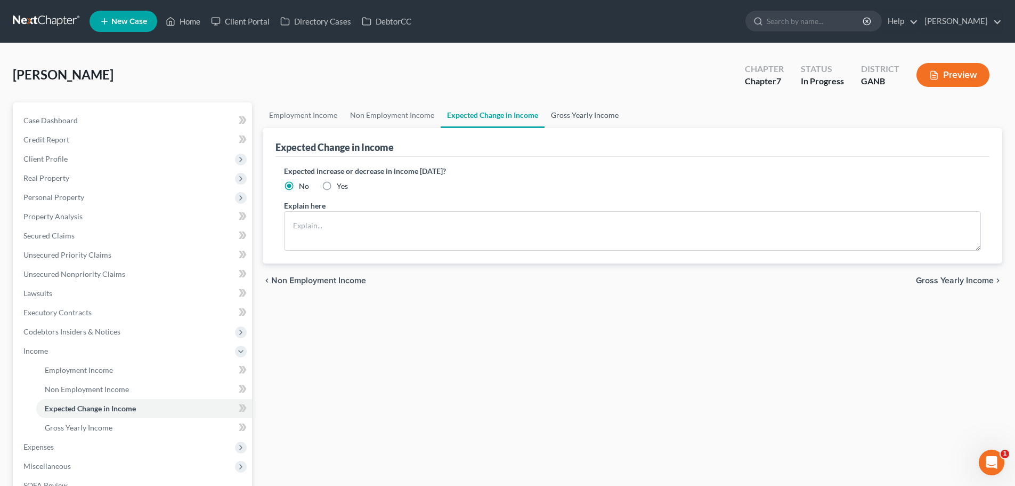
click at [563, 114] on link "Gross Yearly Income" at bounding box center [585, 115] width 80 height 26
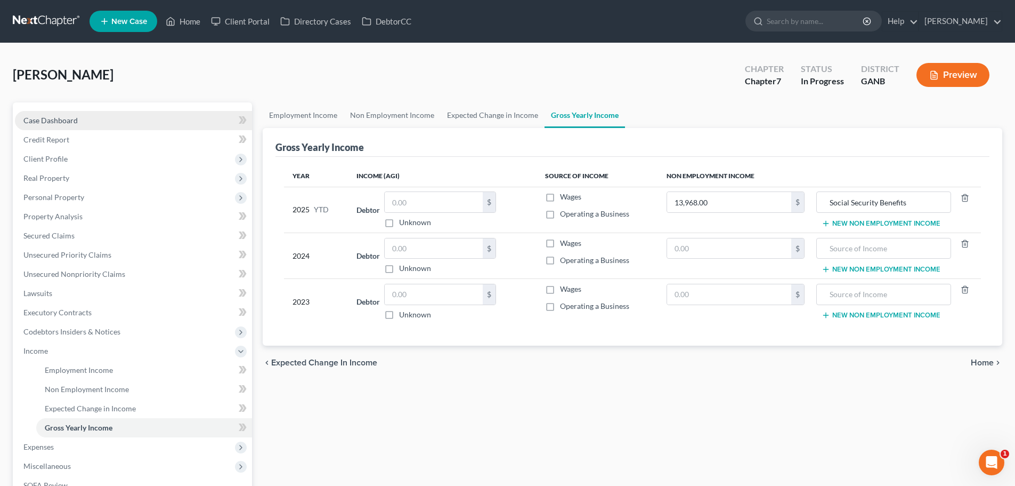
click at [128, 120] on link "Case Dashboard" at bounding box center [133, 120] width 237 height 19
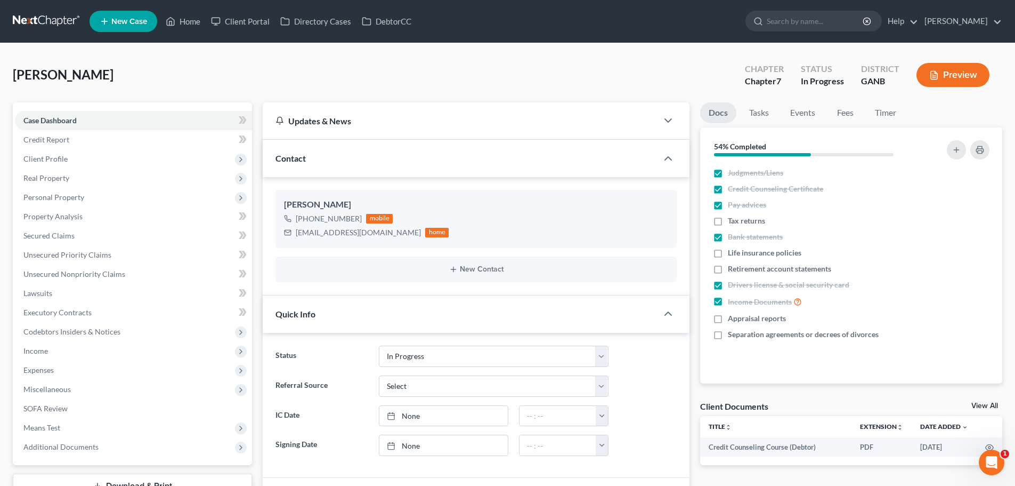
click at [51, 12] on link at bounding box center [47, 21] width 68 height 19
